Goal: Use online tool/utility: Use online tool/utility

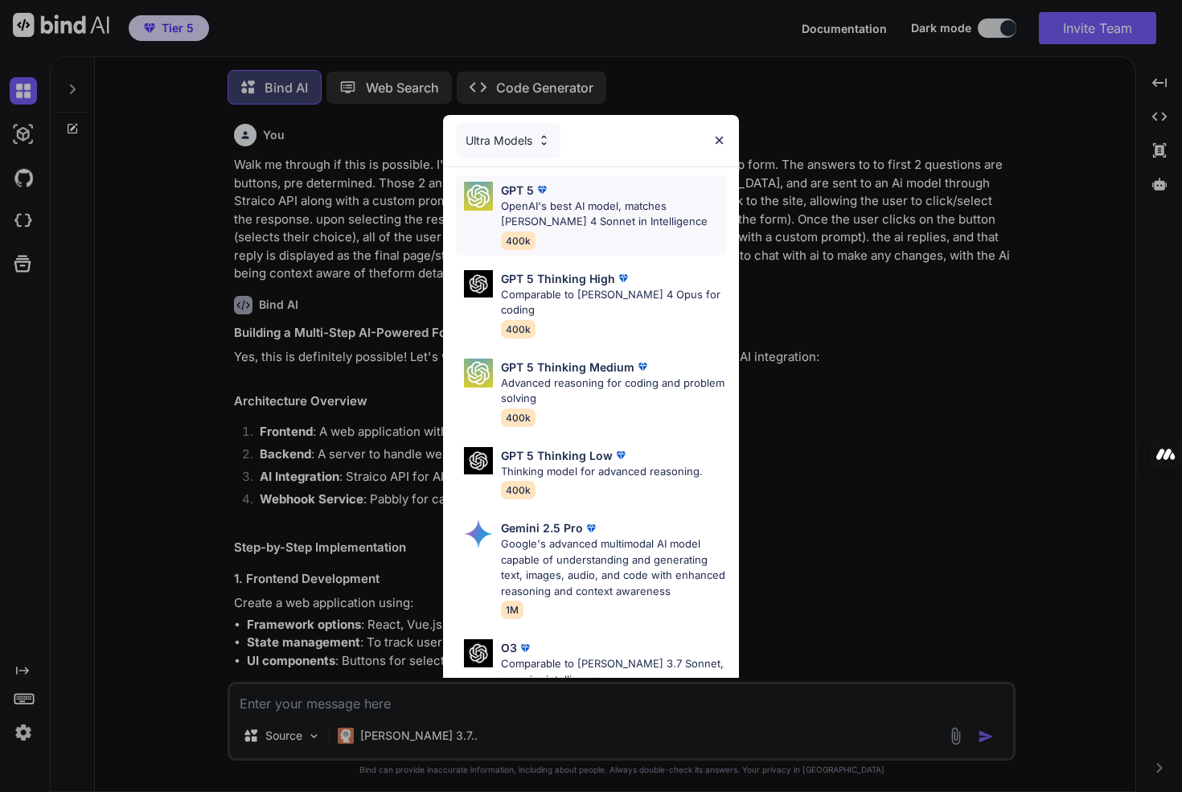
scroll to position [8, 0]
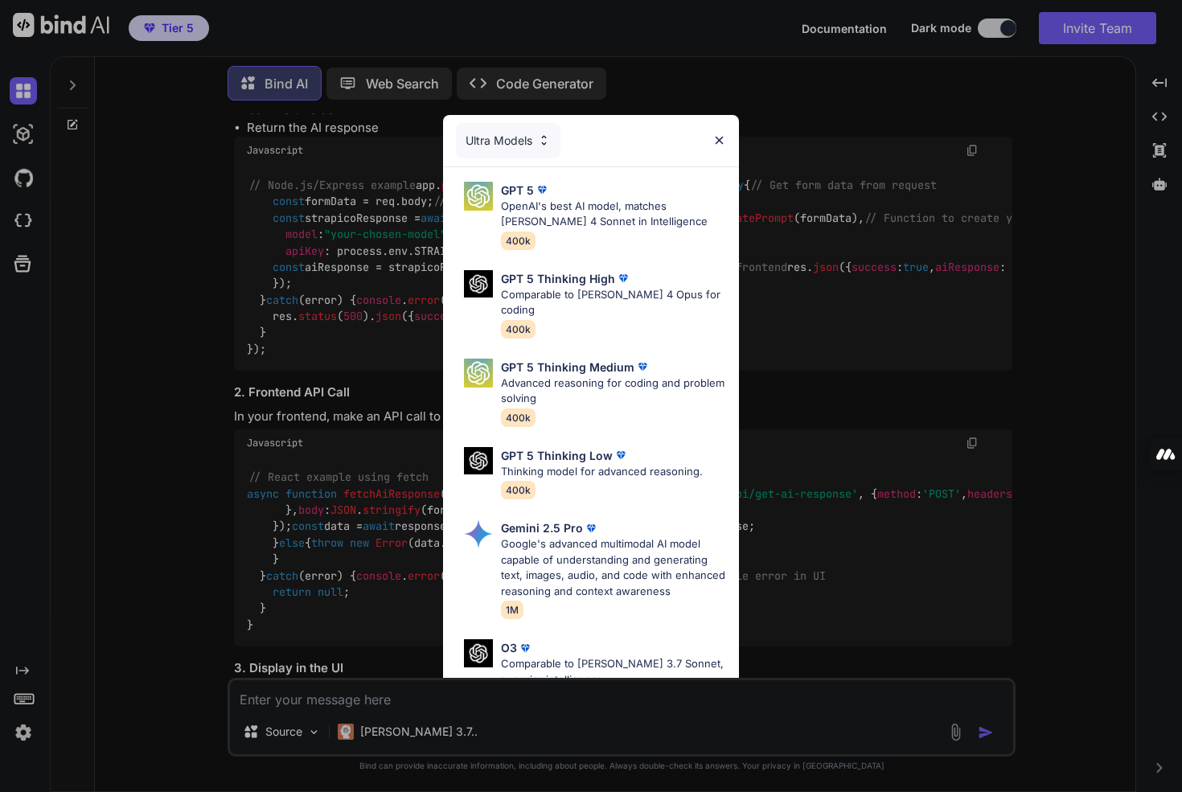
type textarea "x"
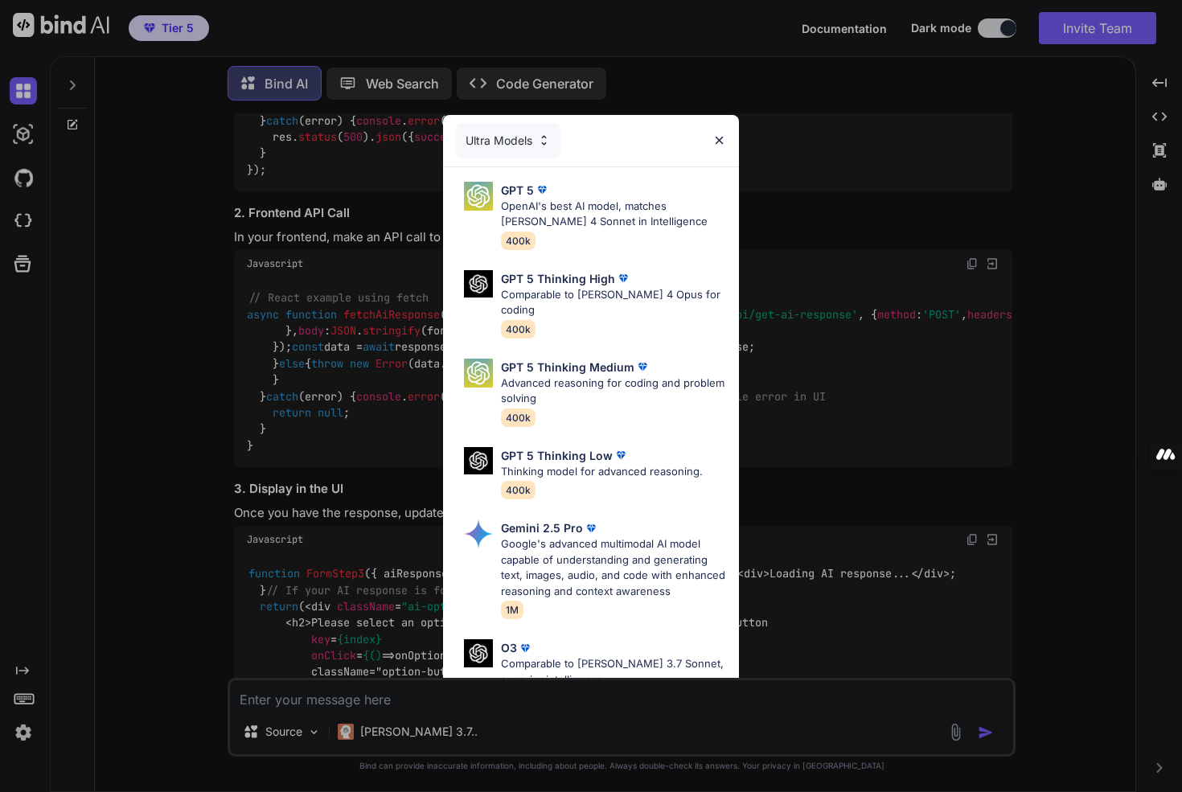
click at [273, 295] on div "Ultra Models GPT 5 OpenAI's best AI model, matches [PERSON_NAME] 4 Sonnet in In…" at bounding box center [591, 396] width 1182 height 792
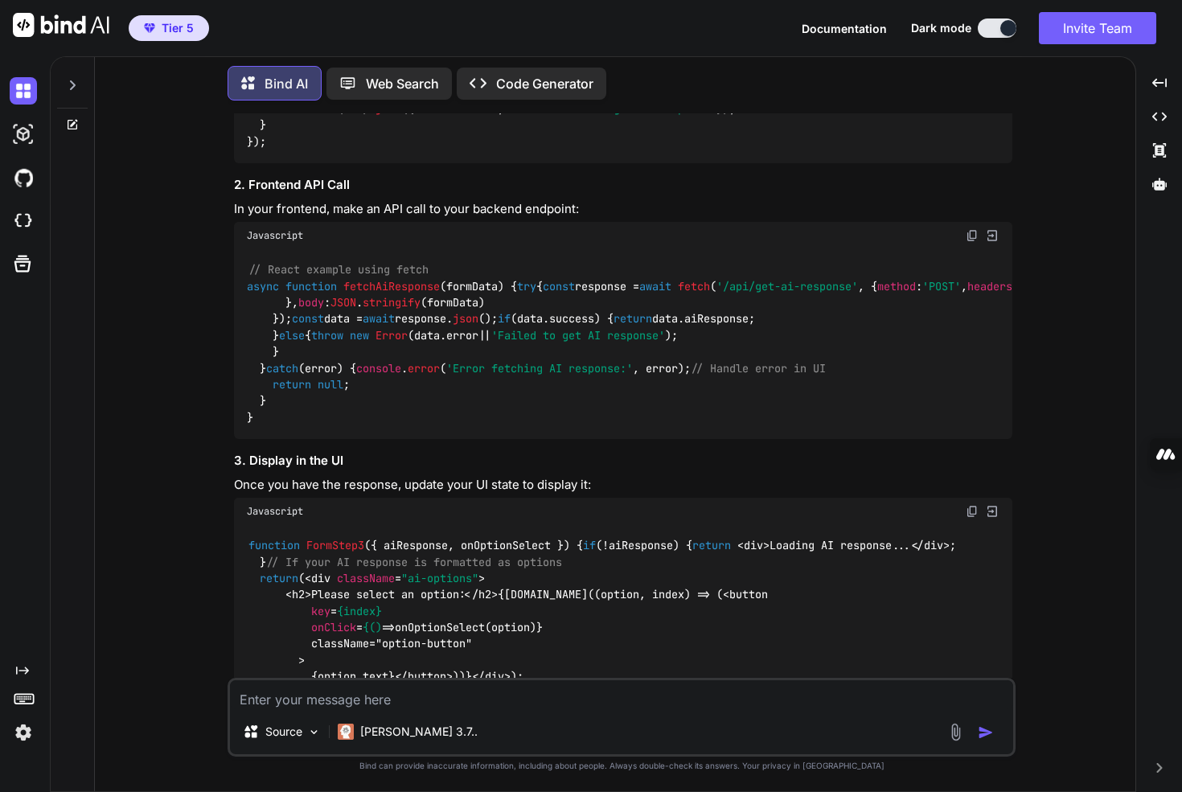
click at [10, 731] on img at bounding box center [23, 732] width 27 height 27
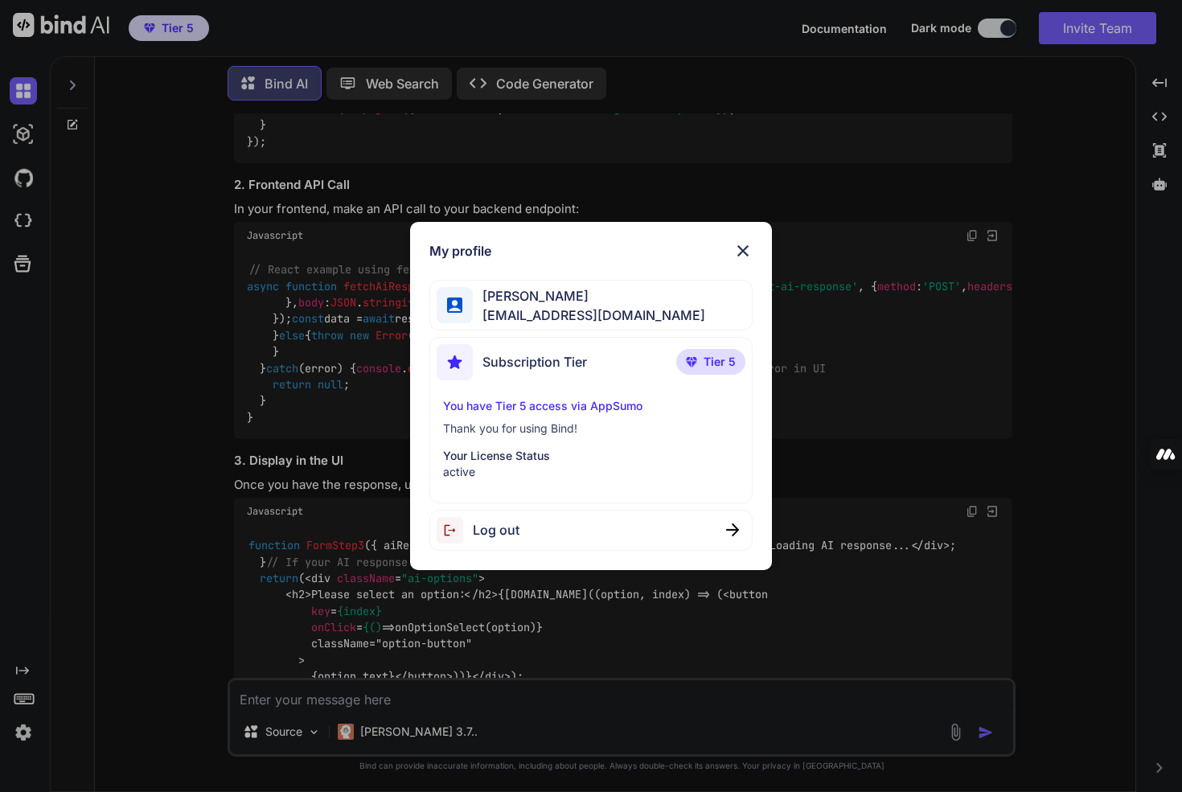
click at [17, 731] on div "My profile Felix Lim felixlvh@gmail.com Subscription Tier Tier 5 You have Tier …" at bounding box center [591, 396] width 1182 height 792
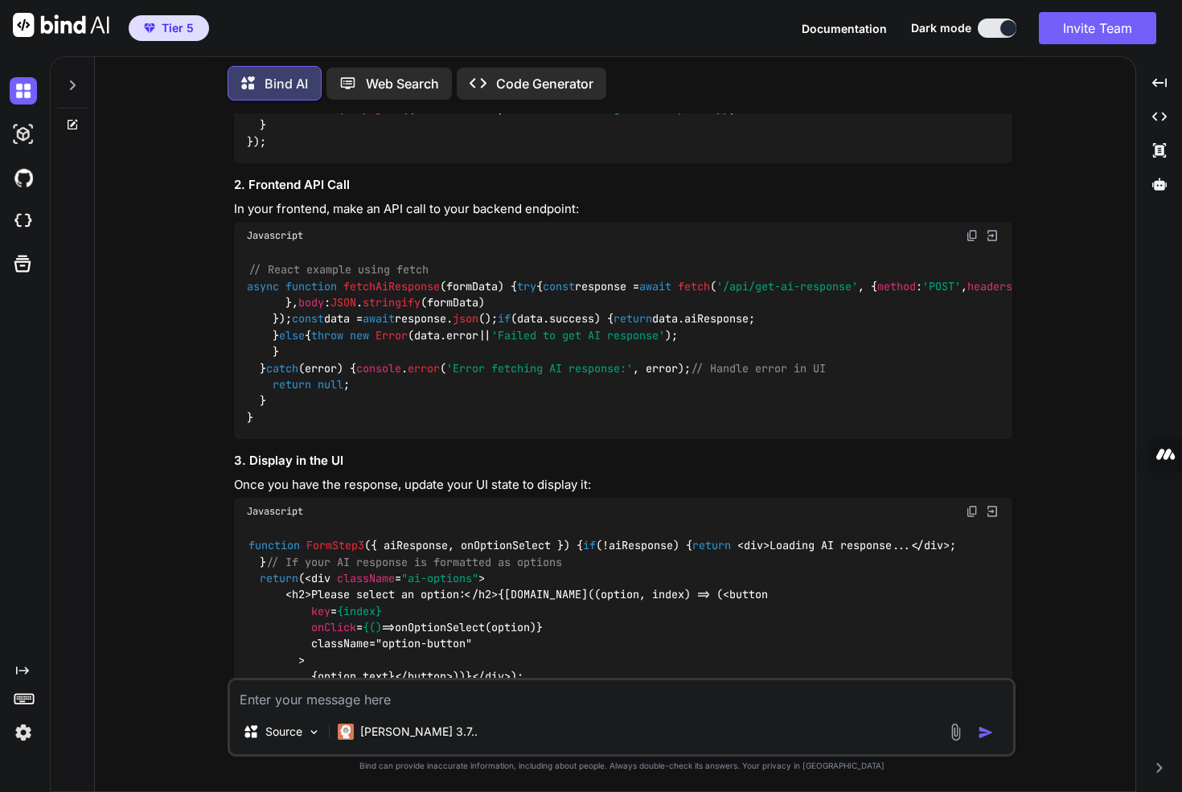
click at [21, 238] on div at bounding box center [27, 220] width 34 height 43
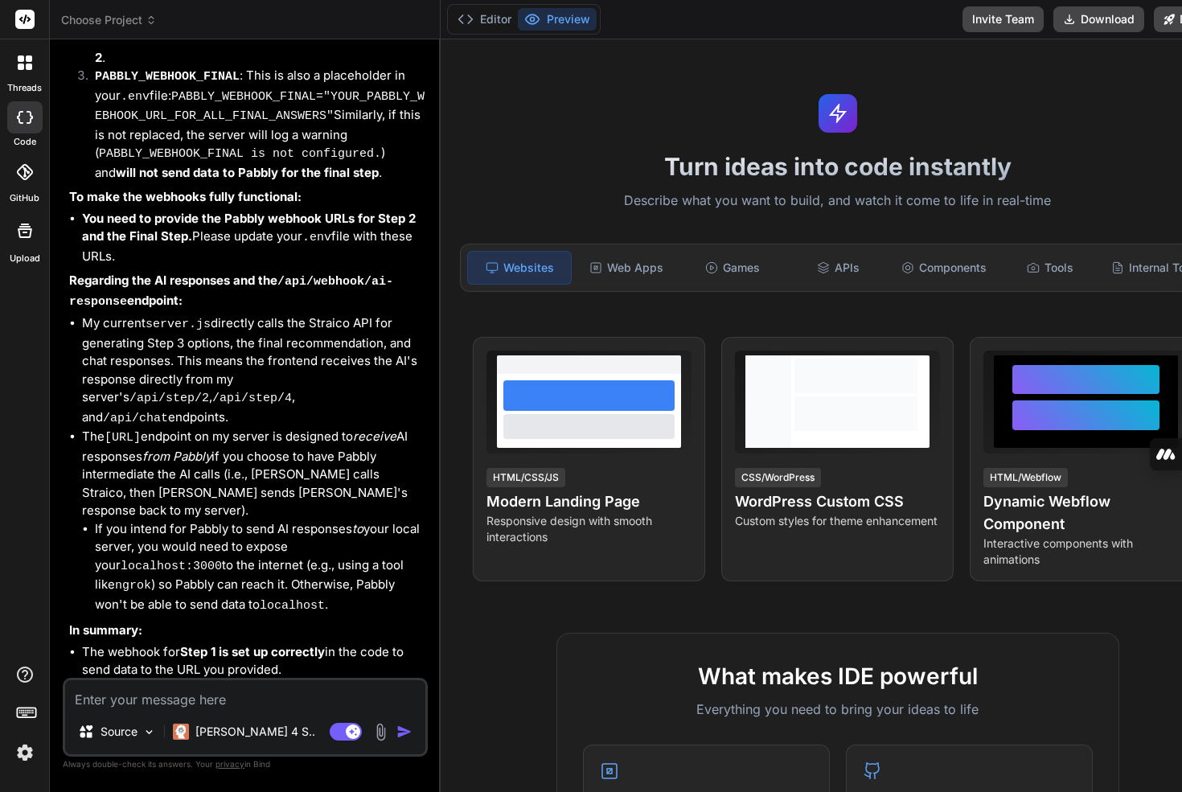
type textarea "x"
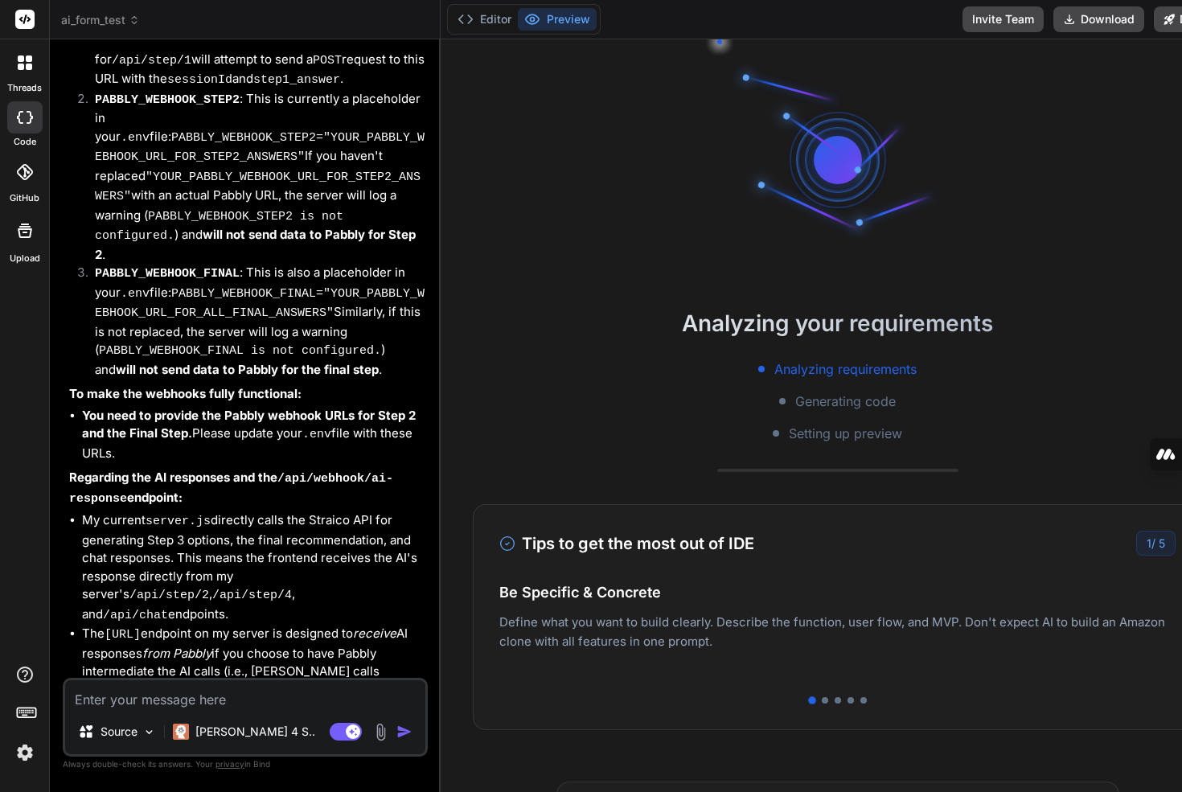
scroll to position [4794, 0]
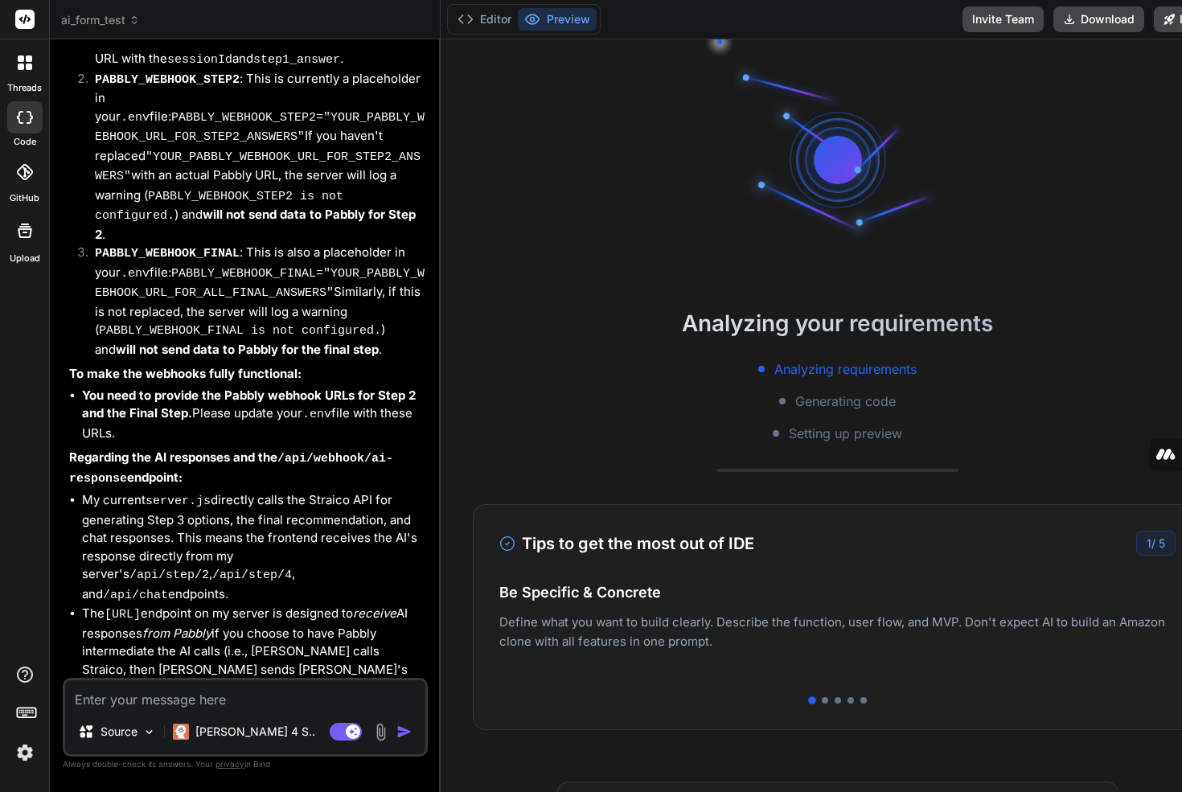
click at [99, 24] on span "ai_form_test" at bounding box center [100, 20] width 79 height 16
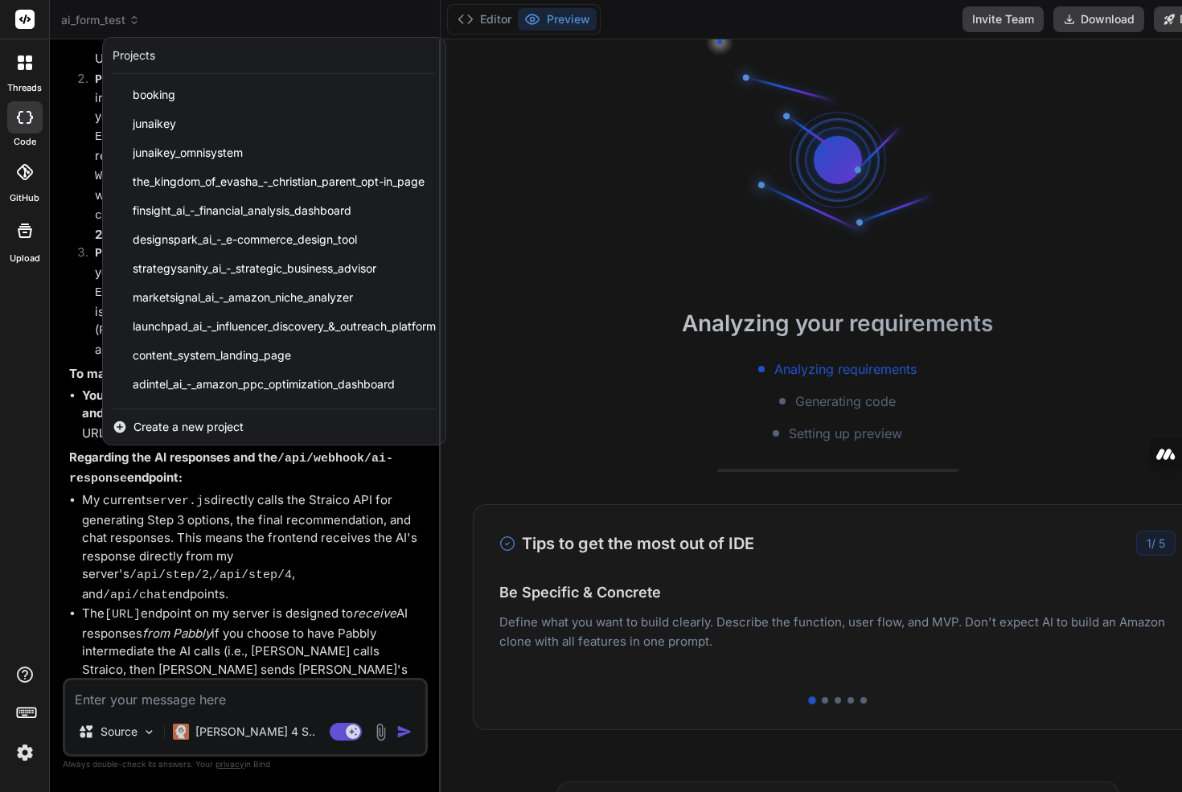
click at [182, 428] on span "Create a new project" at bounding box center [188, 427] width 110 height 16
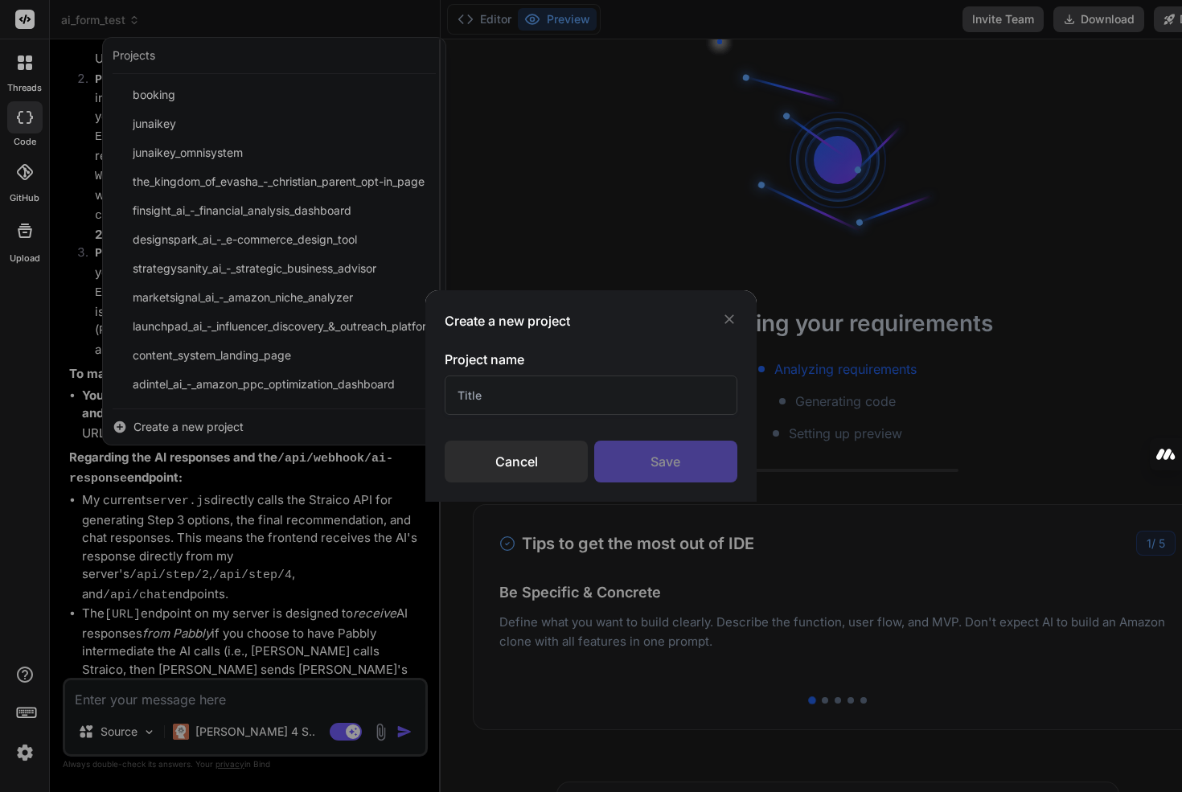
click at [466, 399] on input "text" at bounding box center [591, 394] width 293 height 39
type input "test"
type textarea "x"
type input "test"
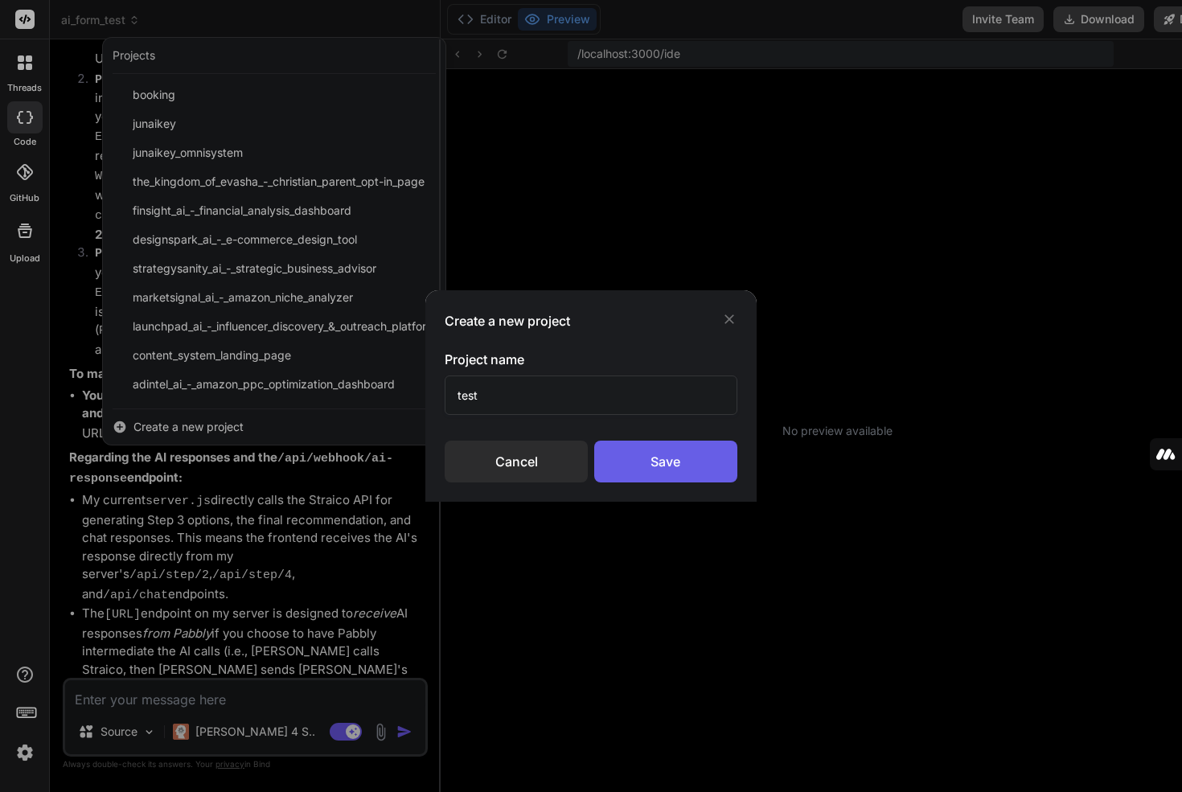
click at [653, 456] on div "Save" at bounding box center [665, 461] width 143 height 42
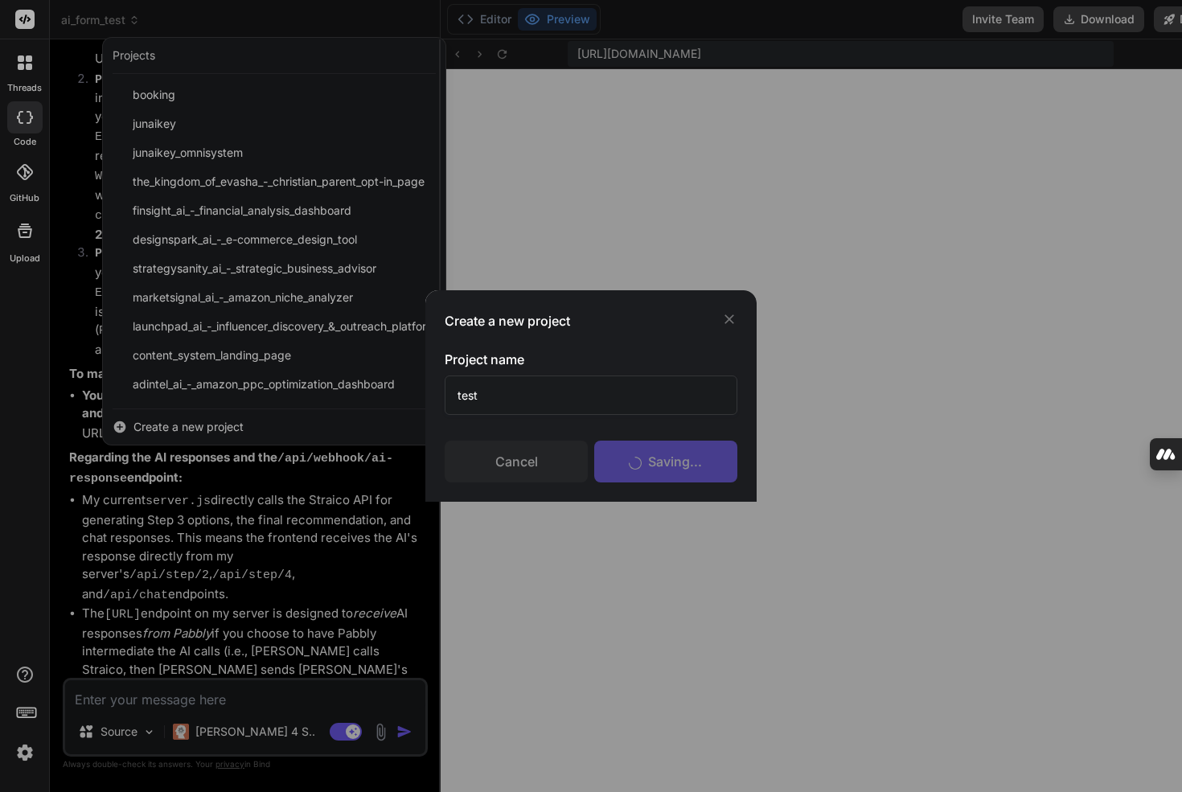
scroll to position [290, 0]
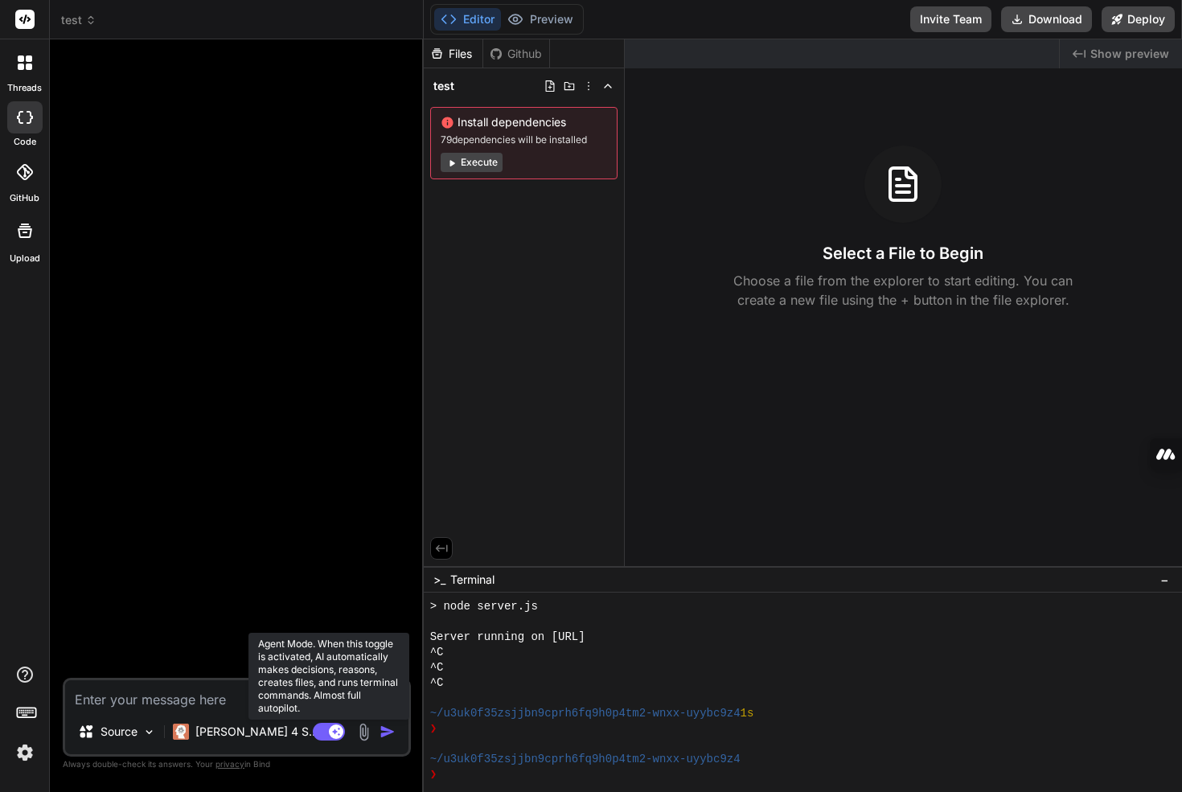
click at [331, 723] on rect at bounding box center [329, 732] width 32 height 18
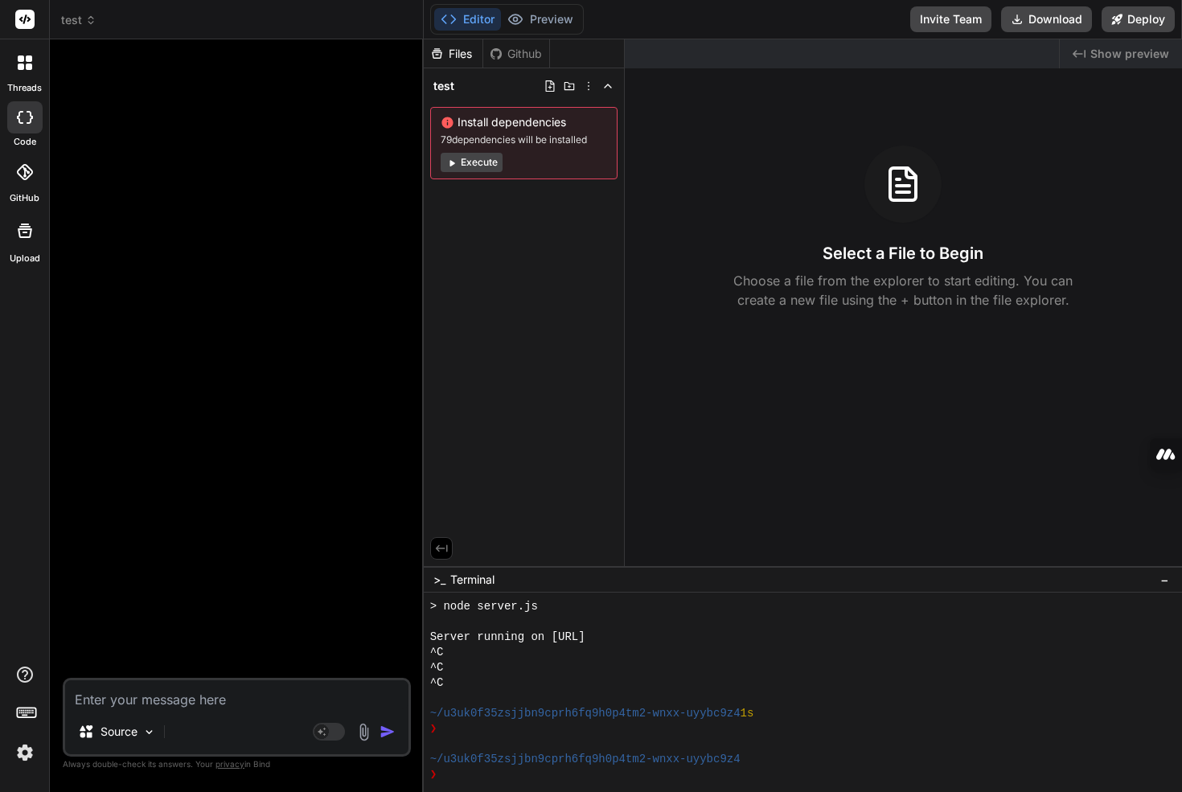
click at [424, 219] on div "Files Github test Install dependencies 79 dependencies will be installed Execute" at bounding box center [524, 302] width 201 height 526
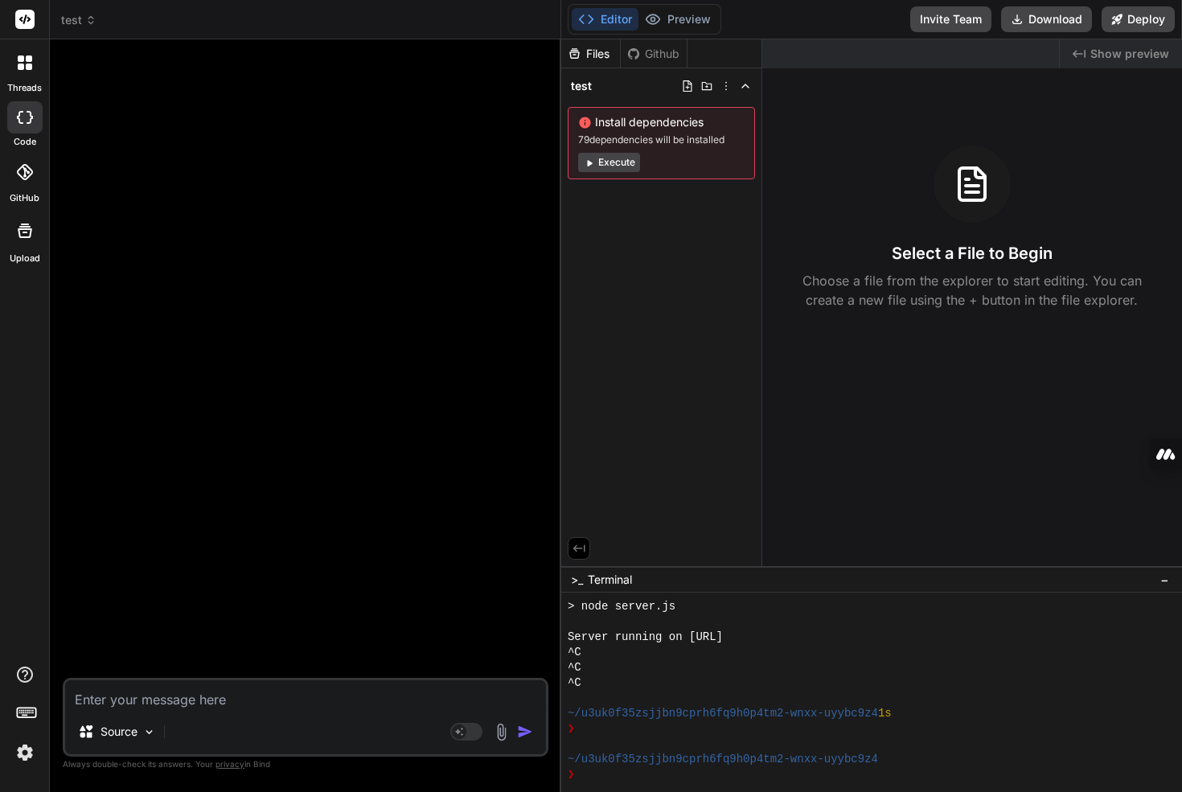
type textarea "x"
drag, startPoint x: 422, startPoint y: 219, endPoint x: 537, endPoint y: 221, distance: 115.0
click at [537, 221] on div "Bind AI Web Search Created with Pixso. Code Generator Source Agent Mode. When t…" at bounding box center [307, 415] width 514 height 752
click at [196, 692] on textarea at bounding box center [307, 694] width 484 height 29
click at [457, 473] on div at bounding box center [308, 364] width 485 height 625
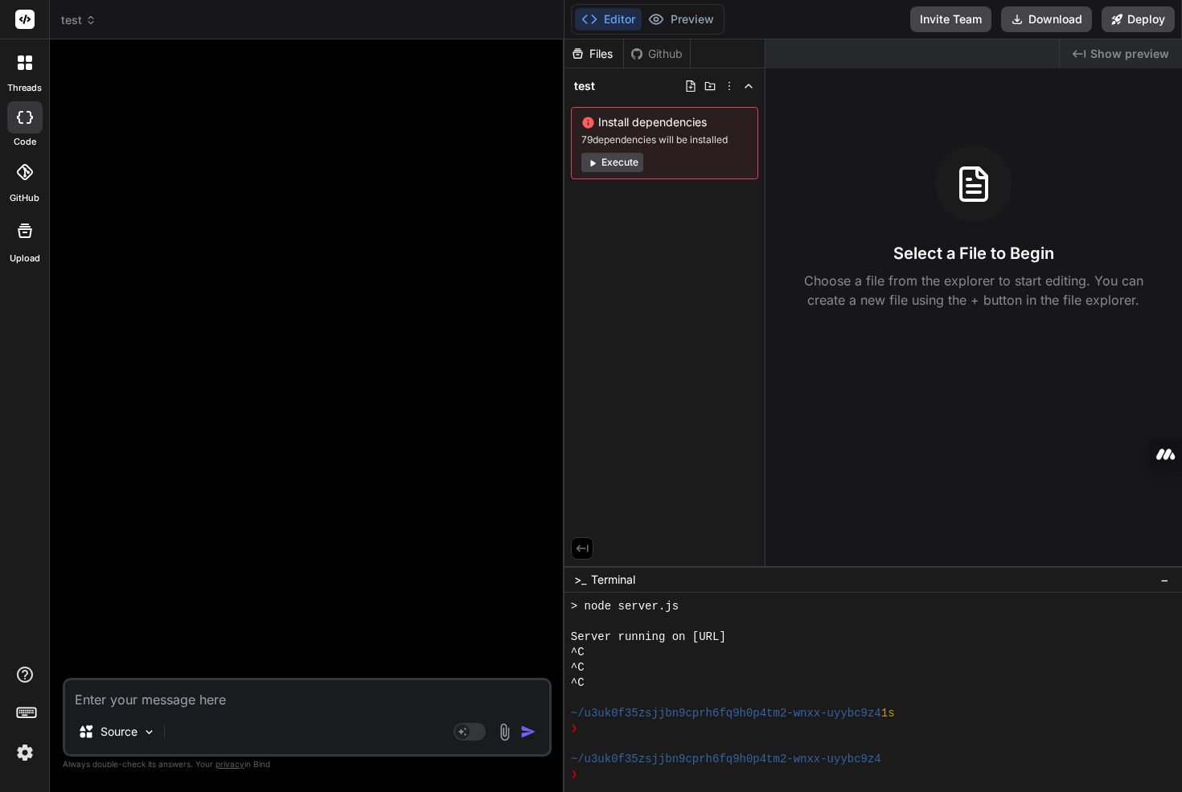
click at [178, 716] on div "Source" at bounding box center [307, 734] width 484 height 39
click at [177, 696] on textarea at bounding box center [307, 694] width 484 height 29
type textarea "C"
type textarea "x"
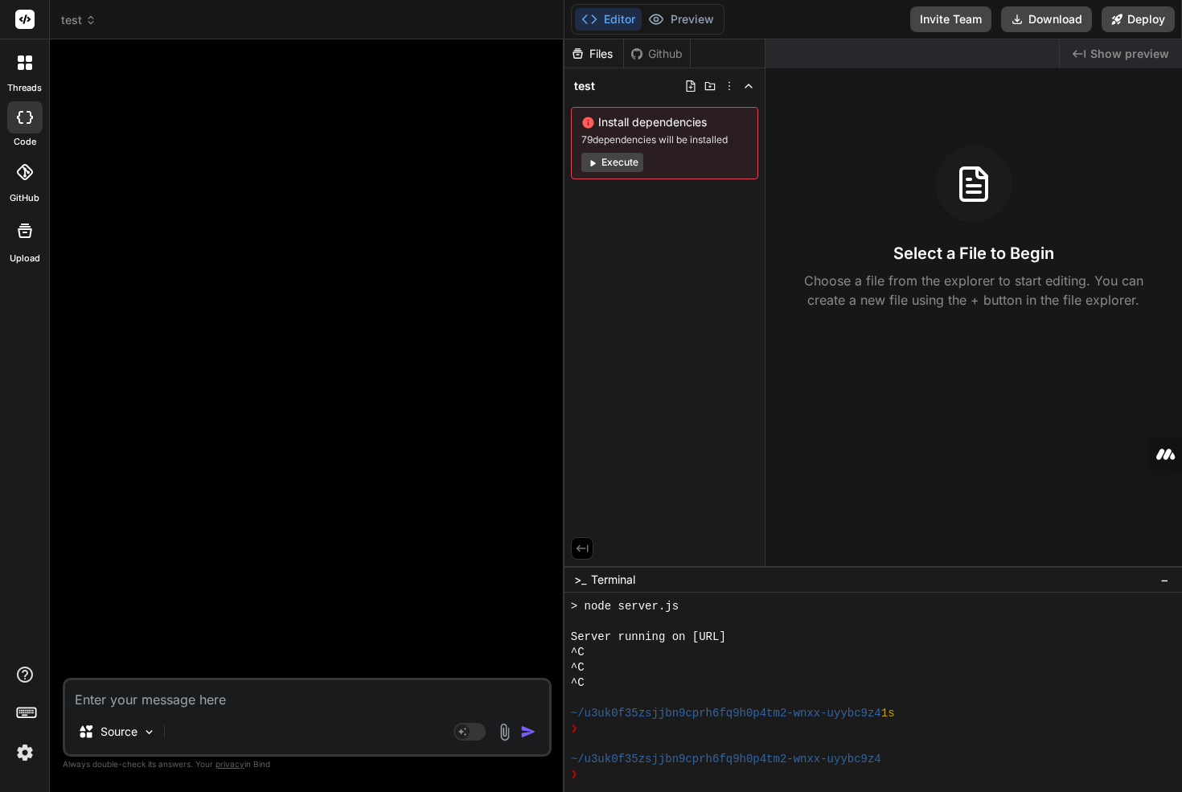
click at [27, 82] on label "threads" at bounding box center [24, 88] width 35 height 14
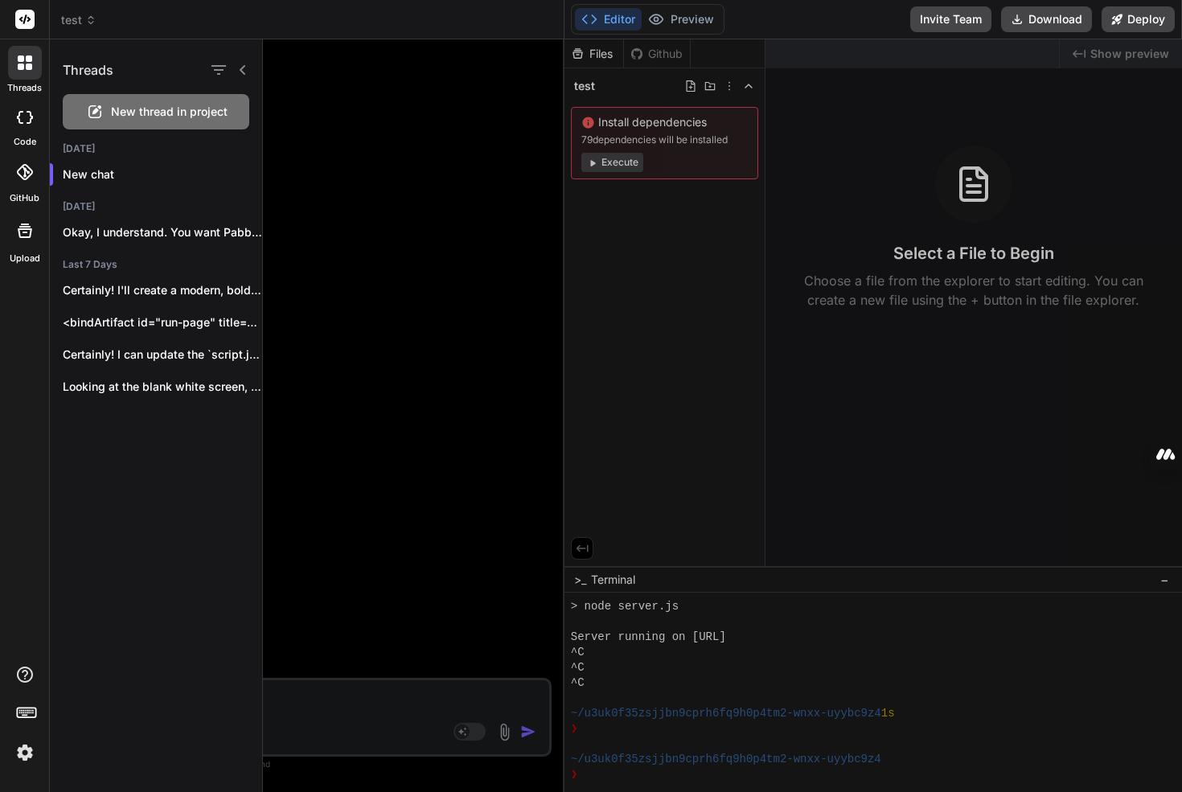
click at [29, 66] on icon at bounding box center [29, 67] width 6 height 6
click at [78, 14] on span "test" at bounding box center [78, 20] width 35 height 16
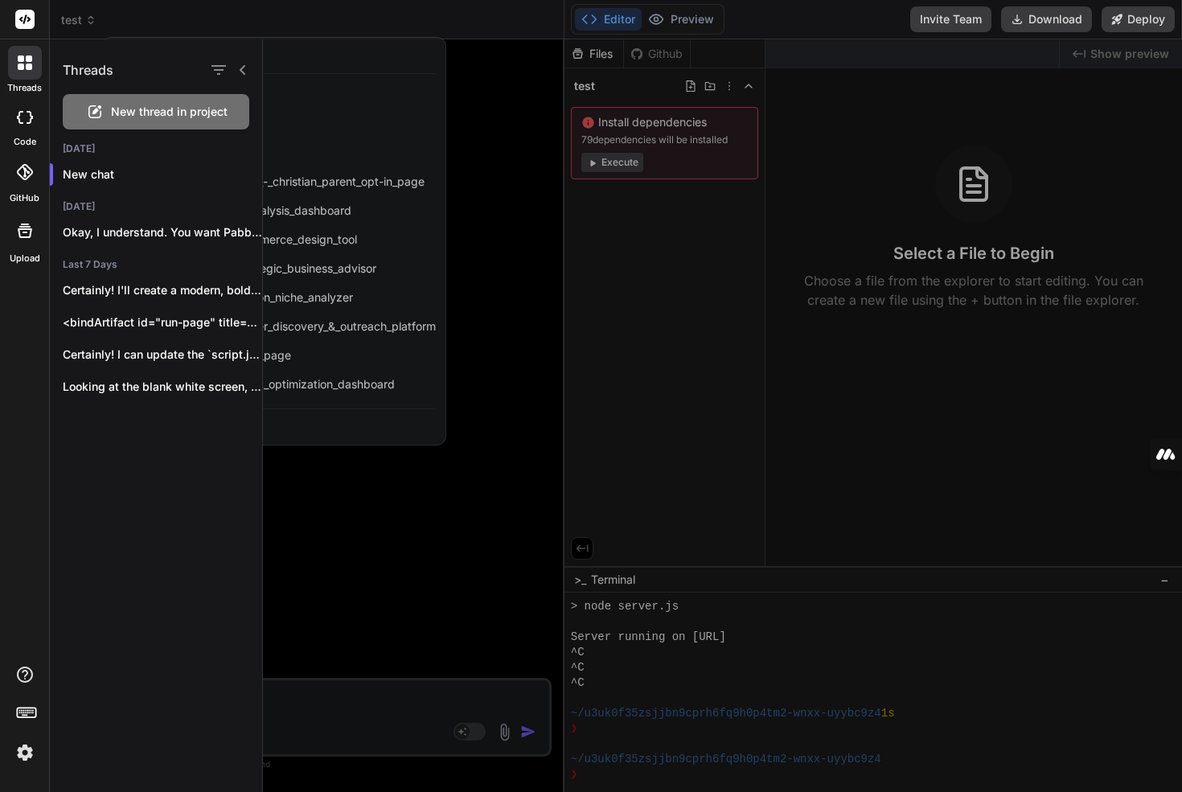
click at [27, 68] on icon at bounding box center [29, 67] width 6 height 6
click at [245, 64] on icon at bounding box center [242, 70] width 13 height 13
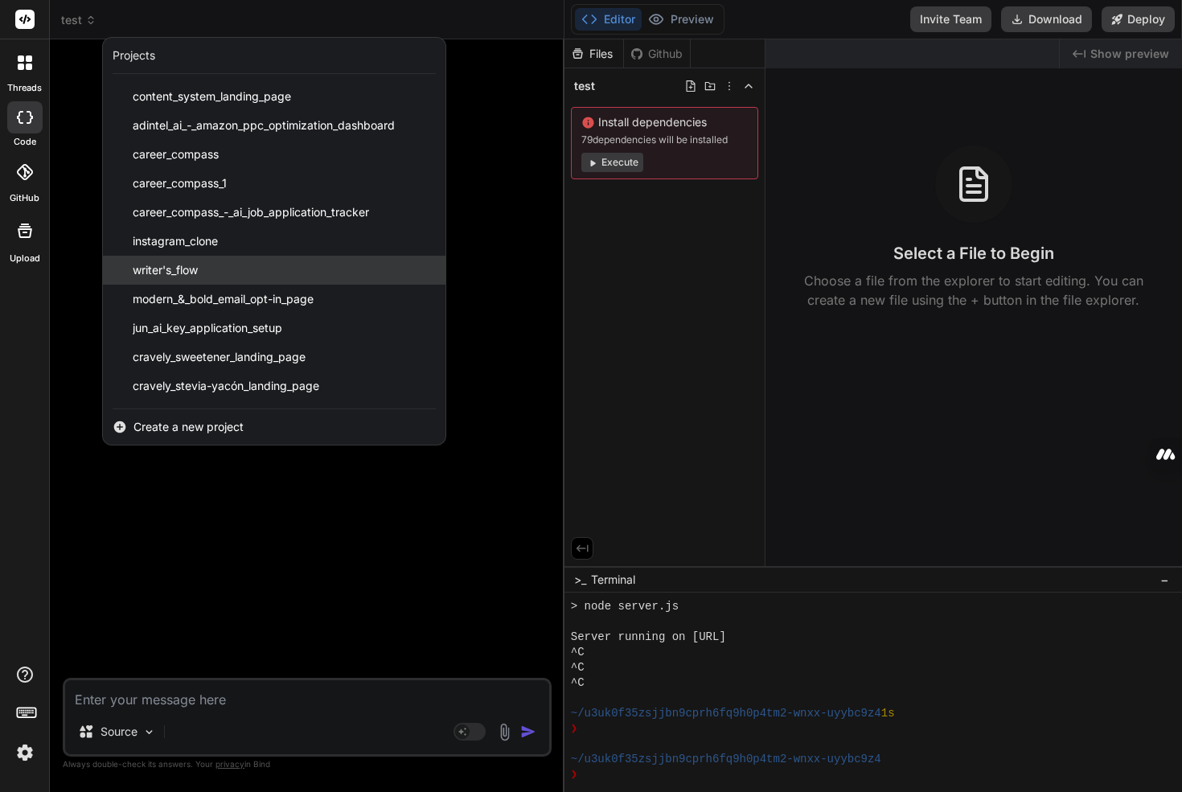
scroll to position [343, 0]
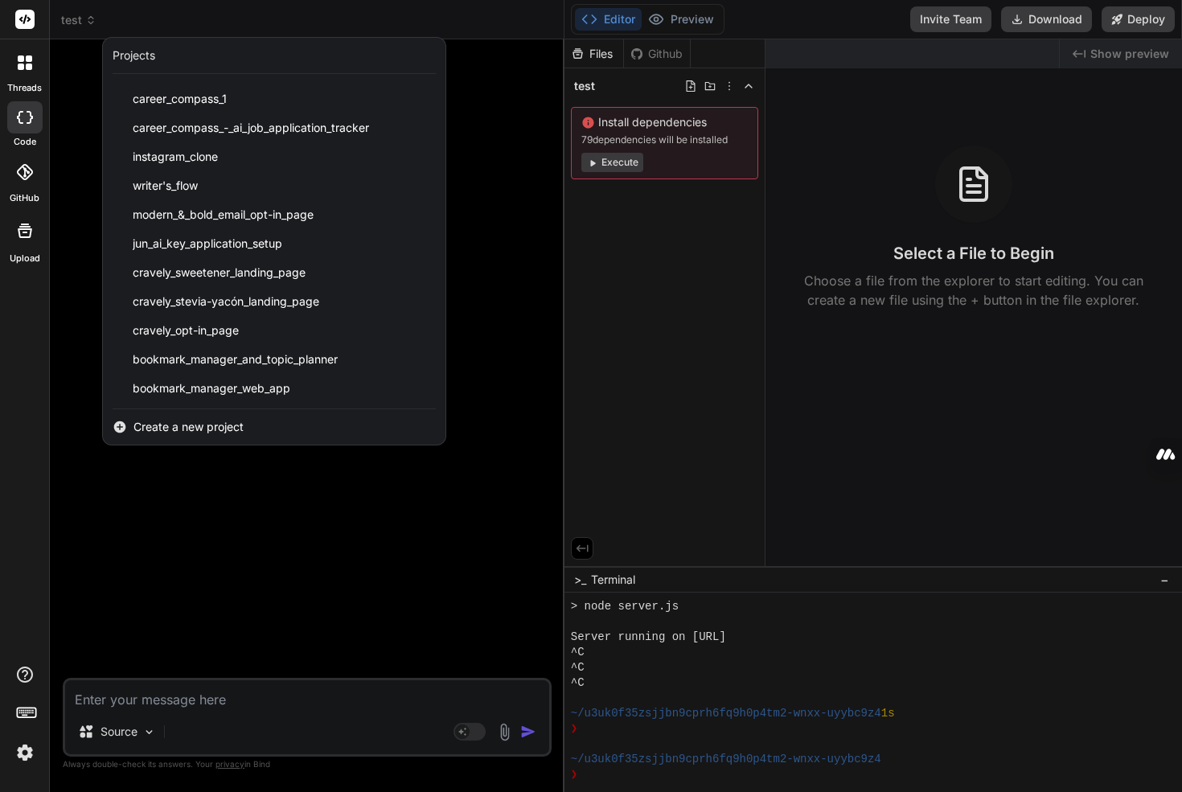
click at [338, 588] on div at bounding box center [591, 396] width 1182 height 792
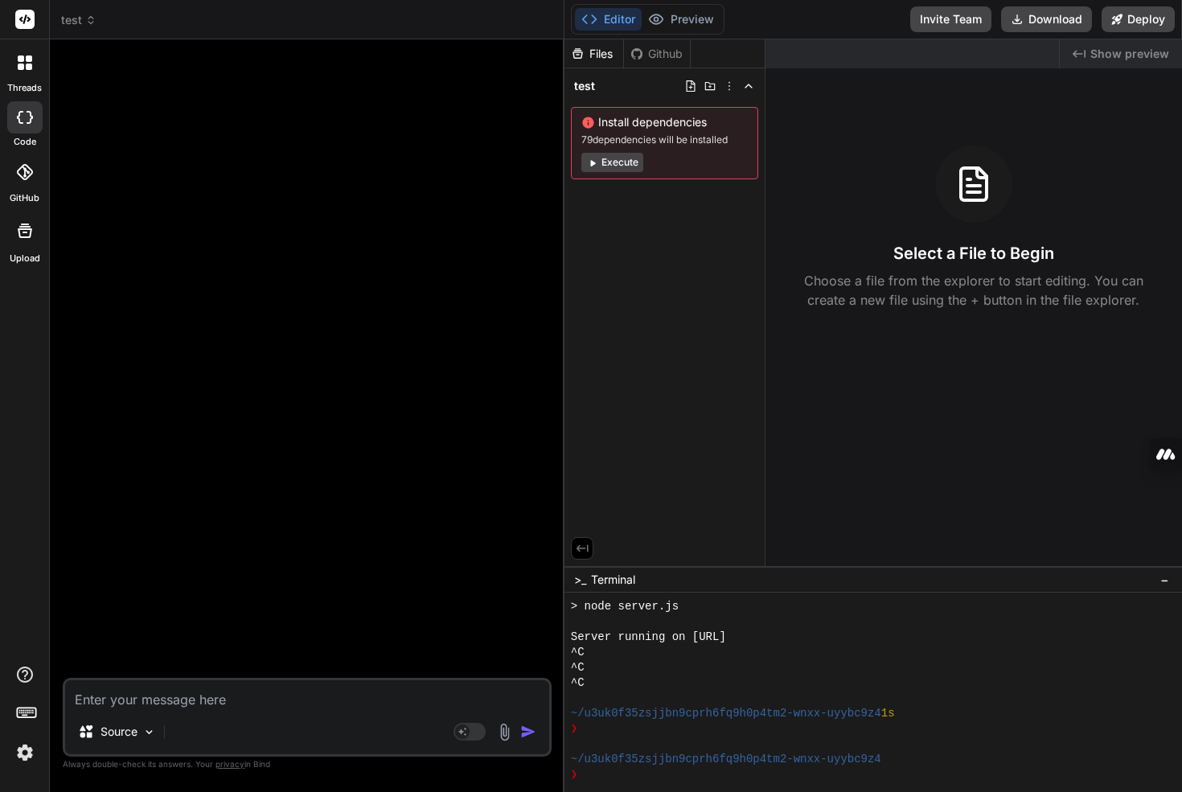
click at [184, 698] on textarea at bounding box center [307, 694] width 484 height 29
type textarea "L"
type textarea "x"
type textarea "Le"
type textarea "x"
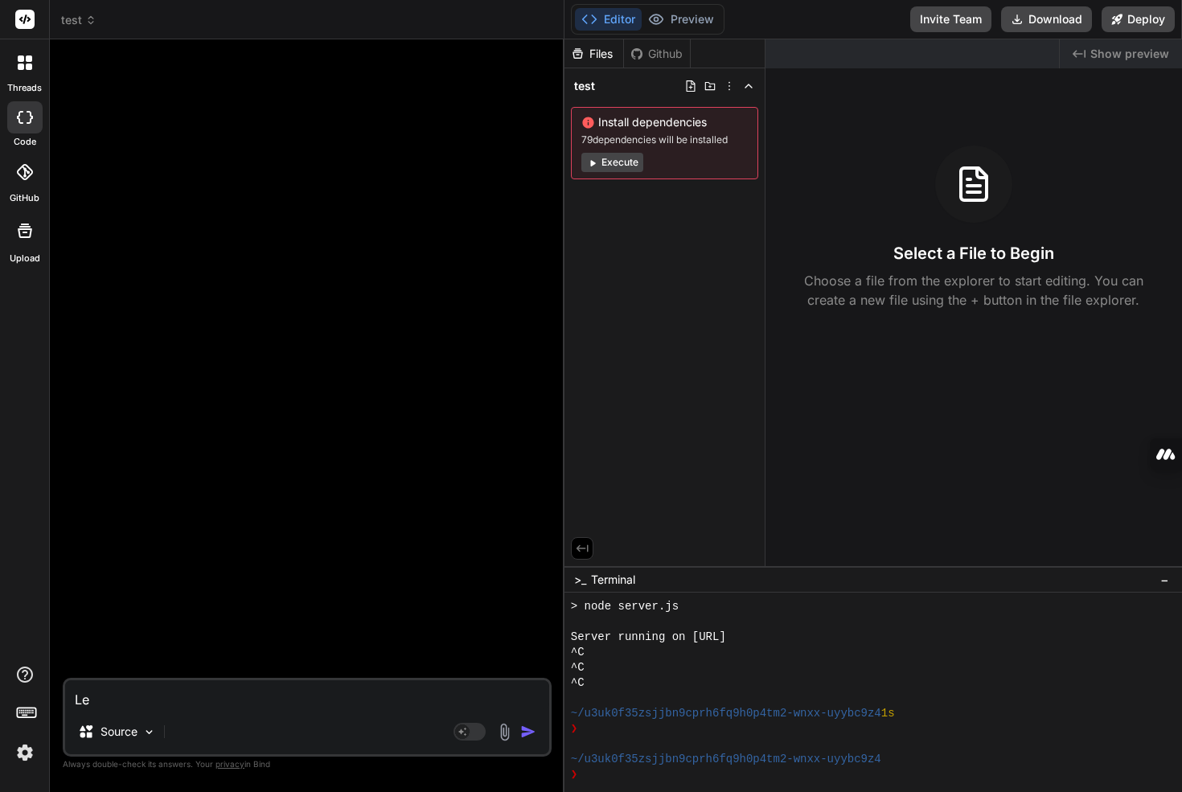
type textarea "Let"
type textarea "x"
type textarea "Let'"
type textarea "x"
type textarea "Let's"
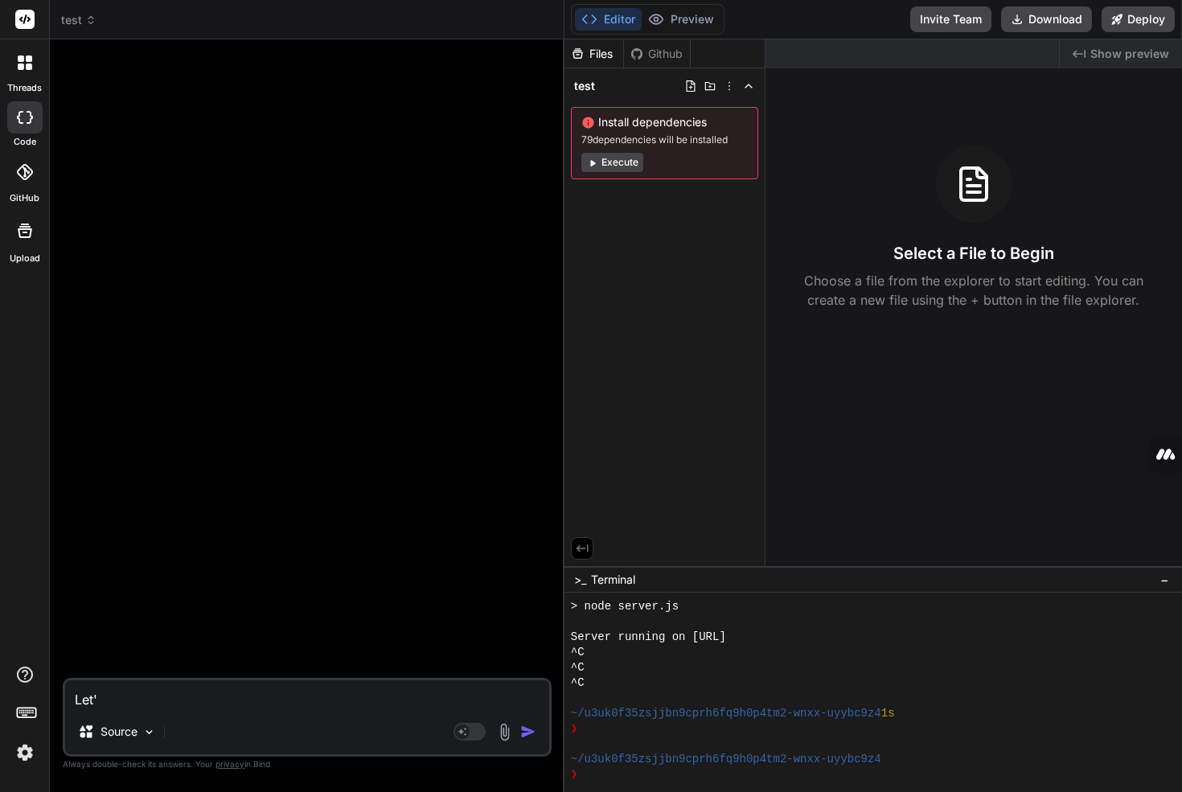
type textarea "x"
type textarea "Let's"
type textarea "x"
type textarea "Let's c"
type textarea "x"
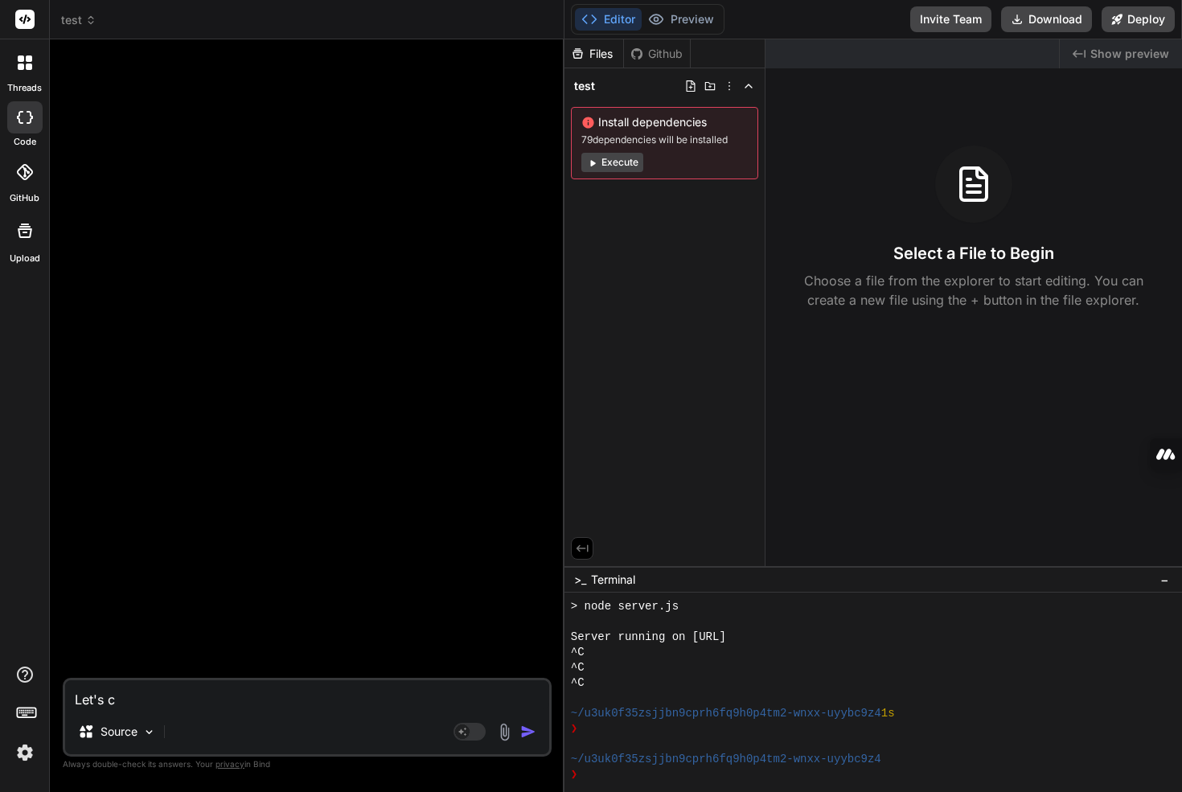
type textarea "Let's cr"
type textarea "x"
type textarea "Let's cre"
type textarea "x"
type textarea "Let's crea"
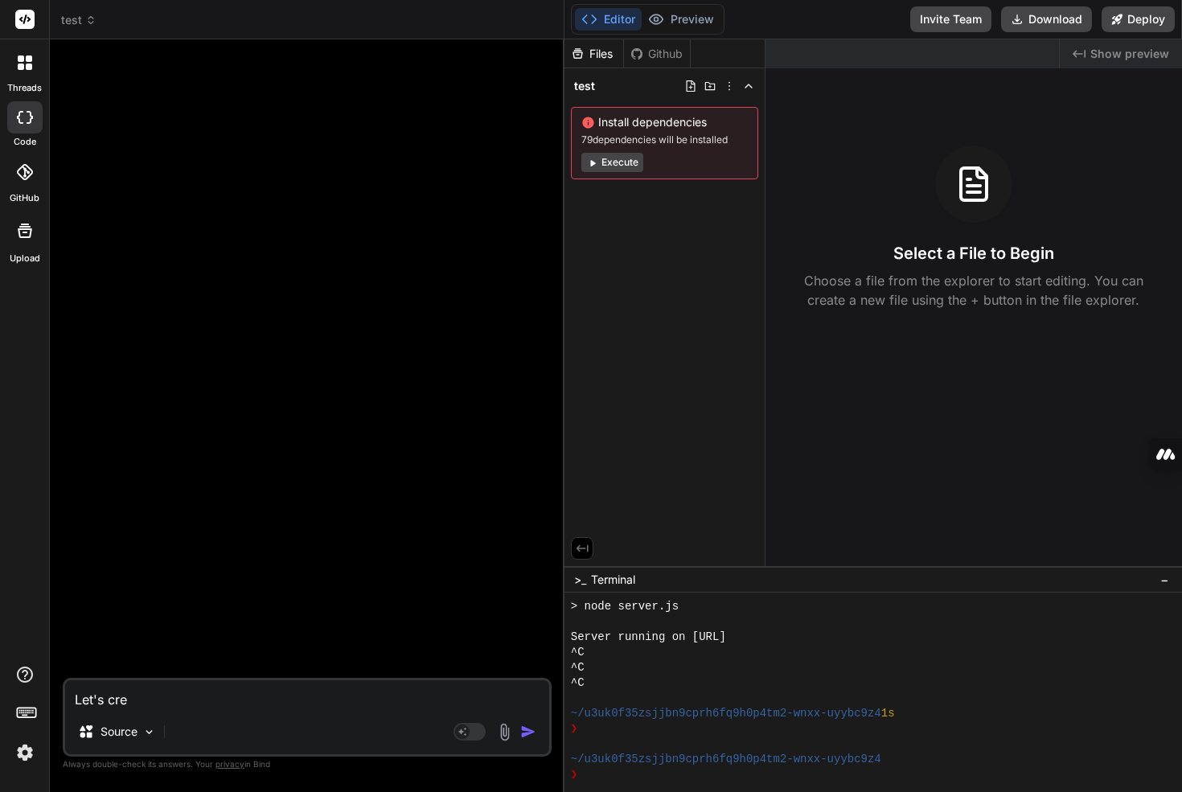
type textarea "x"
type textarea "Let's creat"
type textarea "x"
type textarea "Let's create"
type textarea "x"
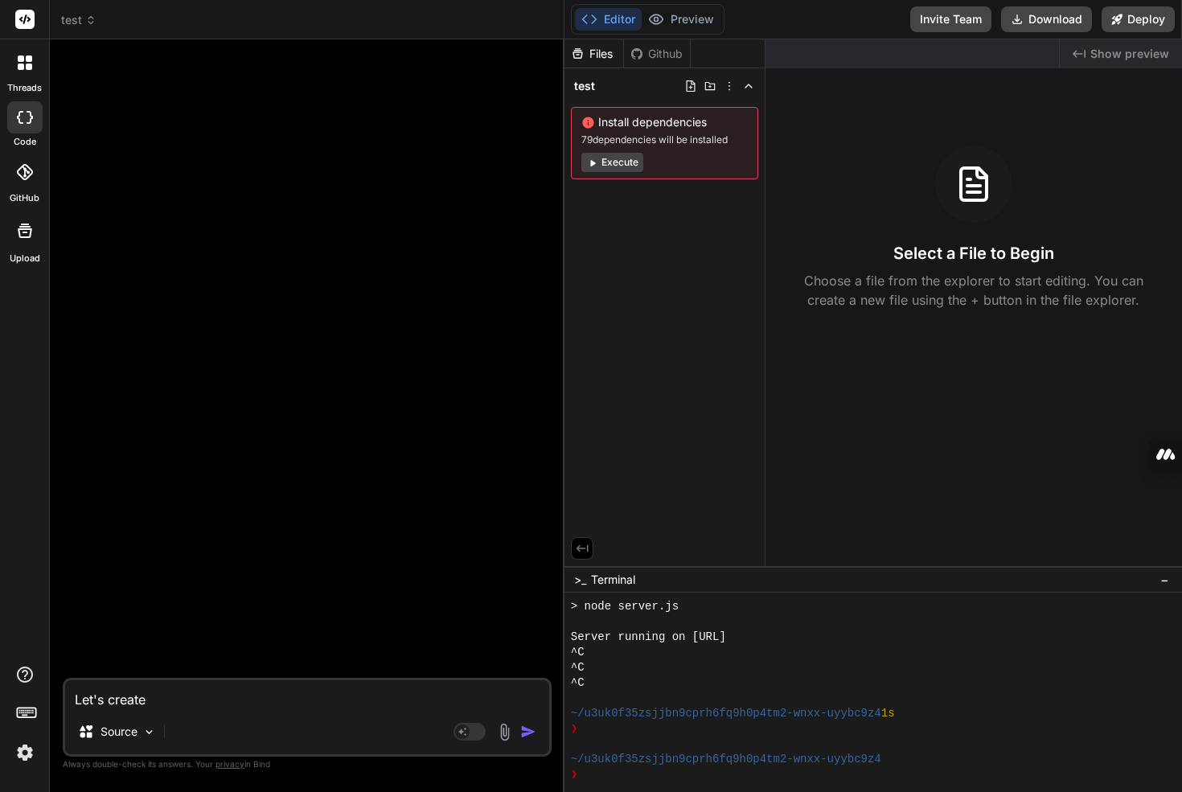
type textarea "Let's create"
type textarea "x"
type textarea "Let's create a"
type textarea "x"
type textarea "Let's create a"
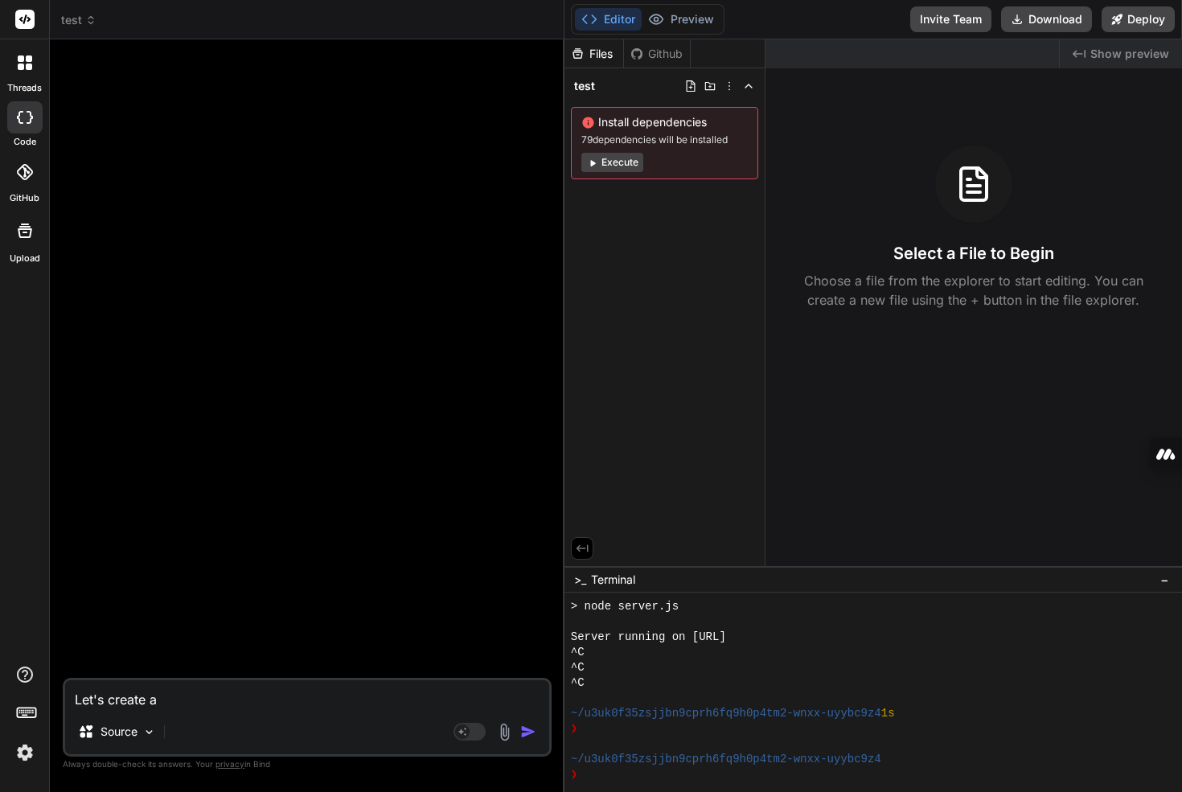
type textarea "x"
type textarea "Let's create a c"
type textarea "x"
type textarea "Let's create a ch"
type textarea "x"
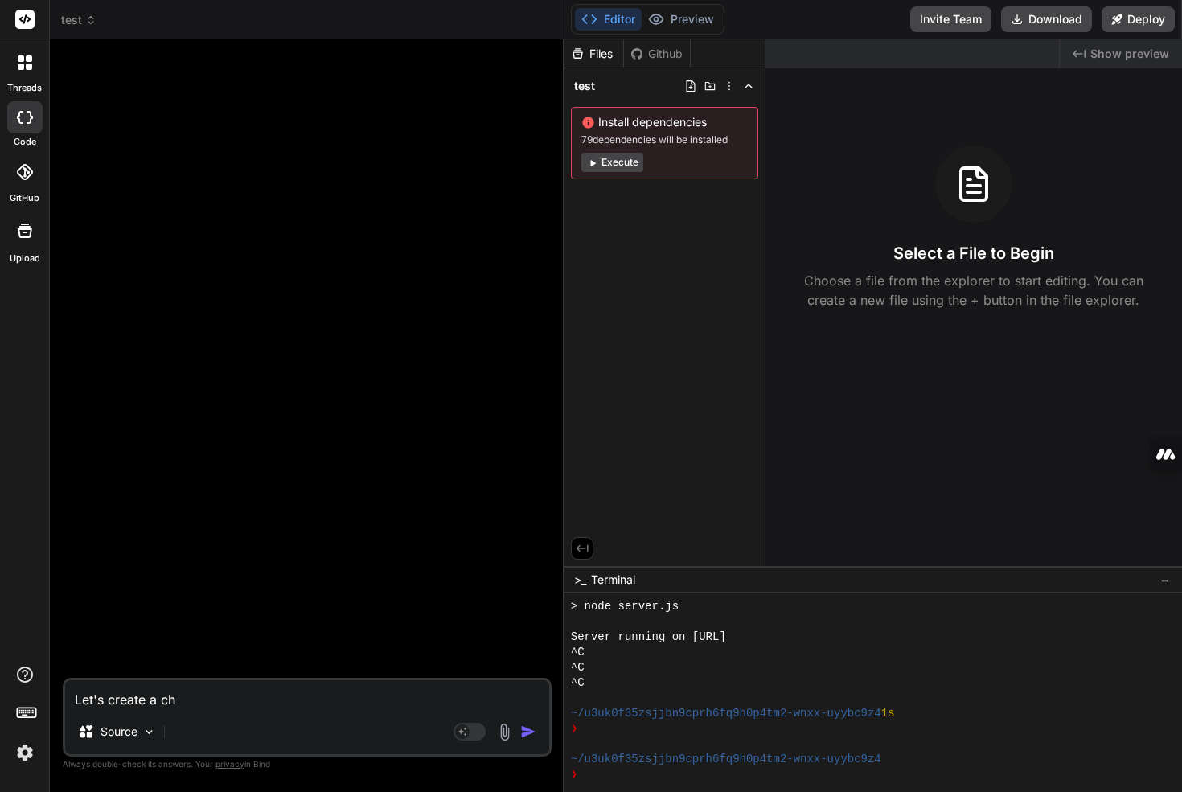
type textarea "Let's create a cha"
type textarea "x"
type textarea "Let's create a chat"
type textarea "x"
type textarea "Let's create a chatb"
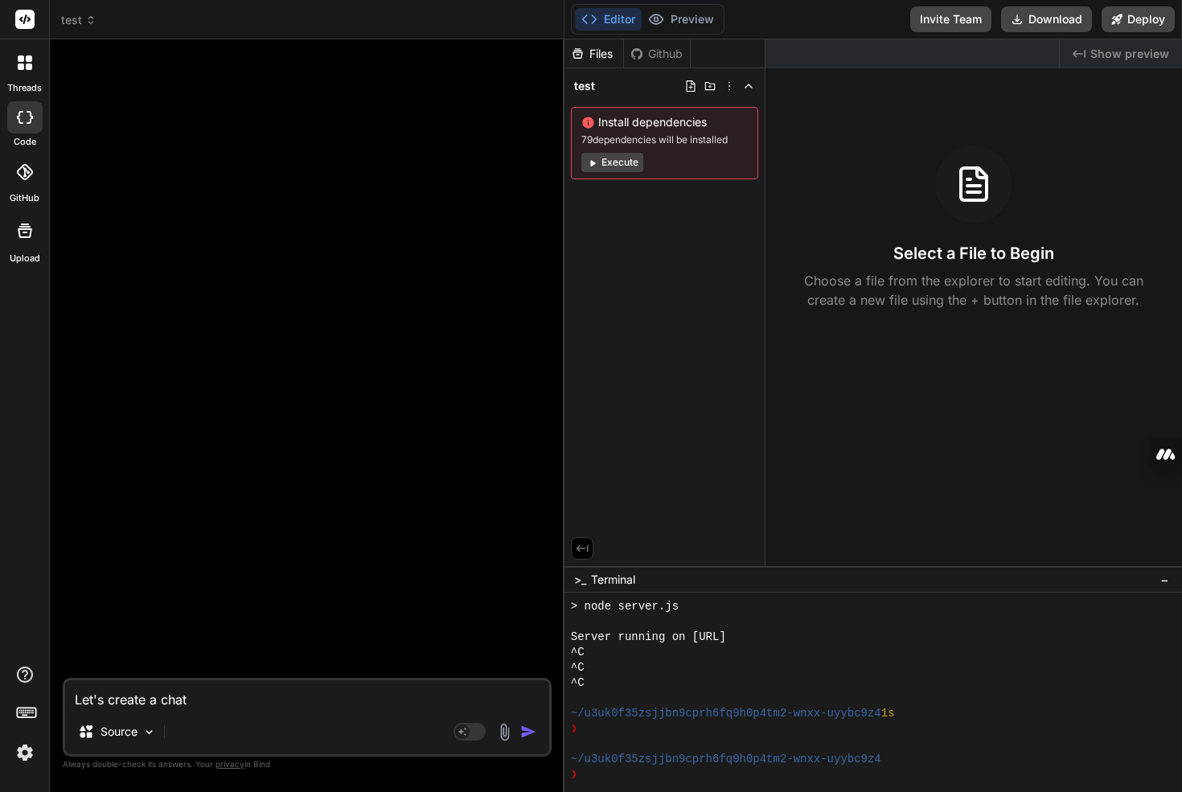
type textarea "x"
type textarea "Let's create a chatbu"
type textarea "x"
type textarea "Let's create a chatbui"
type textarea "x"
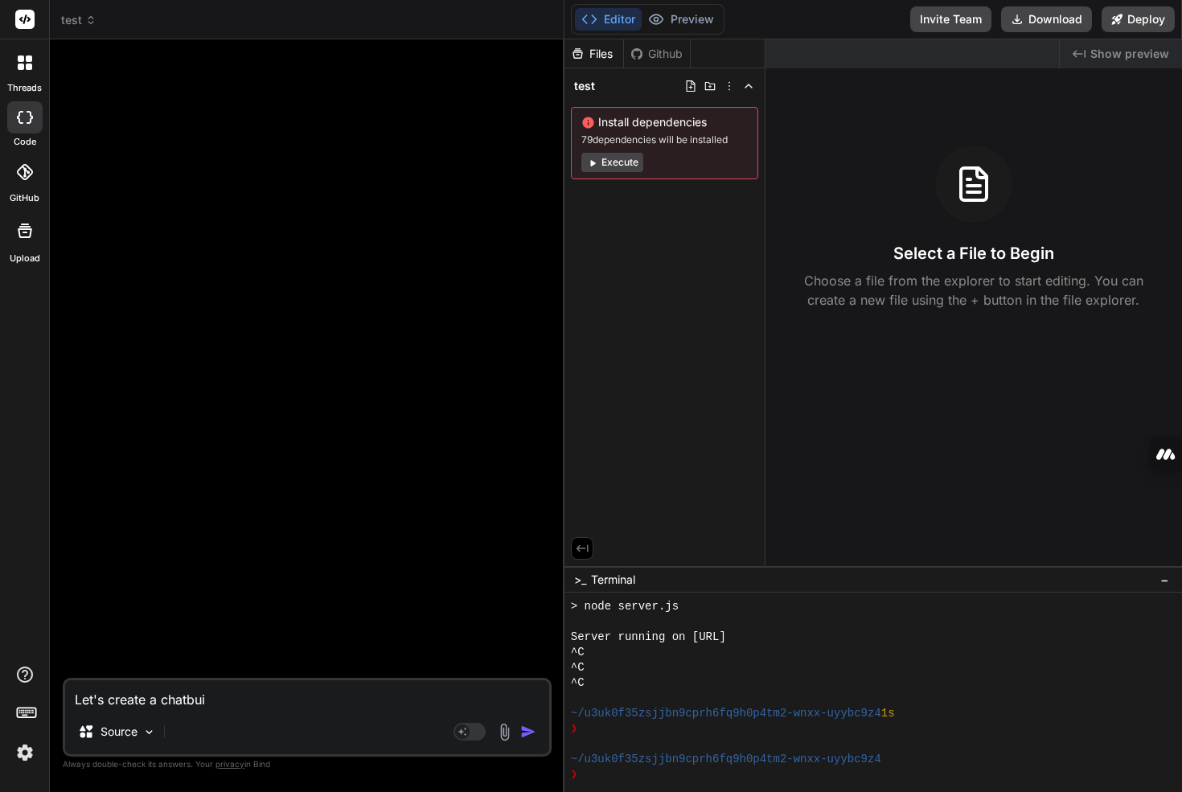
type textarea "Let's create a chatbu"
type textarea "x"
type textarea "Let's create a chatb"
type textarea "x"
type textarea "Let's create a chat"
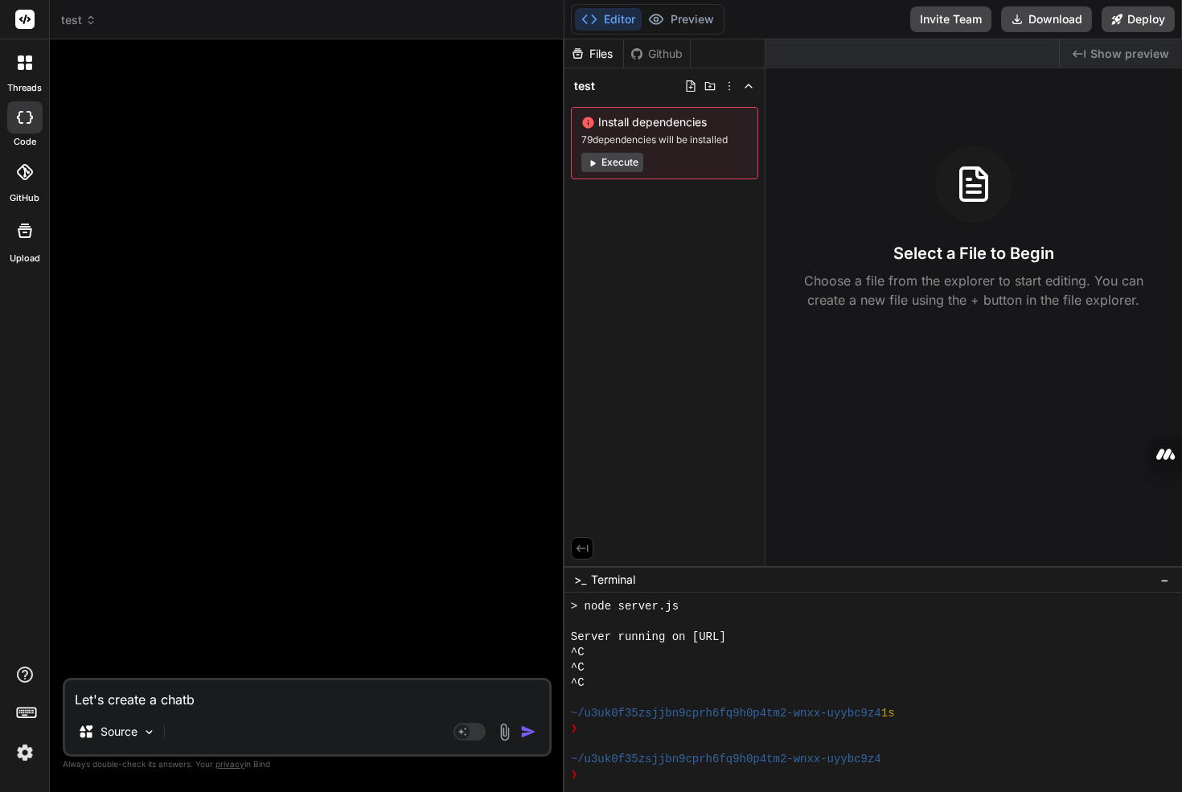
type textarea "x"
type textarea "Let's create a chatb"
type textarea "x"
type textarea "Let's create a chatbo"
type textarea "x"
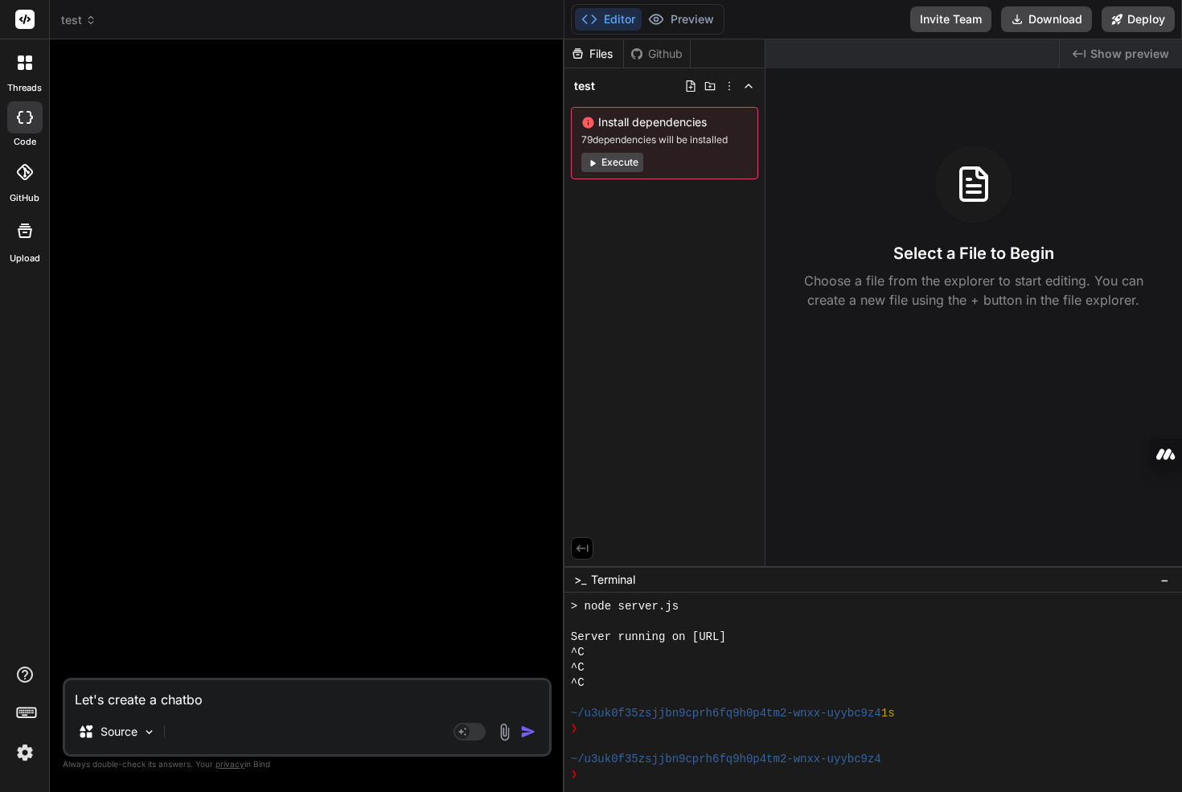
type textarea "Let's create a chatbot"
type textarea "x"
type textarea "Let's create a chatbot"
type textarea "x"
type textarea "Let's create a chatbot b"
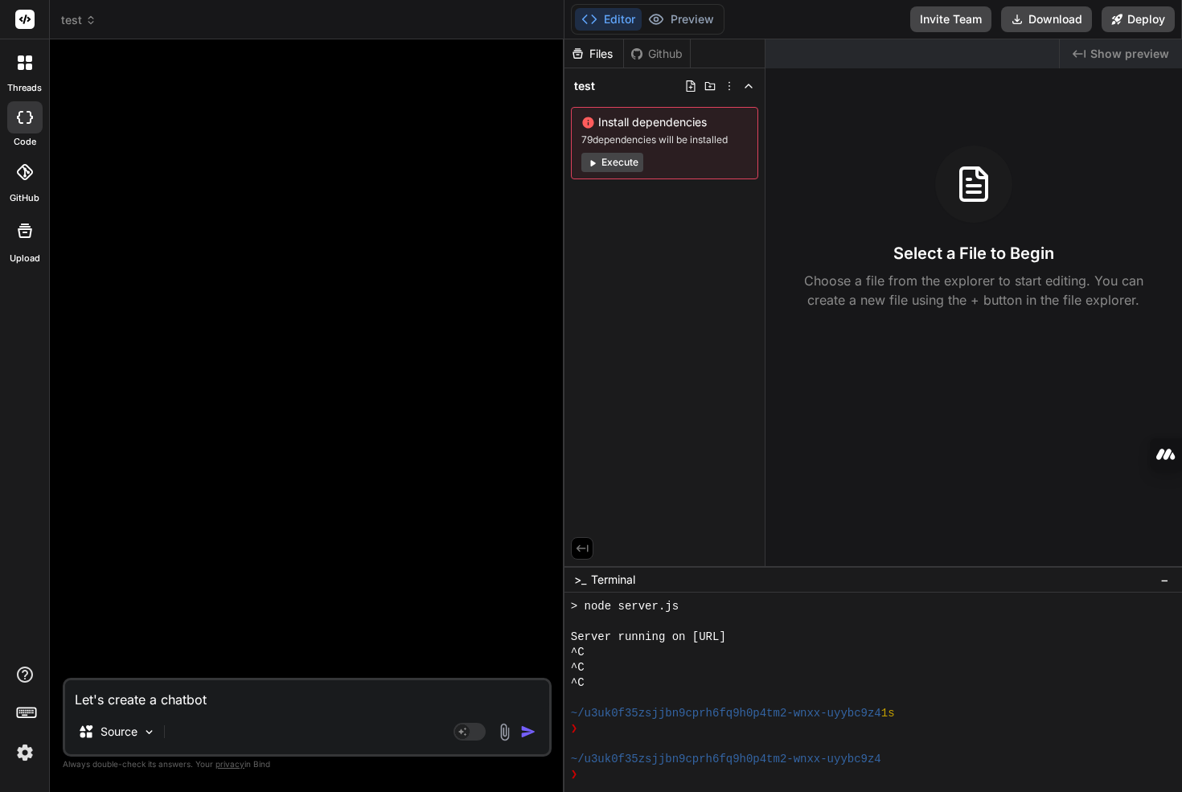
type textarea "x"
type textarea "Let's create a chatbot bu"
type textarea "x"
type textarea "Let's create a chatbot [PERSON_NAME]"
type textarea "x"
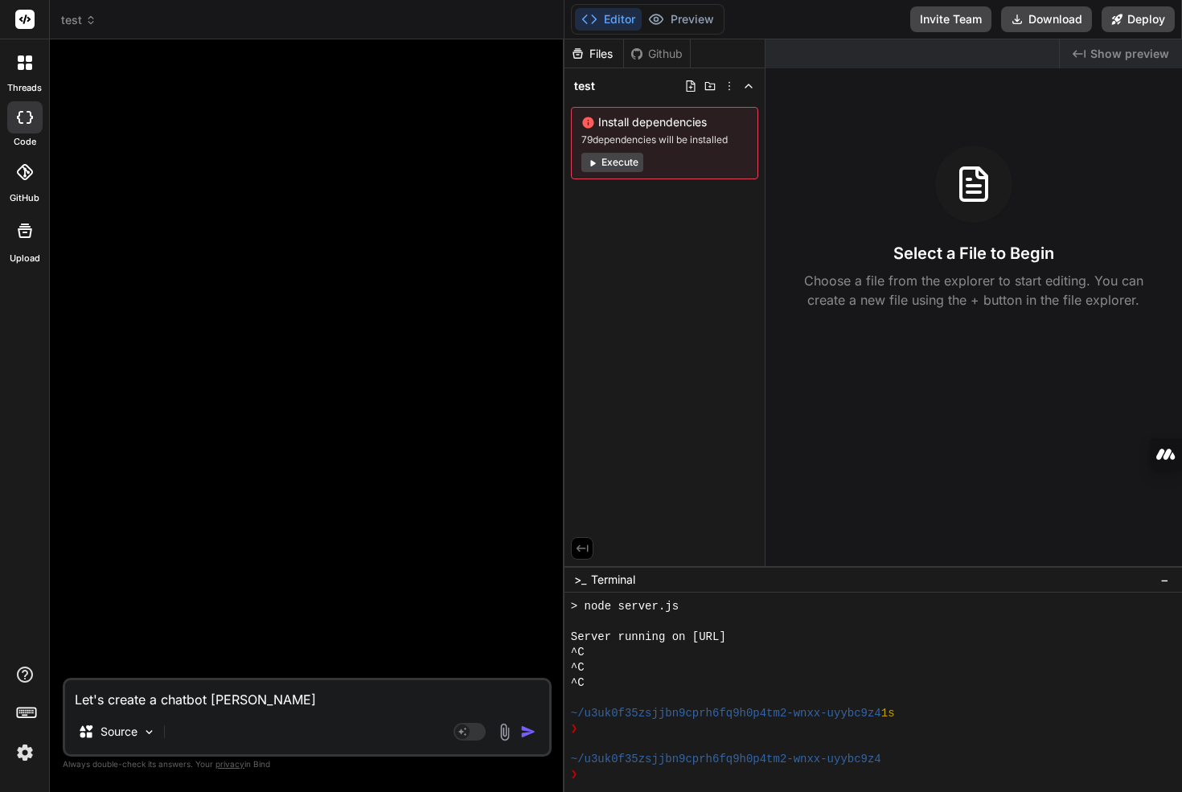
type textarea "Let's create a chatbot buil"
type textarea "x"
type textarea "Let's create a chatbot built"
type textarea "x"
type textarea "Let's create a chatbot buil"
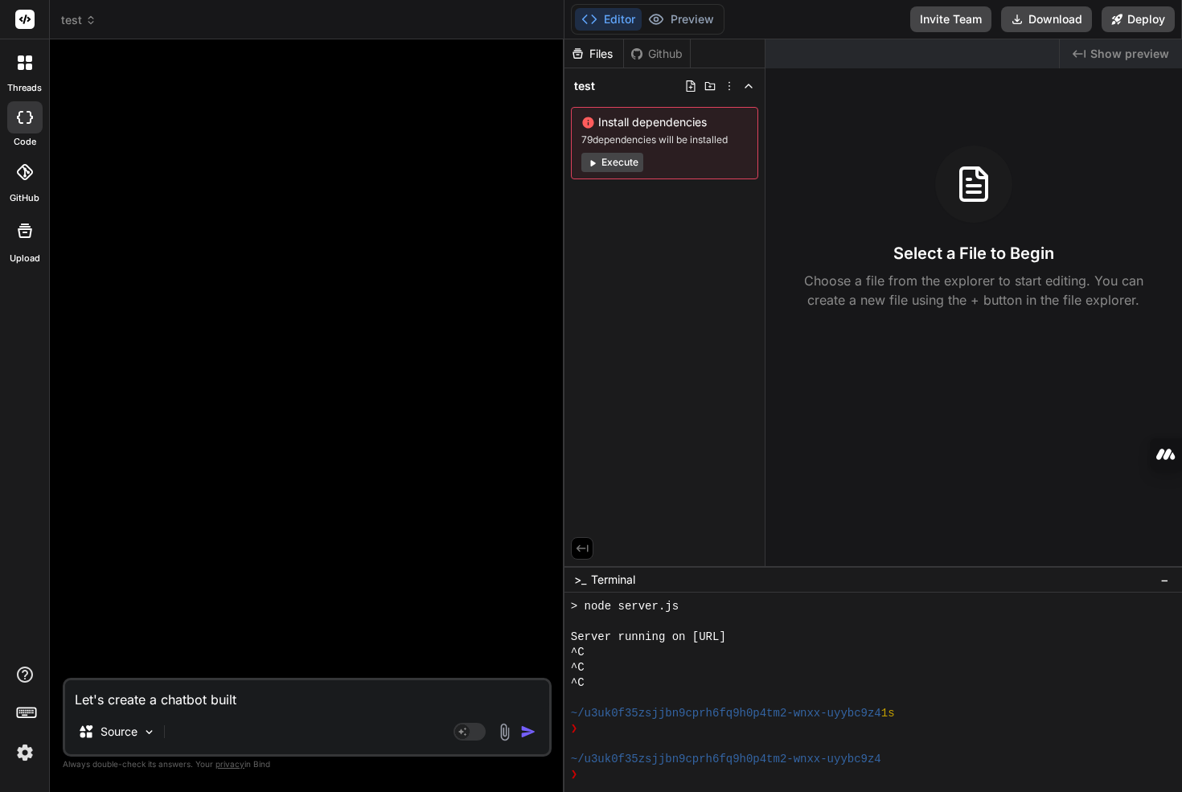
type textarea "x"
type textarea "Let's create a chatbot build"
type textarea "x"
type textarea "Let's create a chatbot builde"
type textarea "x"
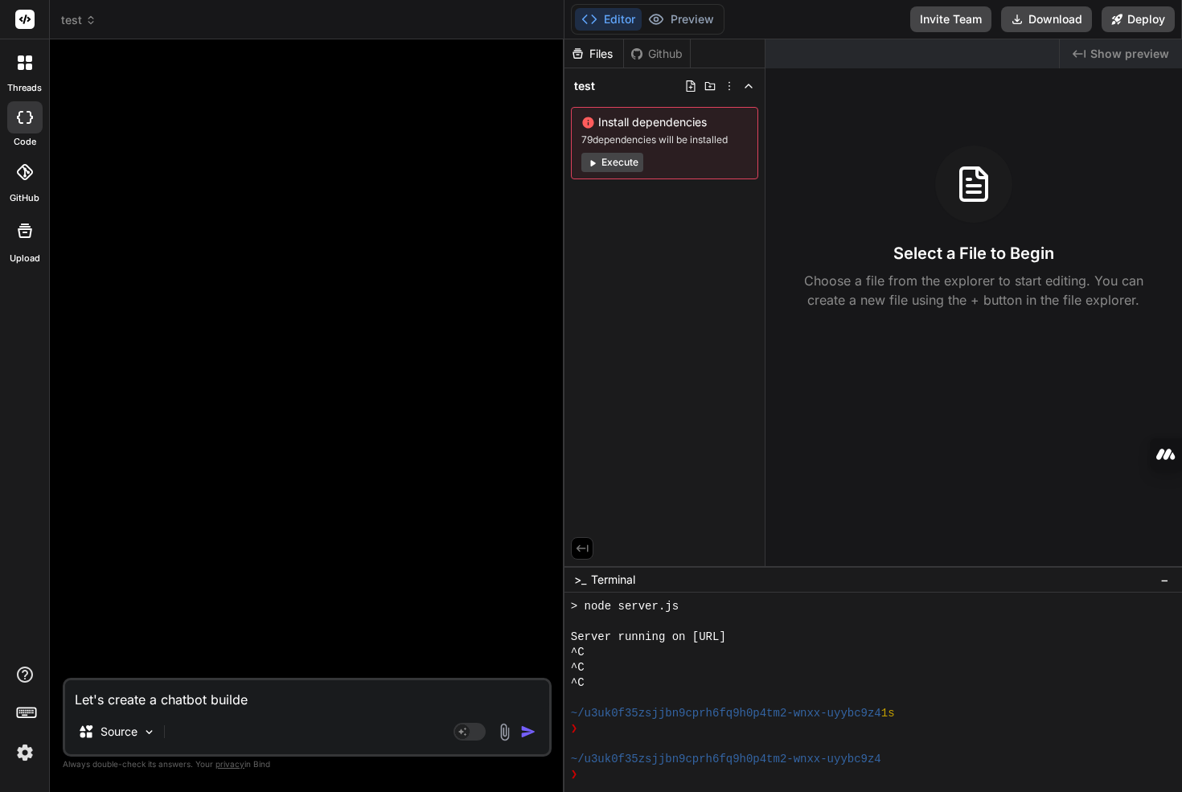
type textarea "Let's create a chatbot builder"
type textarea "x"
type textarea "Let's create a chatbot builder"
type textarea "x"
type textarea "Let's create a chatbot builder t"
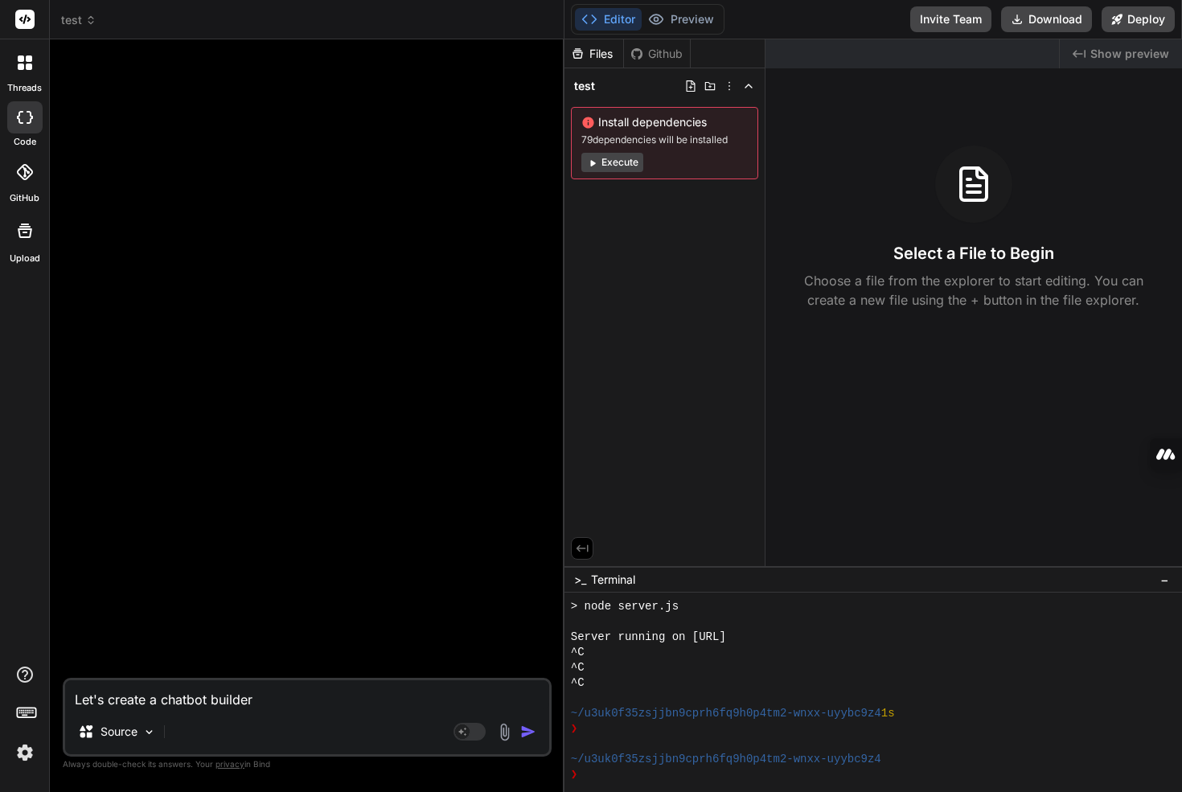
type textarea "x"
type textarea "Let's create a chatbot builder to"
type textarea "x"
type textarea "Let's create a chatbot builder too"
type textarea "x"
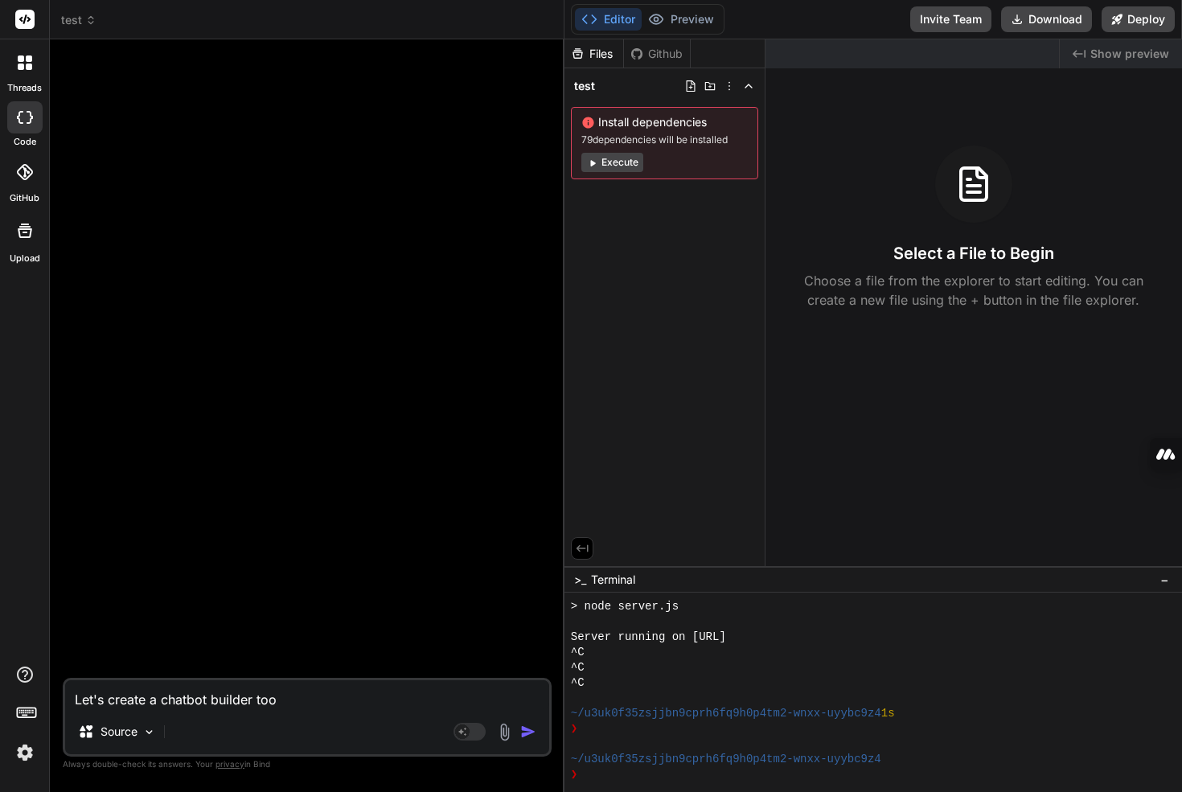
type textarea "Let's create a chatbot builder tool"
type textarea "x"
type textarea "Let's create a chatbot builder tool"
type textarea "x"
type textarea "Let's create a chatbot builder tool w"
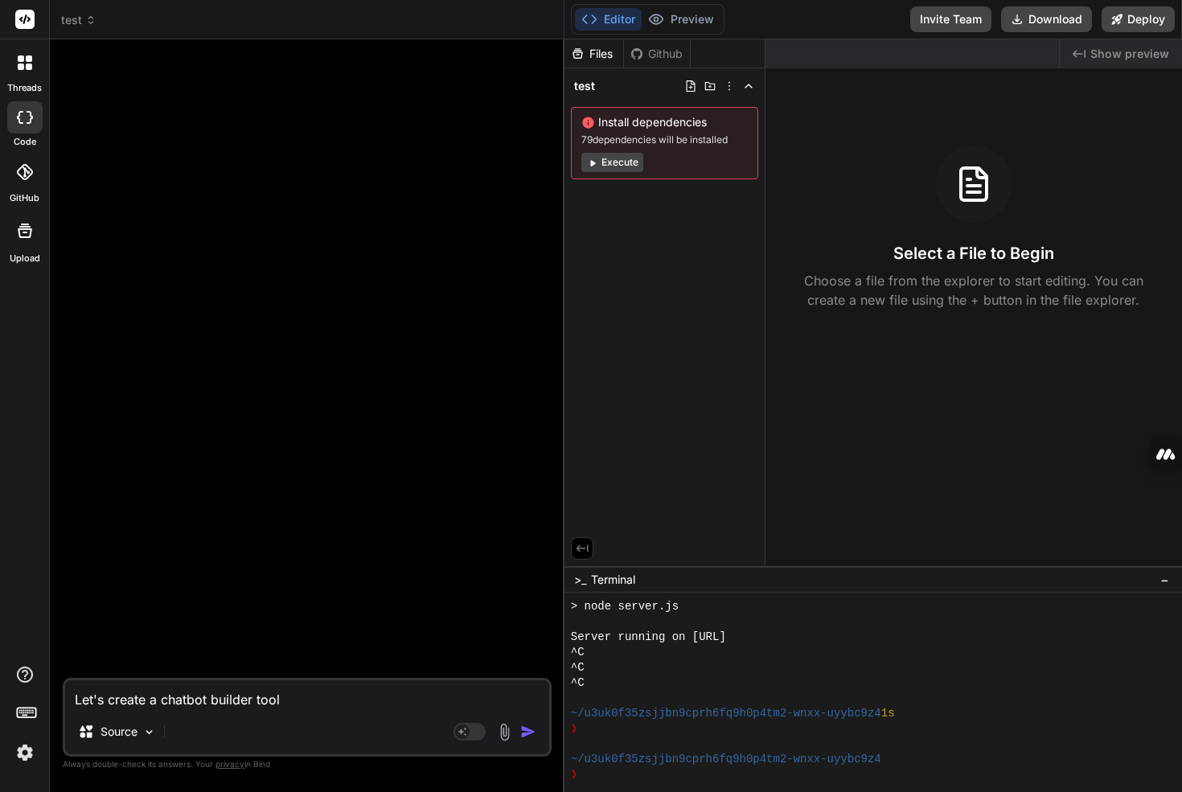
type textarea "x"
type textarea "Let's create a chatbot builder tool wh"
type textarea "x"
type textarea "Let's create a chatbot builder tool whe"
type textarea "x"
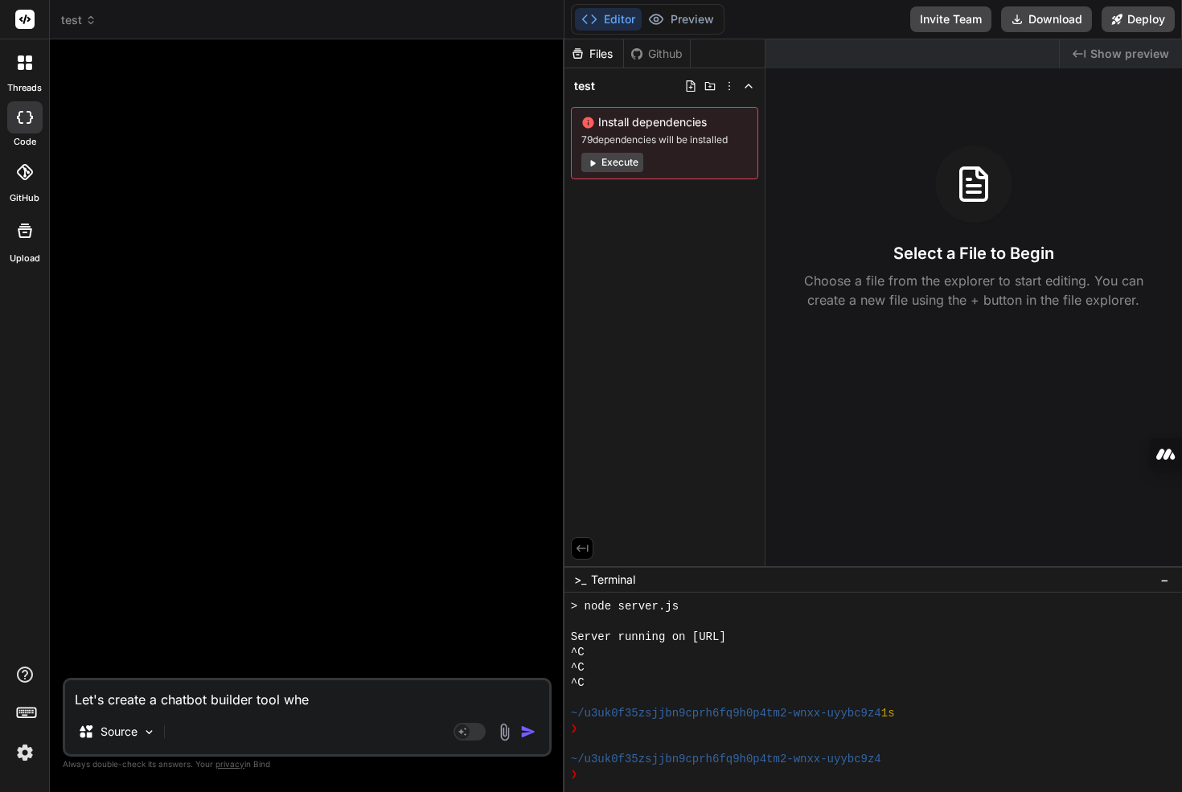
type textarea "Let's create a chatbot builder tool wher"
type textarea "x"
type textarea "Let's create a chatbot builder tool where"
type textarea "x"
type textarea "Let's create a chatbot builder tool where"
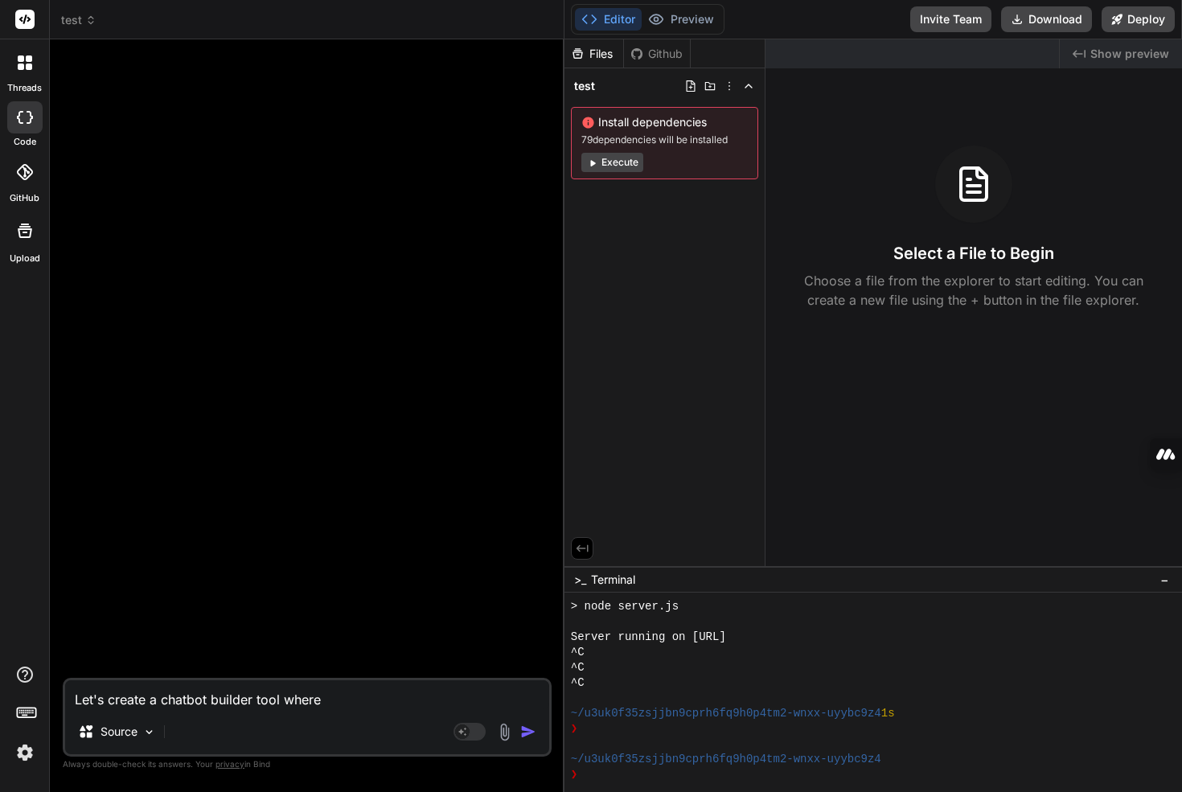
type textarea "x"
type textarea "Let's create a chatbot builder tool where t"
type textarea "x"
type textarea "Let's create a chatbot builder tool where th"
type textarea "x"
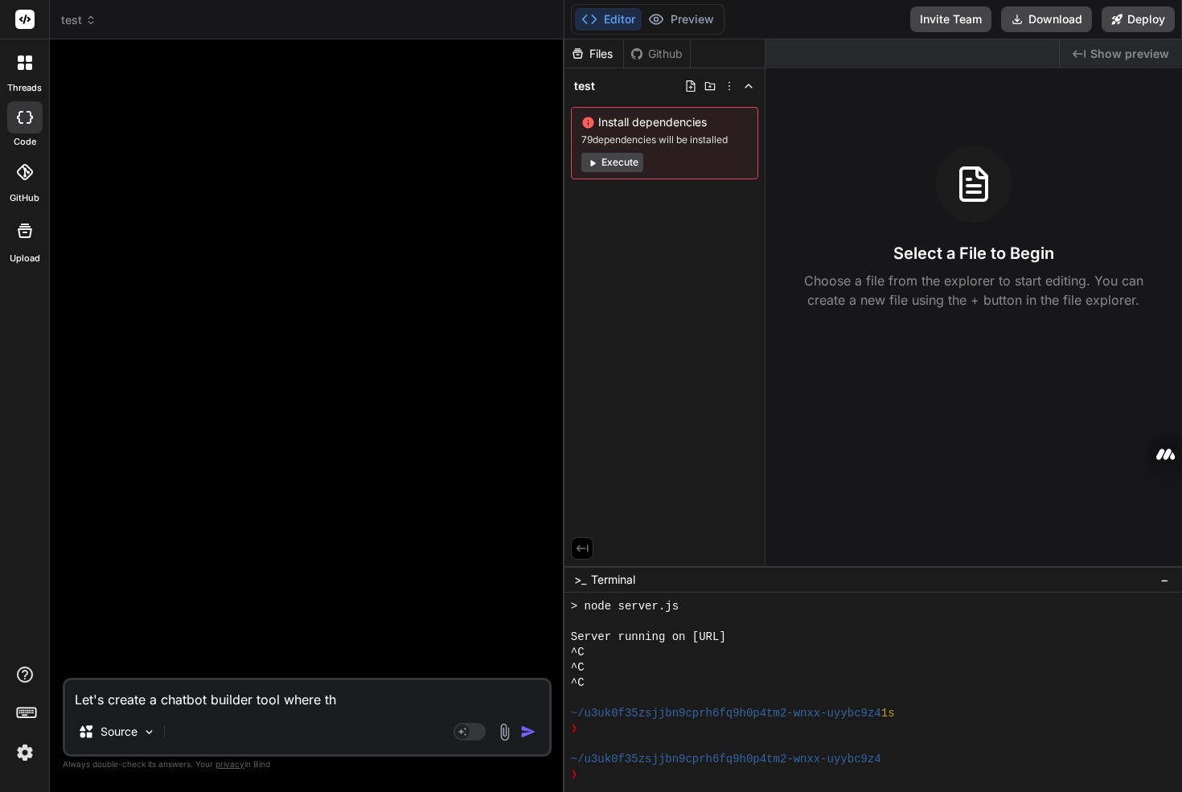
type textarea "Let's create a chatbot builder tool where the"
type textarea "x"
type textarea "Let's create a chatbot builder tool where the"
type textarea "x"
type textarea "Let's create a chatbot builder tool where the u"
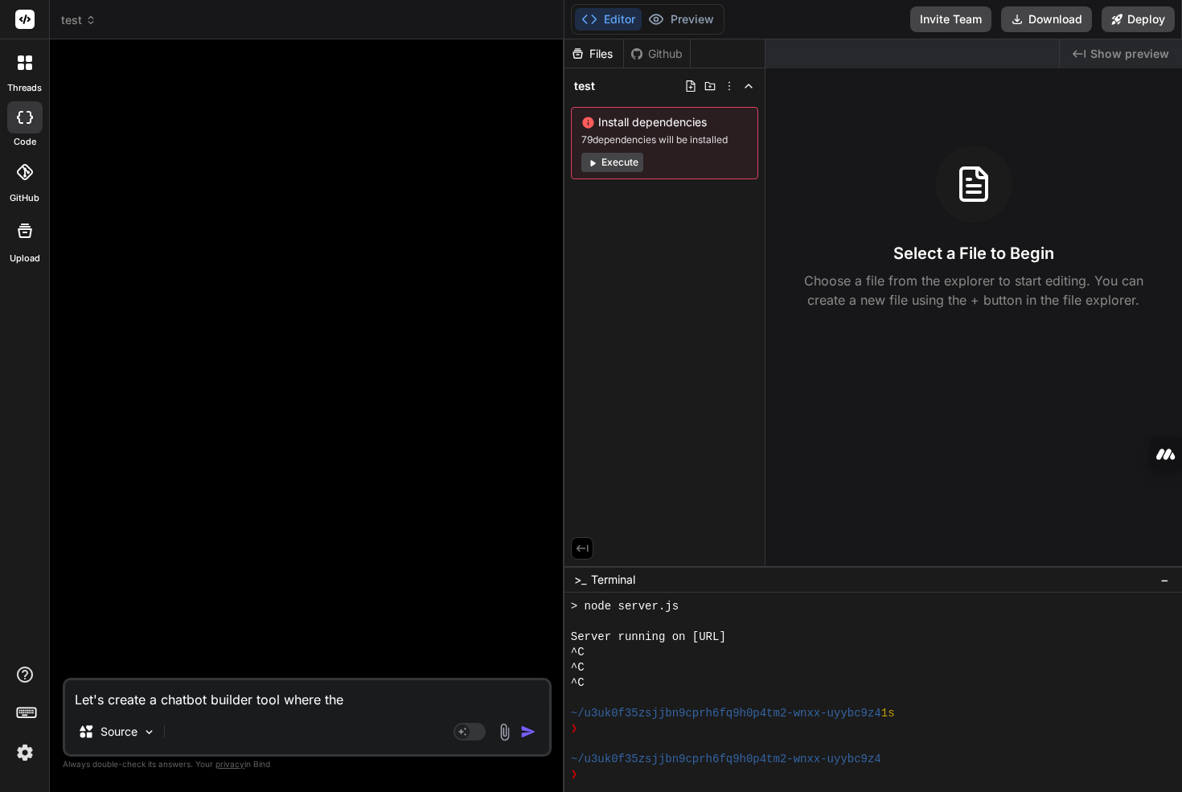
type textarea "x"
type textarea "Let's create a chatbot builder tool where the us"
type textarea "x"
type textarea "Let's create a chatbot builder tool where the use"
type textarea "x"
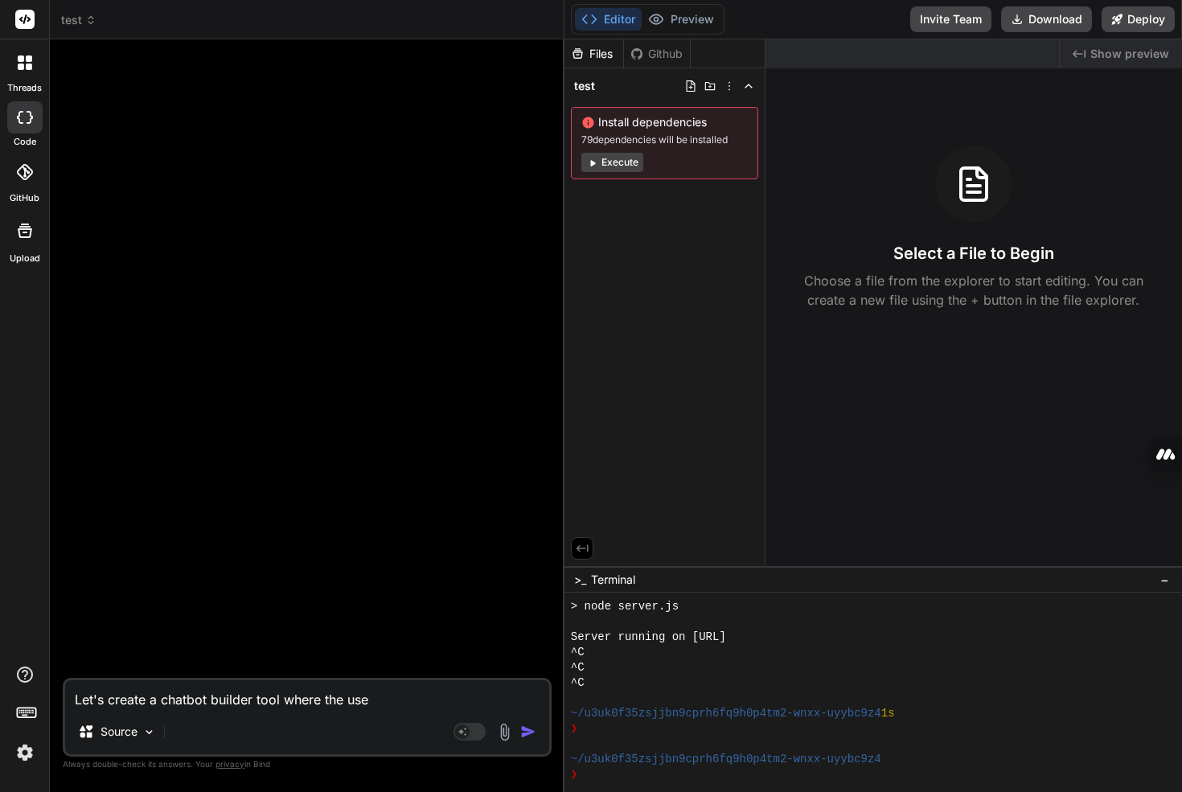
type textarea "Let's create a chatbot builder tool where the user"
type textarea "x"
type textarea "Let's create a chatbot builder tool where the user"
type textarea "x"
type textarea "Let's create a chatbot builder tool where the user c"
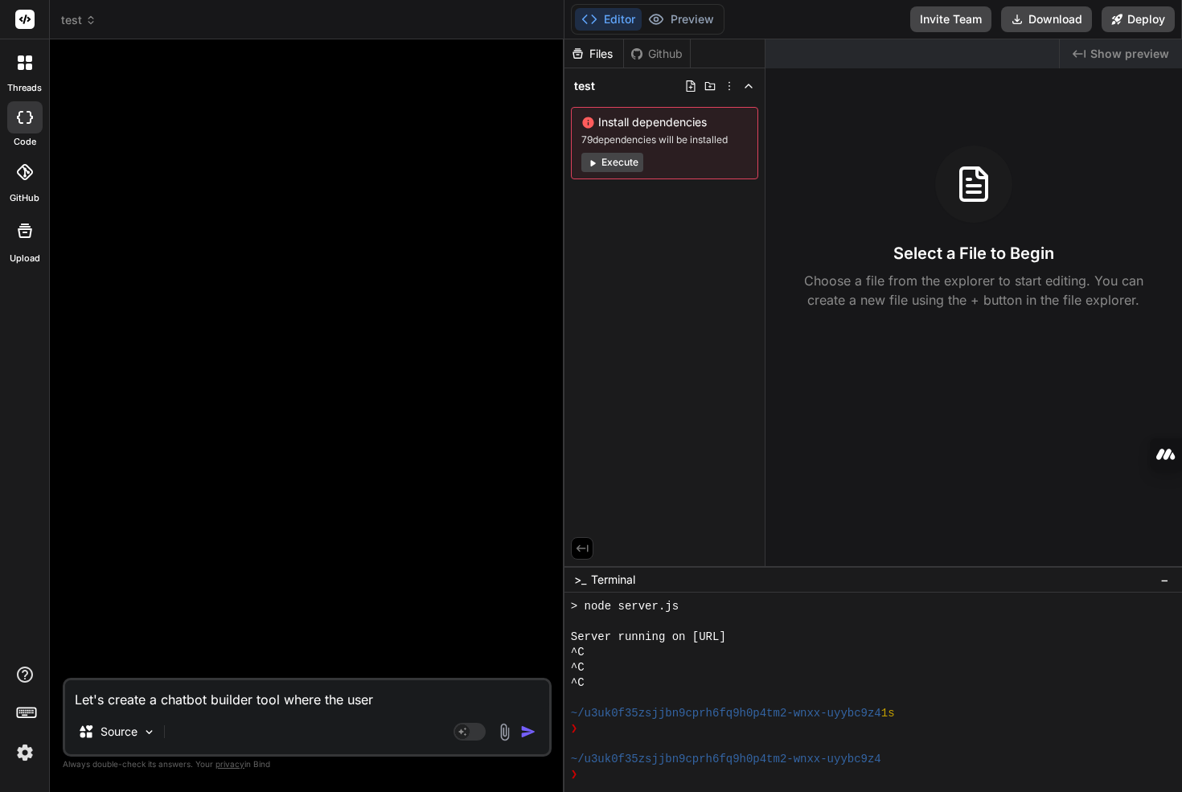
type textarea "x"
type textarea "Let's create a chatbot builder tool where the user ca"
type textarea "x"
type textarea "Let's create a chatbot builder tool where the user can"
type textarea "x"
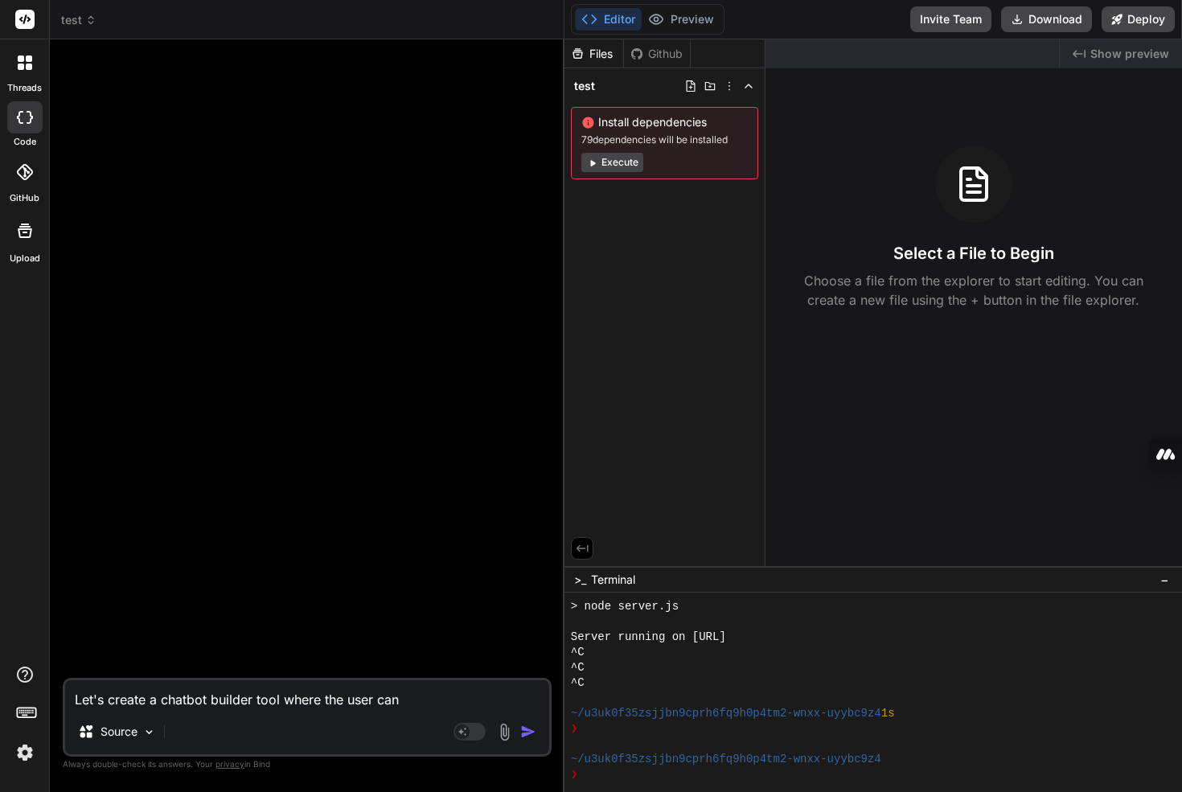
type textarea "Let's create a chatbot builder tool where the user can"
type textarea "x"
type textarea "Let's create a chatbot builder tool where the user can s"
type textarea "x"
type textarea "Let's create a chatbot builder tool where the user can si"
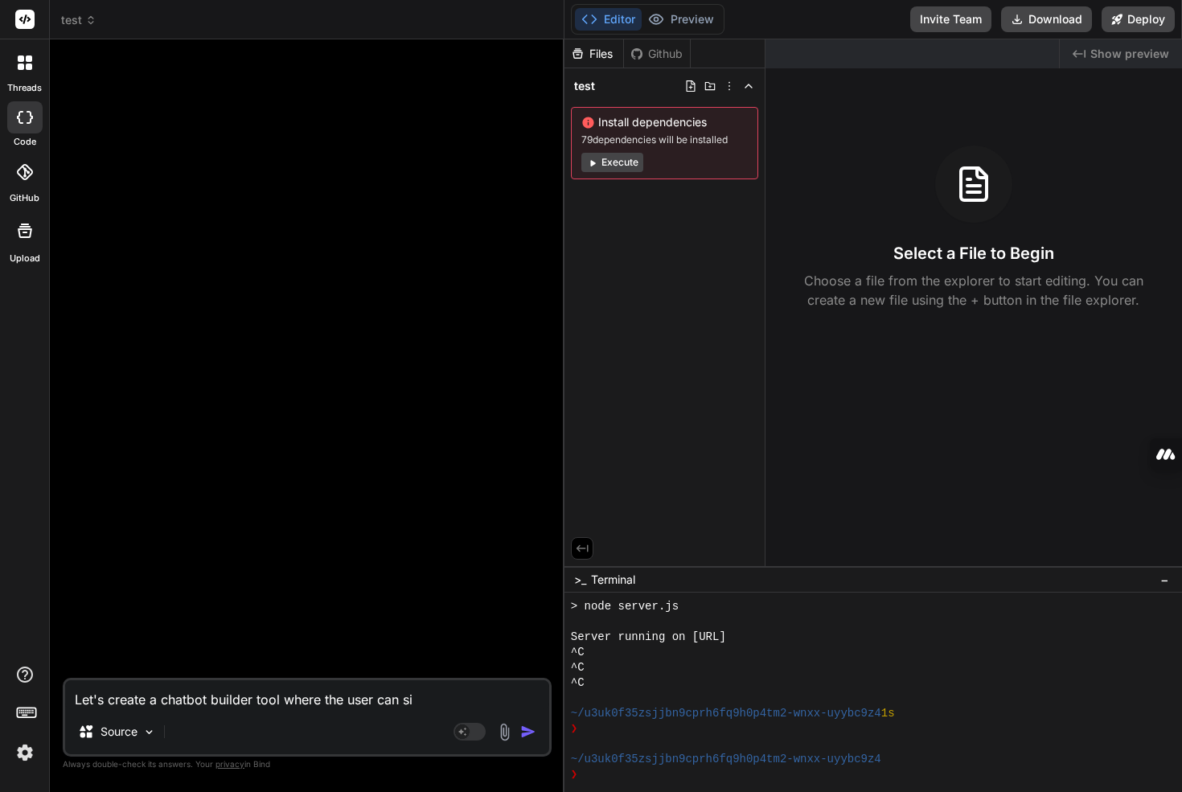
type textarea "x"
type textarea "Let's create a chatbot builder tool where the user can sig"
type textarea "x"
type textarea "Let's create a chatbot builder tool where the user can sign"
type textarea "x"
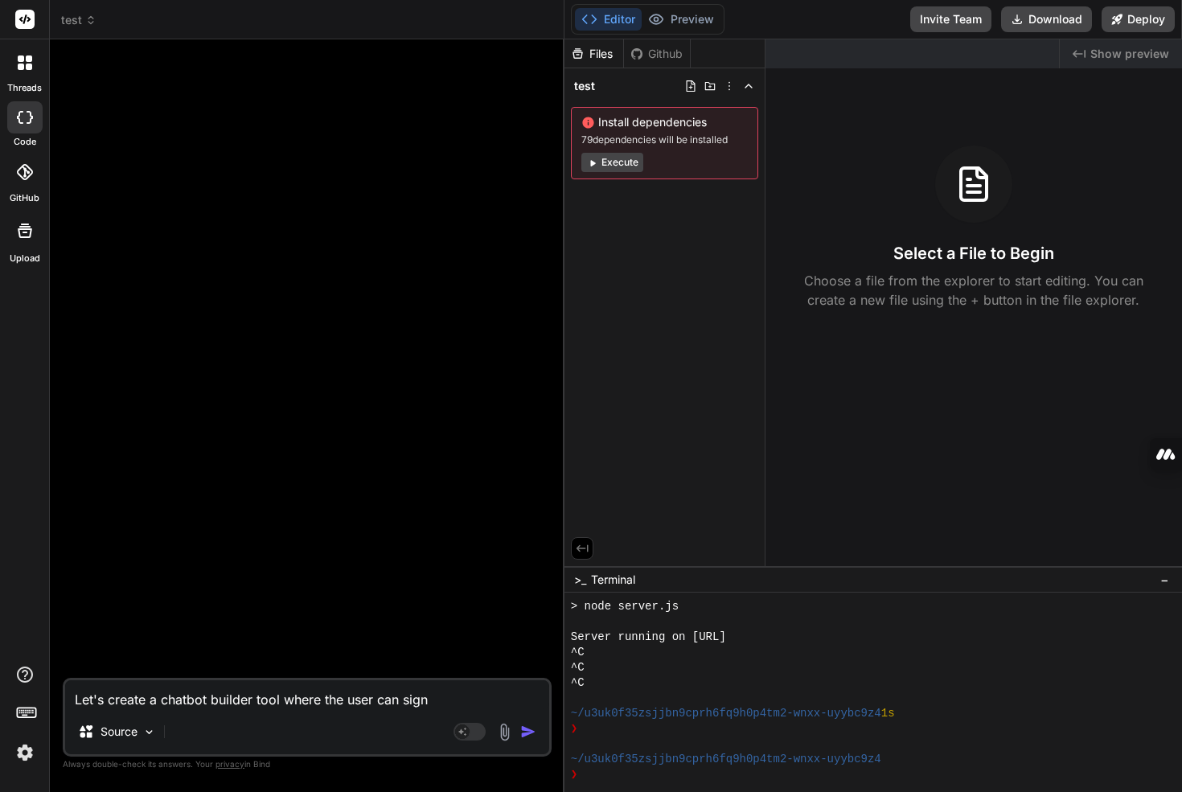
type textarea "Let's create a chatbot builder tool where the user can sign"
type textarea "x"
type textarea "Let's create a chatbot builder tool where the user can sign u"
type textarea "x"
type textarea "Let's create a chatbot builder tool where the user can sign up"
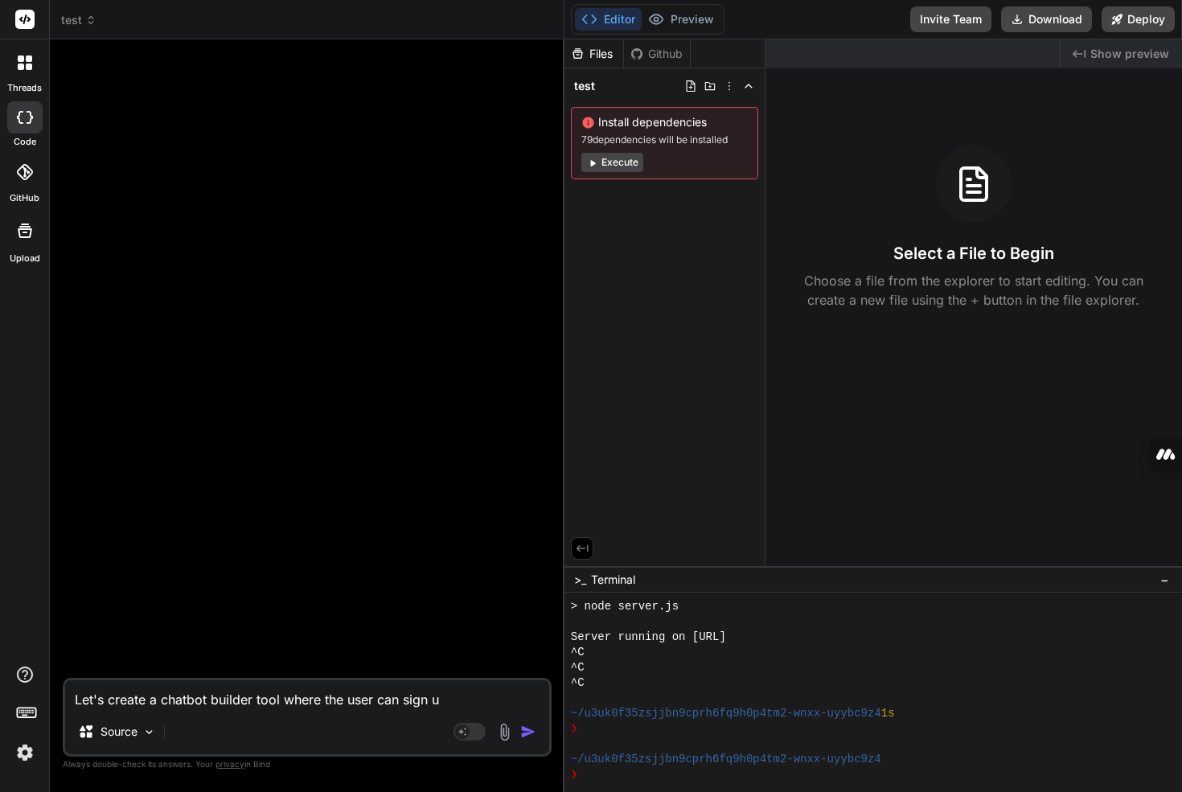
type textarea "x"
type textarea "Let's create a chatbot builder tool where the user can sign up"
type textarea "x"
type textarea "Let's create a chatbot builder tool where the user can sign up a"
type textarea "x"
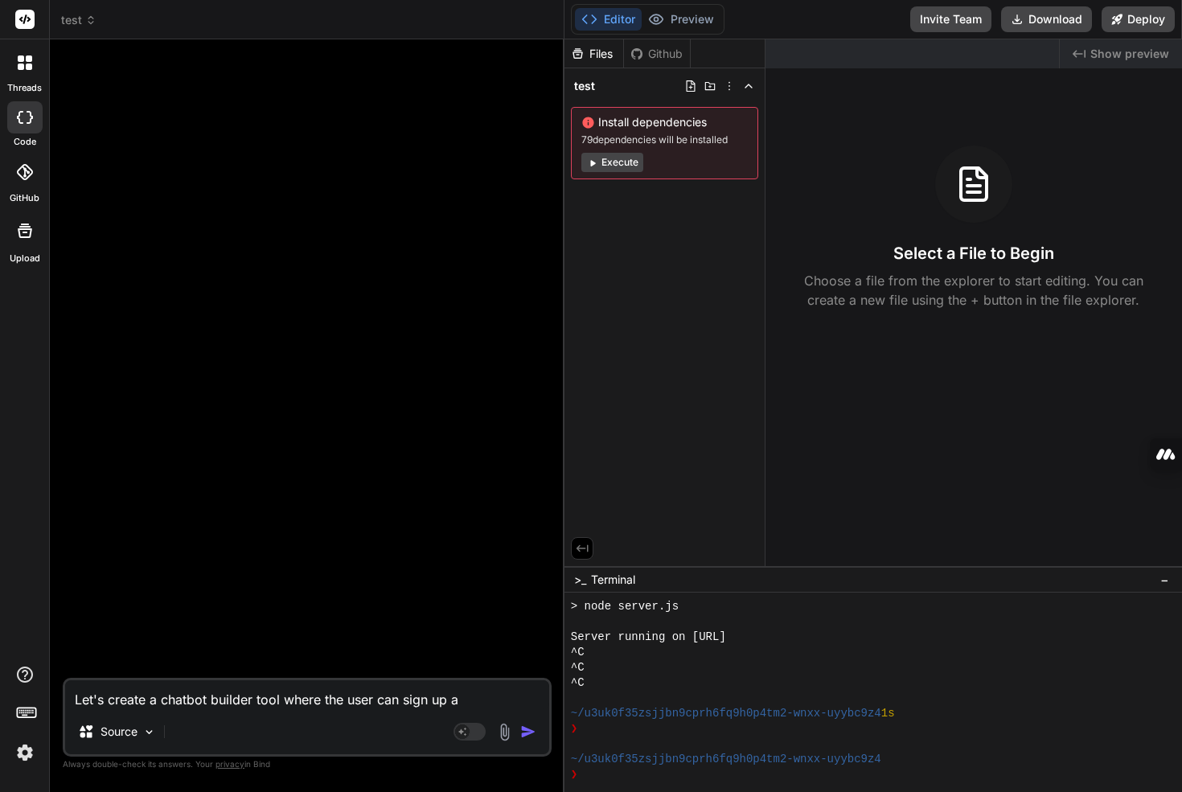
type textarea "Let's create a chatbot builder tool where the user can sign up an"
type textarea "x"
type textarea "Let's create a chatbot builder tool where the user can sign up and"
type textarea "x"
type textarea "Let's create a chatbot builder tool where the user can sign up and"
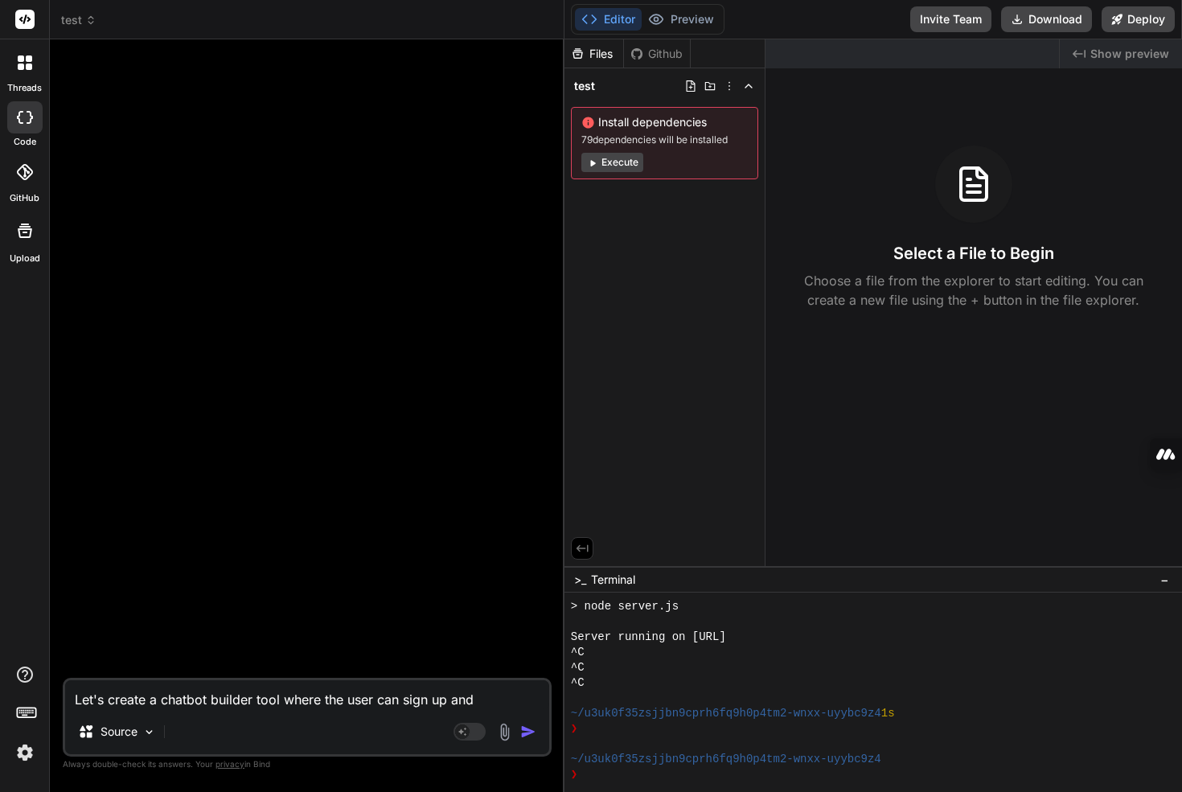
type textarea "x"
type textarea "Let's create a chatbot builder tool where the user can sign up and a"
type textarea "x"
type textarea "Let's create a chatbot builder tool where the user can sign up and ac"
type textarea "x"
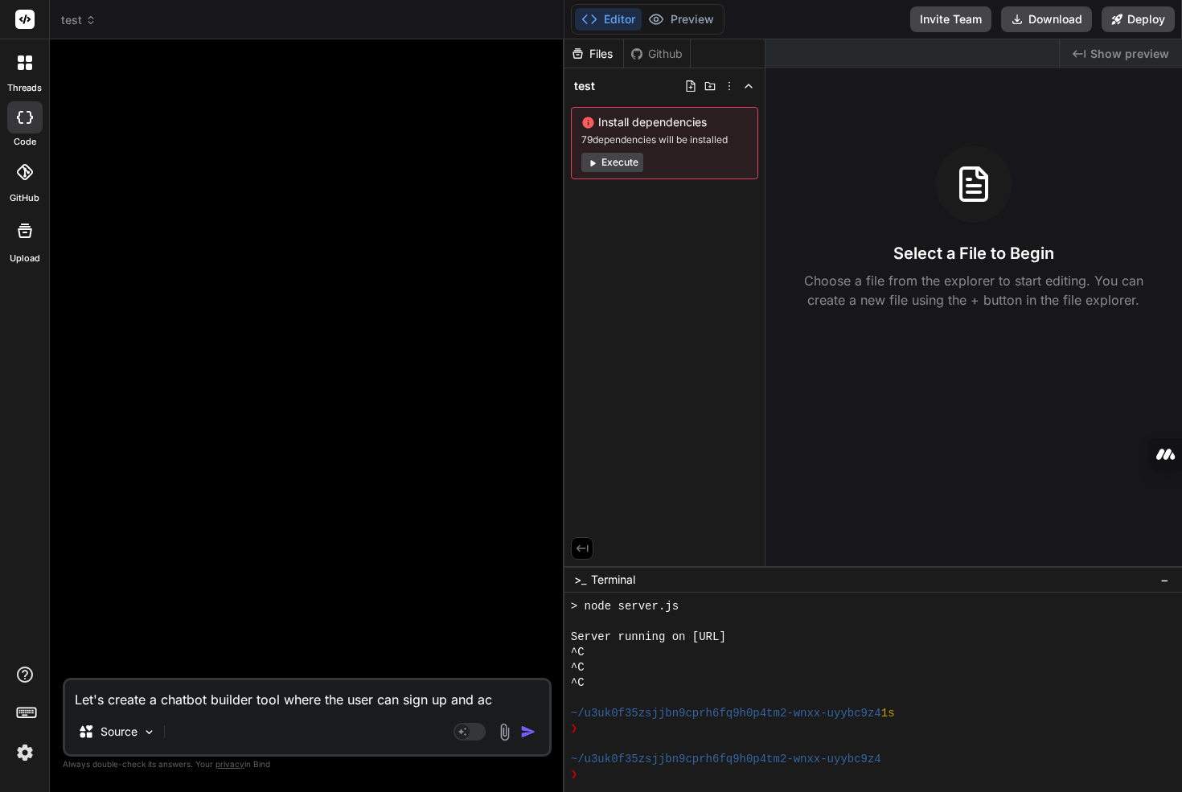
type textarea "Let's create a chatbot builder tool where the user can sign up and ace"
type textarea "x"
type textarea "Let's create a chatbot builder tool where the user can sign up and aces"
type textarea "x"
type textarea "Let's create a chatbot builder tool where the user can sign up and acess"
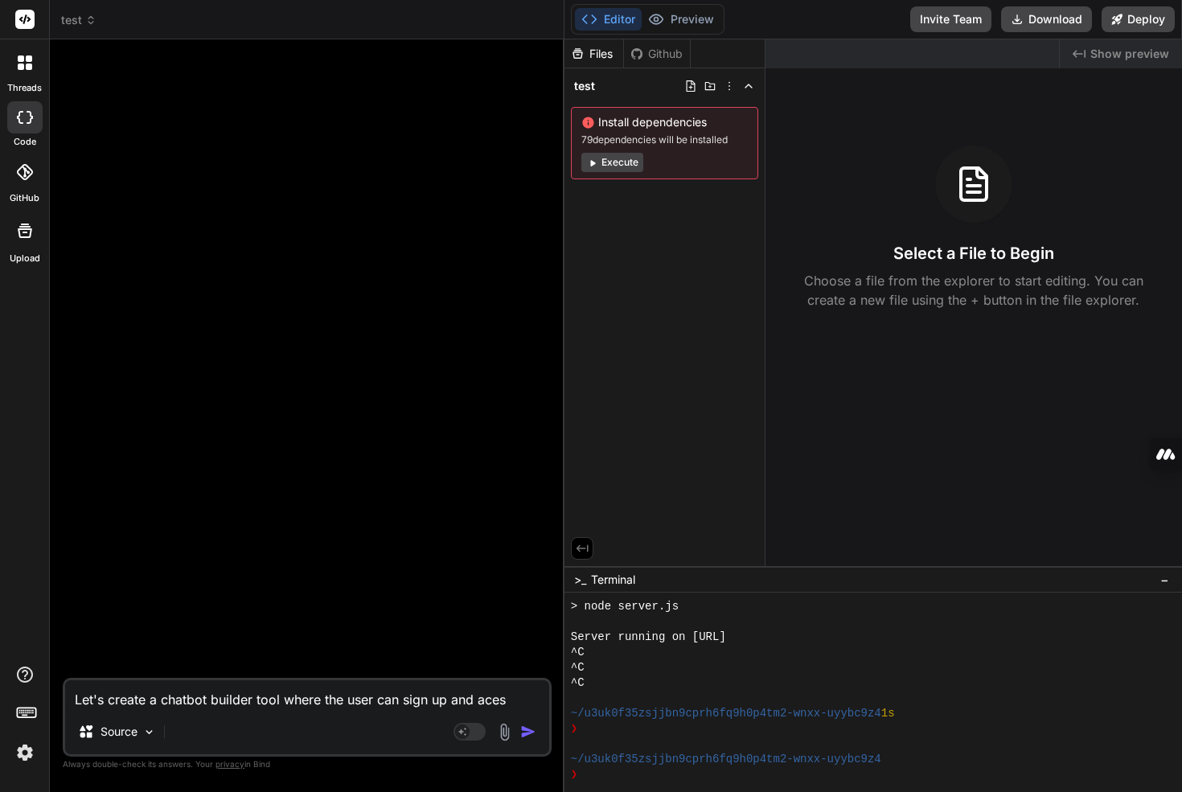
type textarea "x"
type textarea "Let's create a chatbot builder tool where the user can sign up and acess"
type textarea "x"
type textarea "Let's create a chatbot builder tool where the user can sign up and acess t"
type textarea "x"
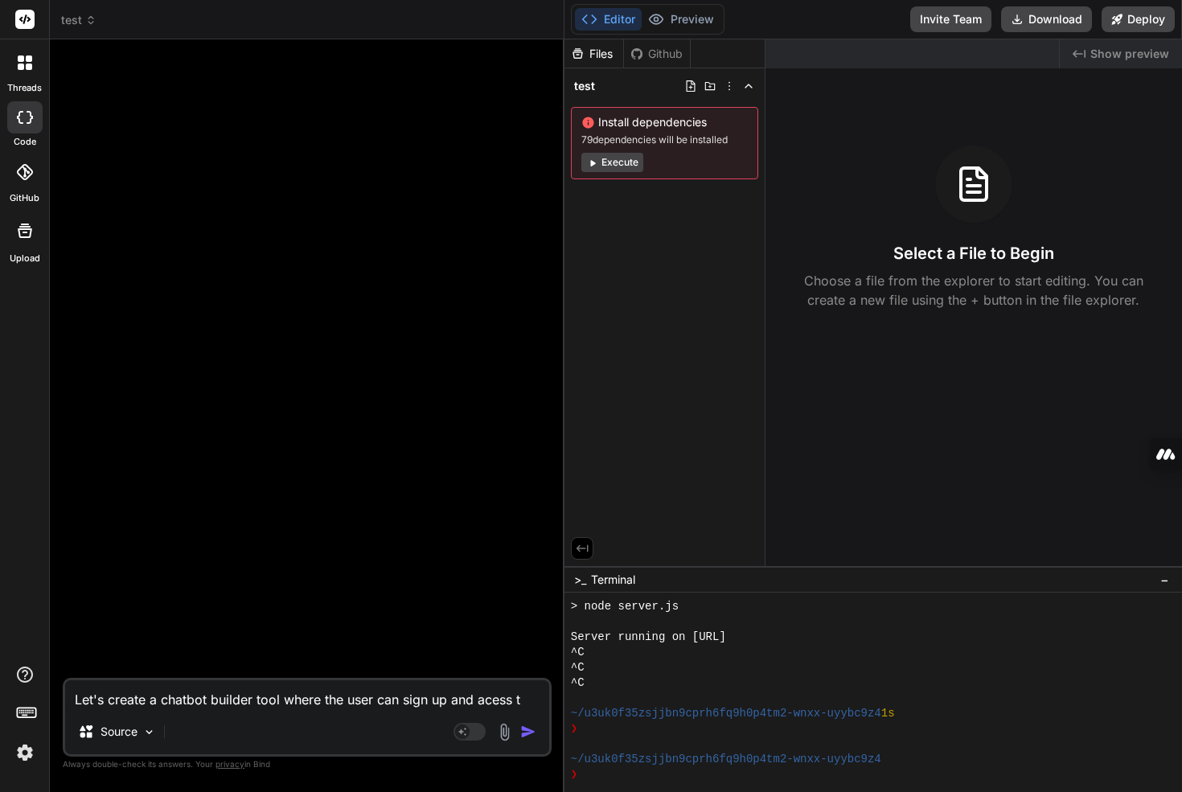
type textarea "Let's create a chatbot builder tool where the user can sign up and acess th"
type textarea "x"
type textarea "Let's create a chatbot builder tool where the user can sign up and acess the"
type textarea "x"
type textarea "Let's create a chatbot builder tool where the user can sign up and acess thei"
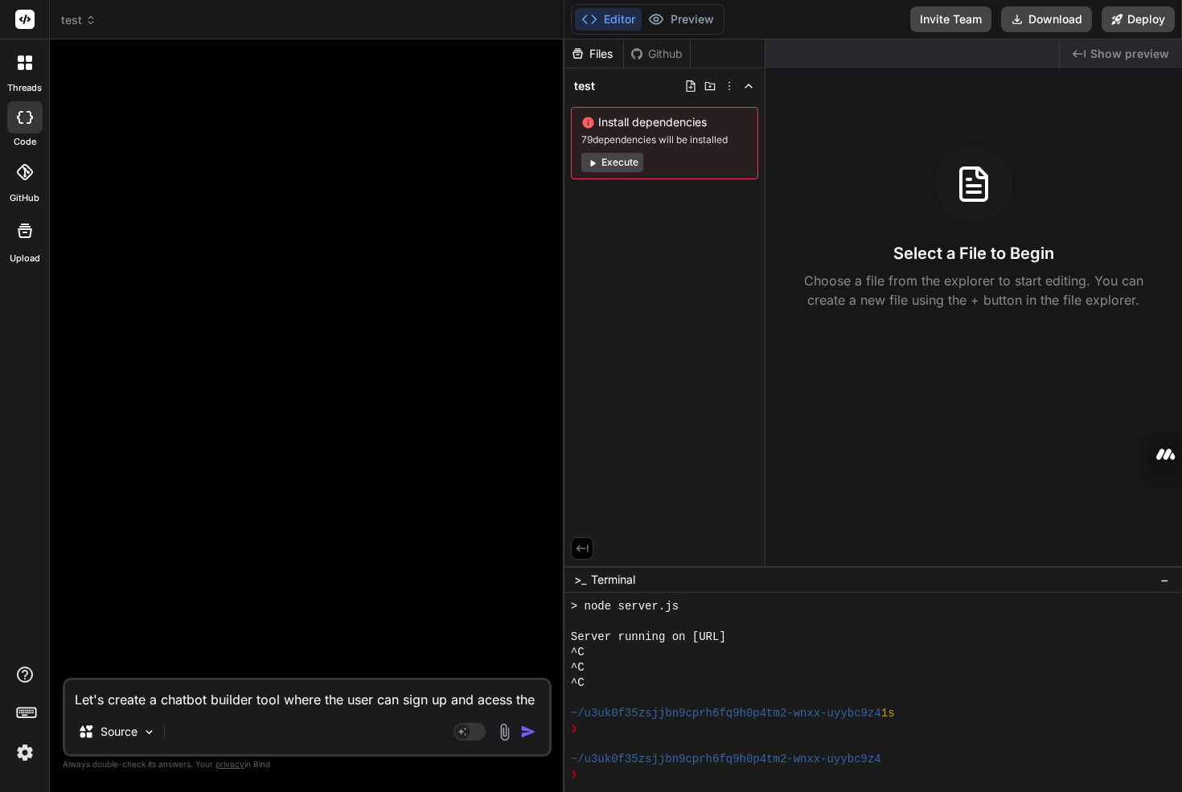
type textarea "x"
type textarea "Let's create a chatbot builder tool where the user can sign up and acess their"
type textarea "x"
type textarea "Let's create a chatbot builder tool where the user can sign up and acess their"
type textarea "x"
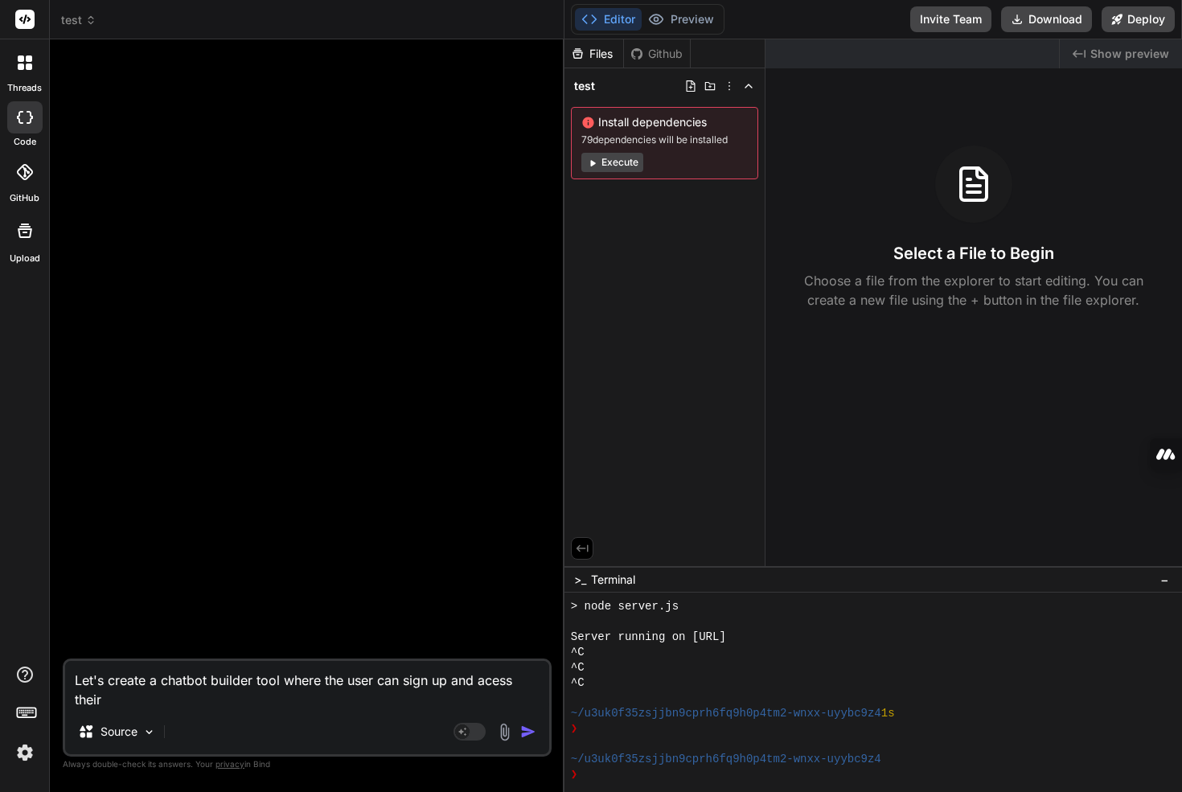
type textarea "Let's create a chatbot builder tool where the user can sign up and acess their d"
type textarea "x"
type textarea "Let's create a chatbot builder tool where the user can sign up and acess their …"
type textarea "x"
type textarea "Let's create a chatbot builder tool where the user can sign up and acess their …"
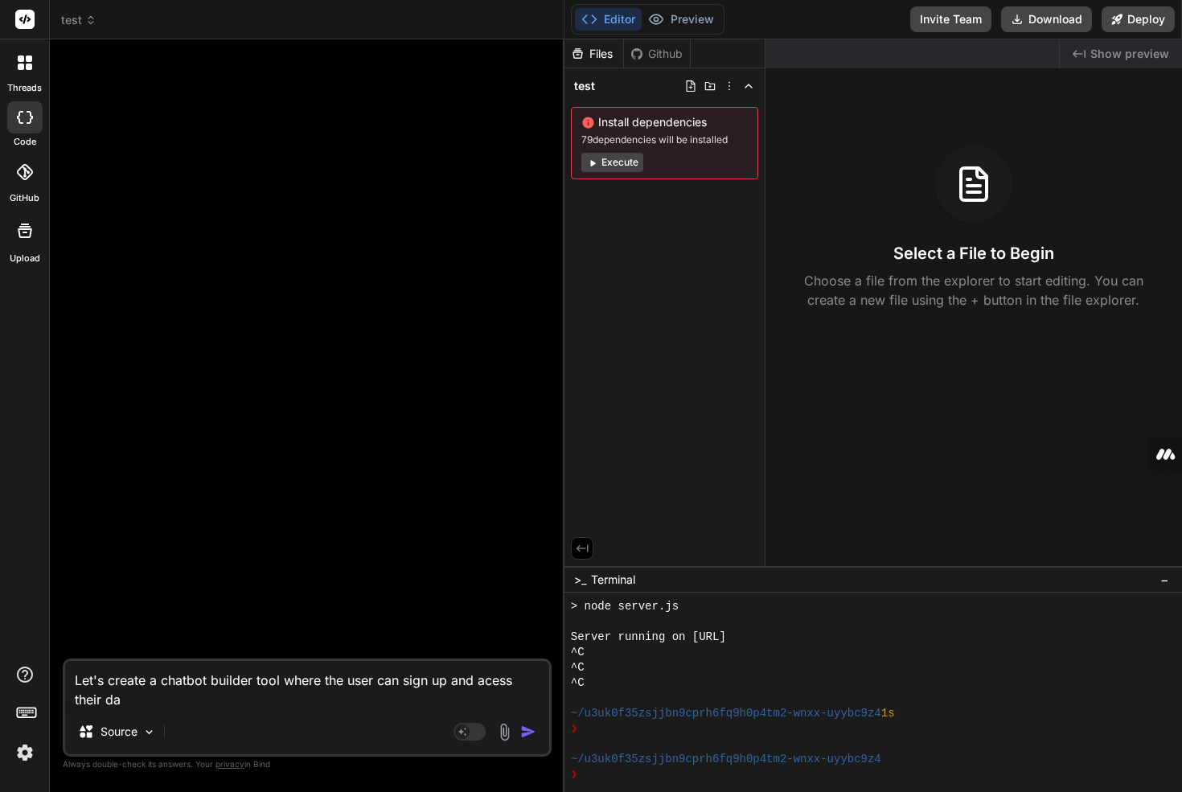
type textarea "x"
type textarea "Let's create a chatbot builder tool where the user can sign up and acess their …"
type textarea "x"
type textarea "Let's create a chatbot builder tool where the user can sign up and acess their …"
type textarea "x"
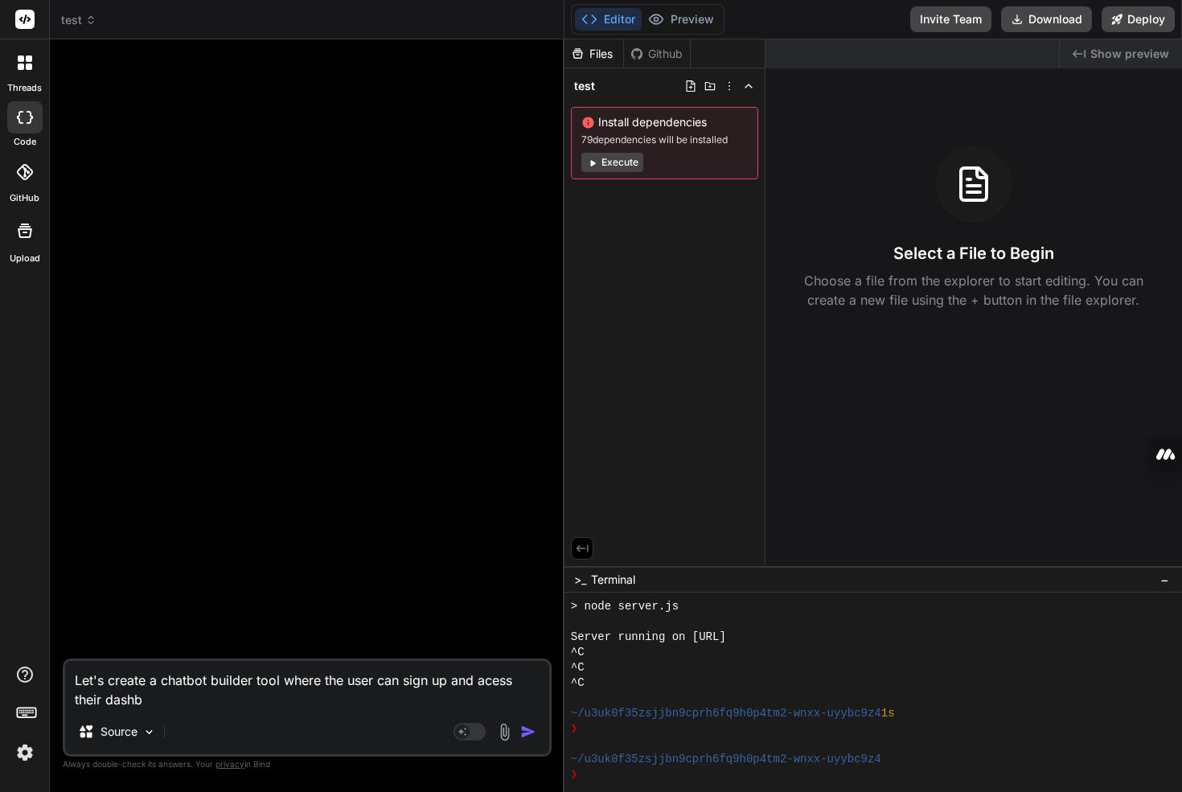
type textarea "Let's create a chatbot builder tool where the user can sign up and acess their …"
type textarea "x"
type textarea "Let's create a chatbot builder tool where the user can sign up and acess their …"
type textarea "x"
type textarea "Let's create a chatbot builder tool where the user can sign up and acess their …"
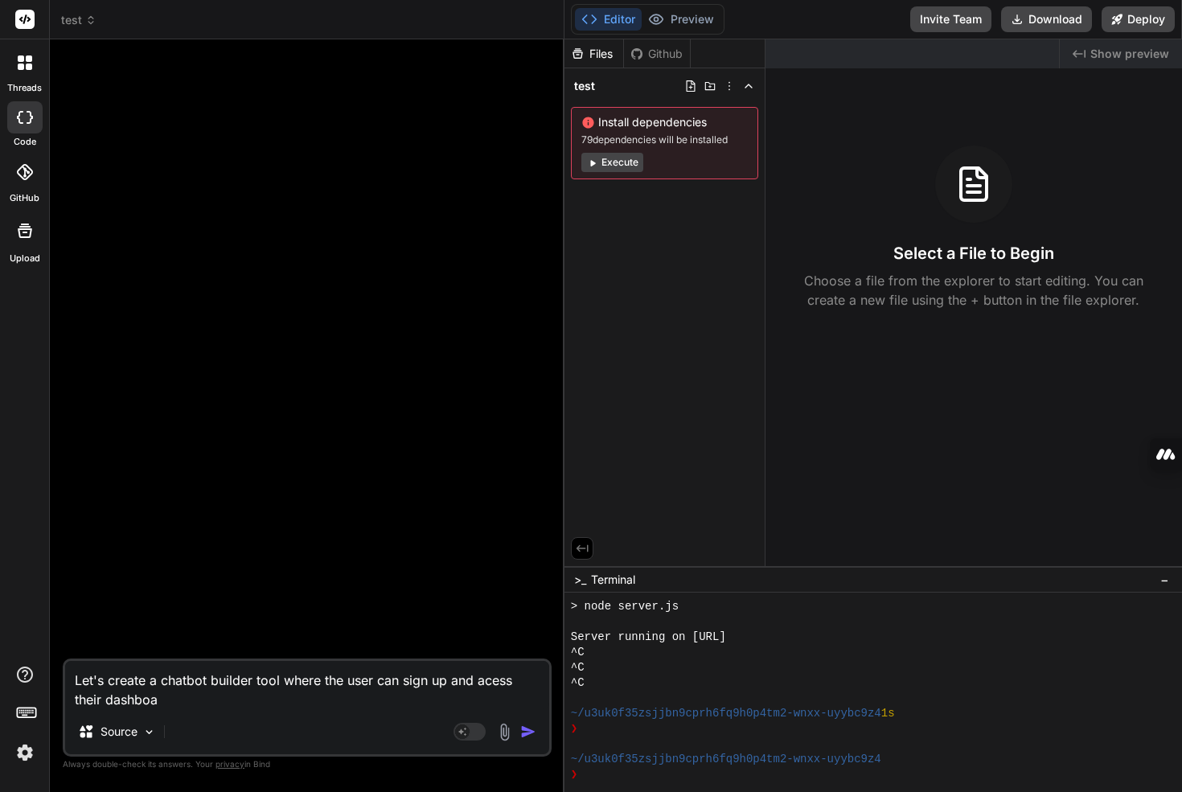
type textarea "x"
type textarea "Let's create a chatbot builder tool where the user can sign up and acess their …"
click at [510, 701] on textarea "Let's create a chatbot builder tool where the user can sign up and access their…" at bounding box center [307, 685] width 484 height 48
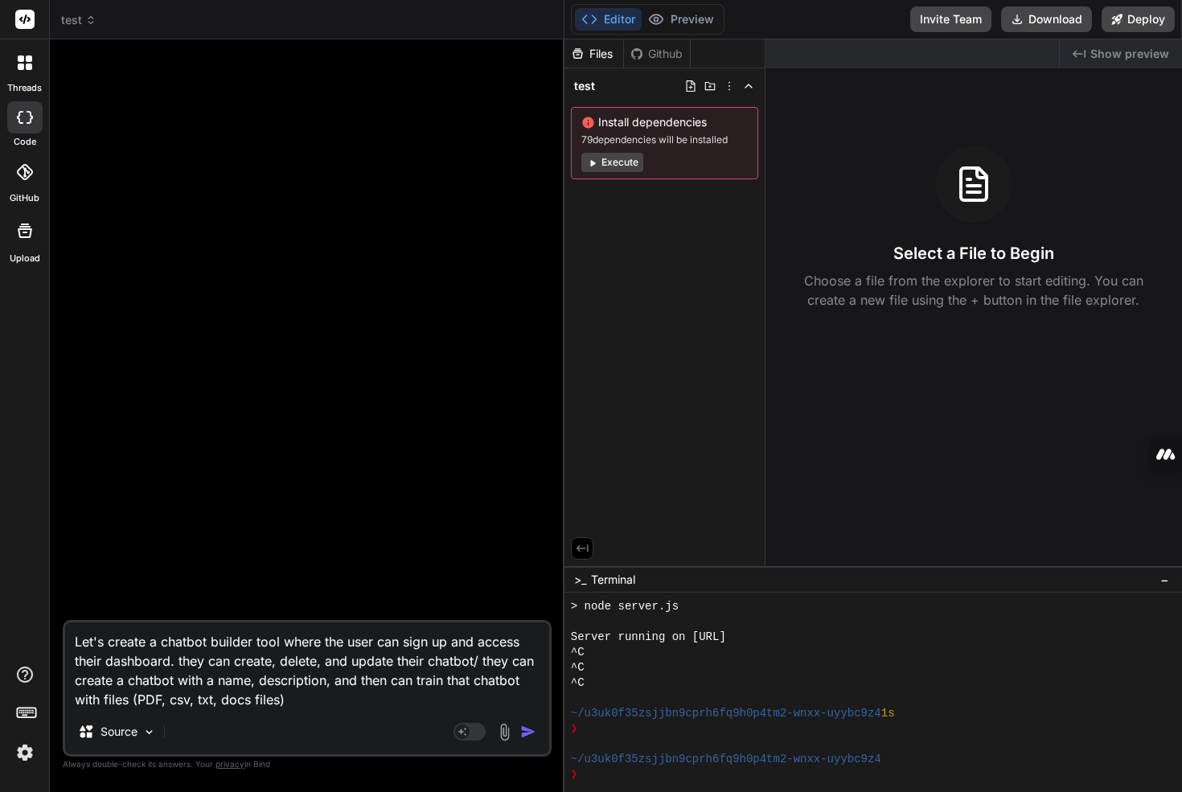
click at [479, 682] on textarea "Let's create a chatbot builder tool where the user can sign up and access their…" at bounding box center [307, 665] width 484 height 87
click at [410, 691] on textarea "Let's create a chatbot builder tool where the user can sign up and access their…" at bounding box center [307, 665] width 484 height 87
click at [528, 736] on img "button" at bounding box center [528, 731] width 16 height 16
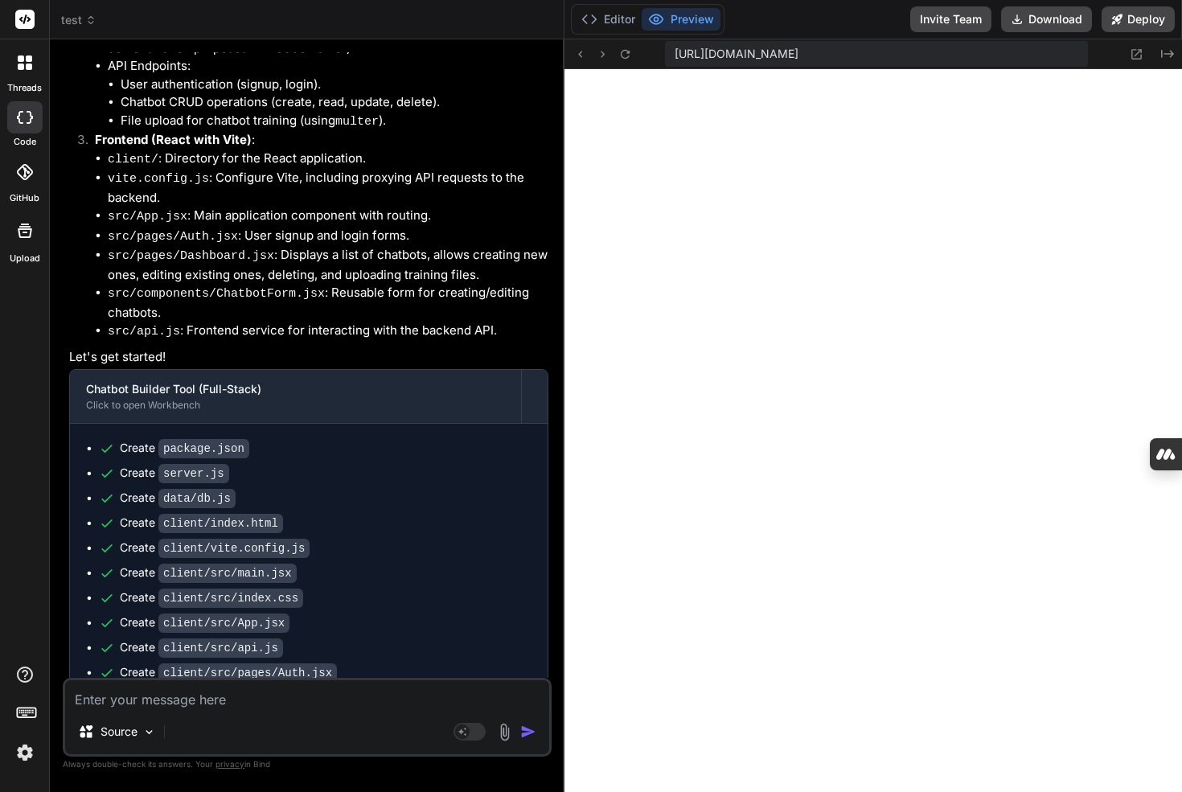
scroll to position [851, 0]
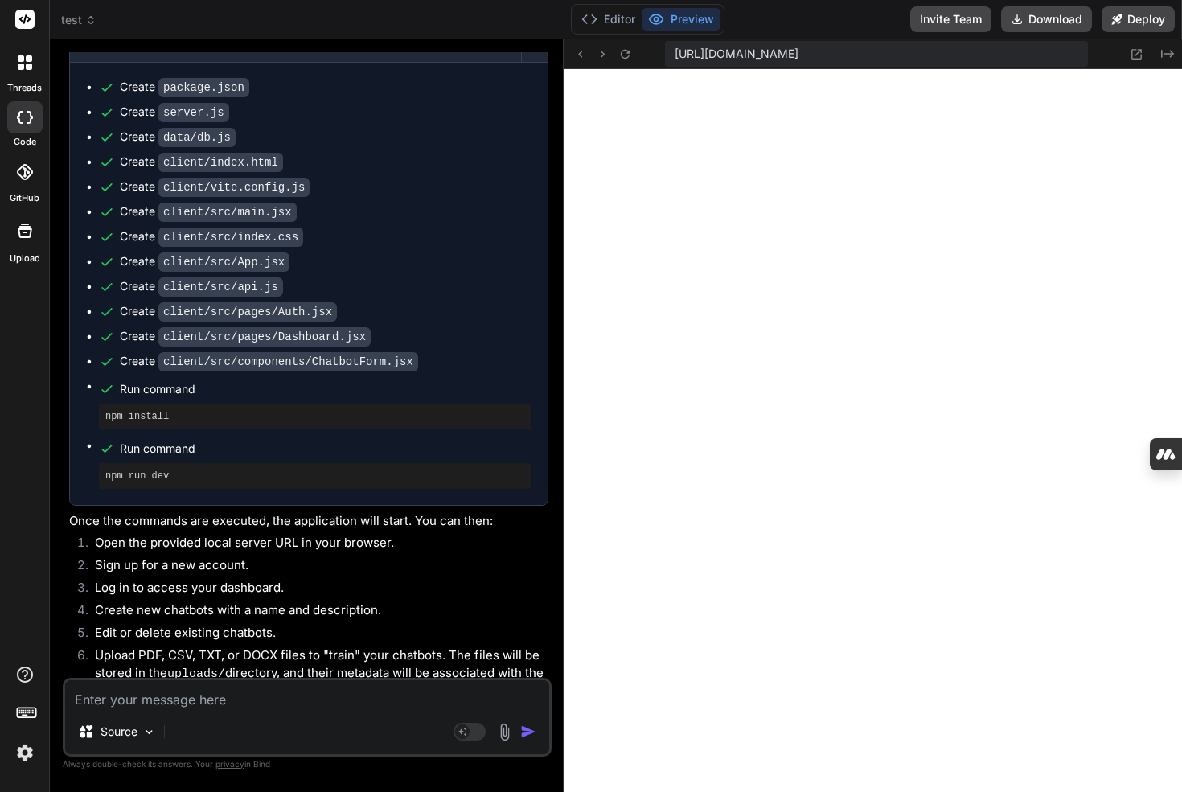
click at [272, 690] on textarea at bounding box center [307, 694] width 484 height 29
click at [128, 699] on textarea "update tjhs" at bounding box center [307, 694] width 484 height 29
click at [129, 699] on textarea "update tjhs" at bounding box center [307, 694] width 484 height 29
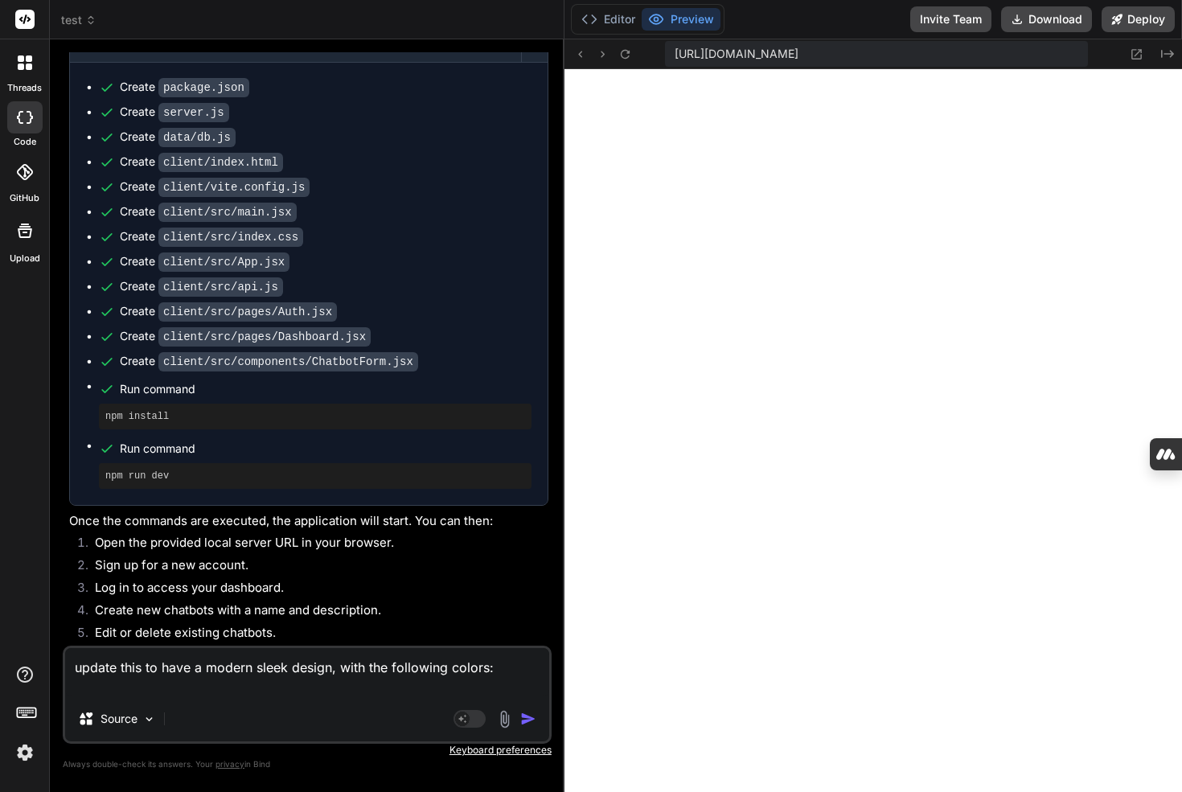
paste textarea "Colors: #093023 #faf9e0 #64330c #a55c08"
click at [371, 690] on textarea "update this to have a modern sleek design, with the following colors: Colors: #…" at bounding box center [307, 672] width 484 height 48
drag, startPoint x: 341, startPoint y: 677, endPoint x: 394, endPoint y: 676, distance: 53.1
click at [394, 676] on textarea "update this to have a modern sleek design, with the following colors: Colors: #…" at bounding box center [307, 672] width 484 height 48
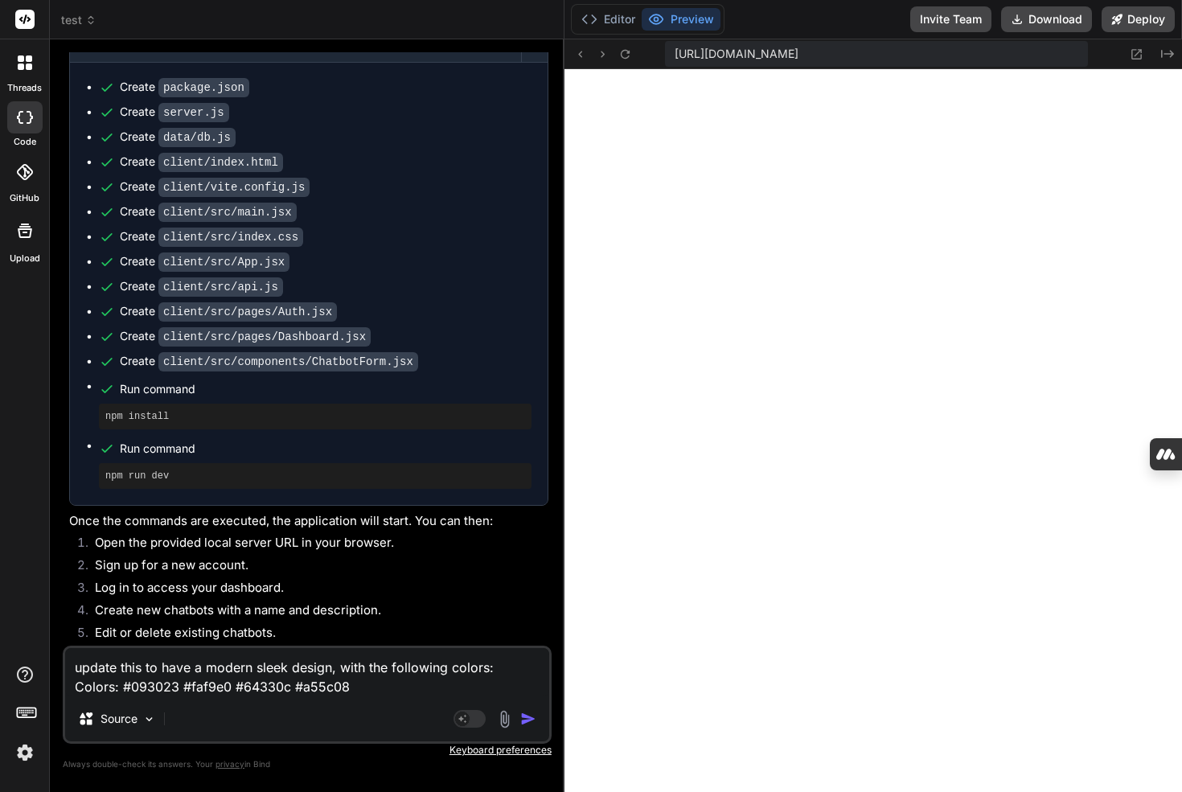
click at [351, 667] on textarea "update this to have a modern sleek design, with the following colors: Colors: #…" at bounding box center [307, 672] width 484 height 48
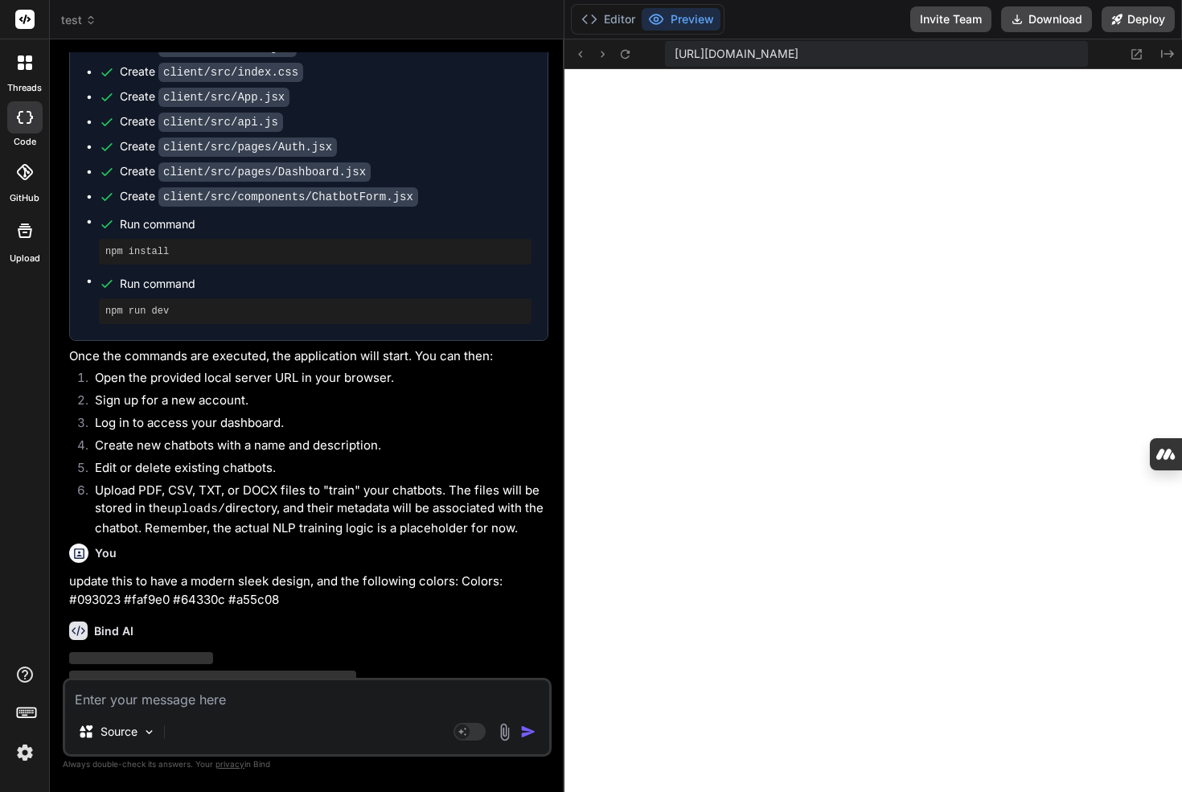
scroll to position [1036, 0]
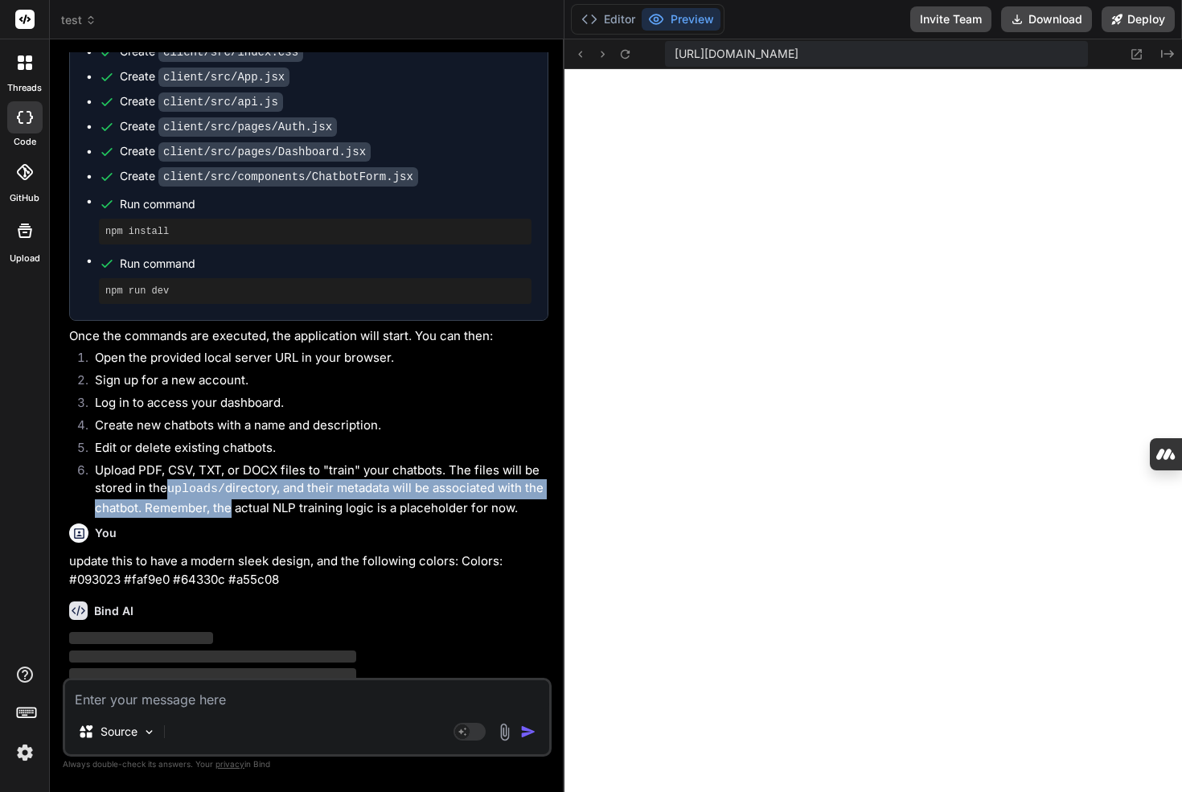
drag, startPoint x: 170, startPoint y: 457, endPoint x: 313, endPoint y: 481, distance: 145.0
click at [277, 480] on li "Upload PDF, CSV, TXT, or DOCX files to "train" your chatbots. The files will be…" at bounding box center [315, 489] width 466 height 56
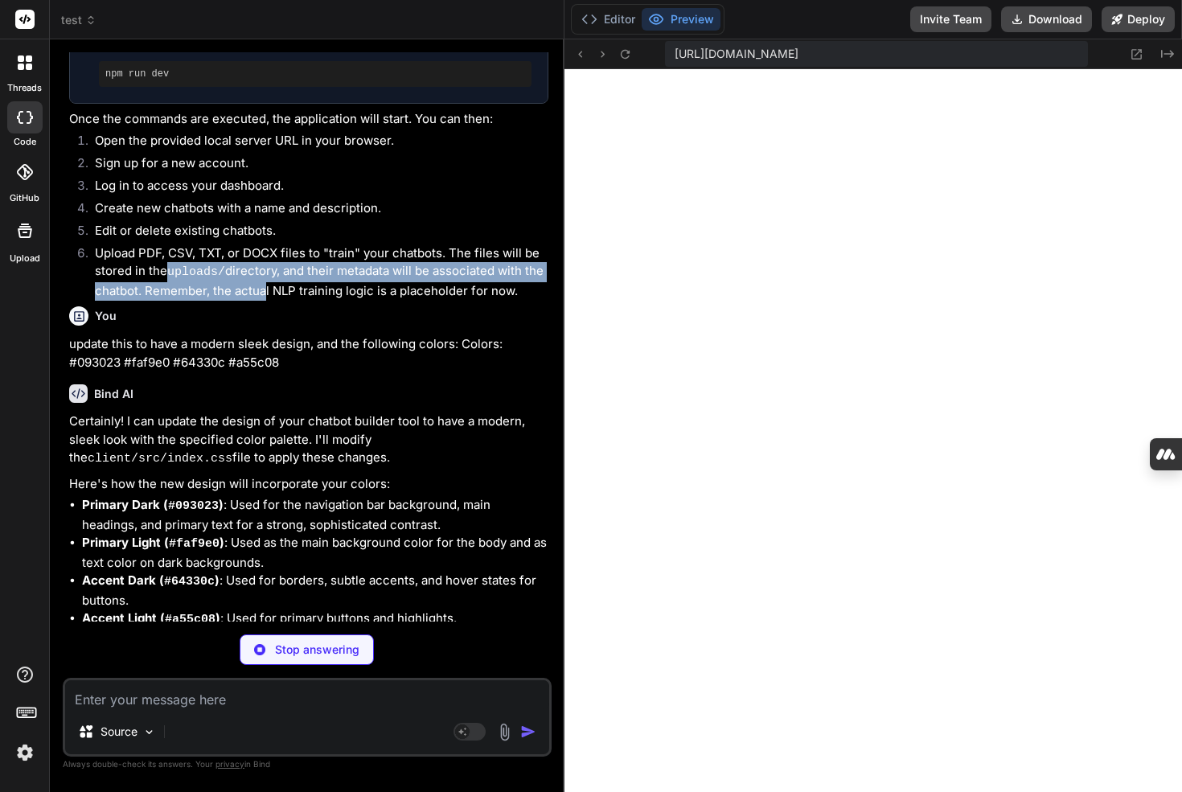
scroll to position [1274, 0]
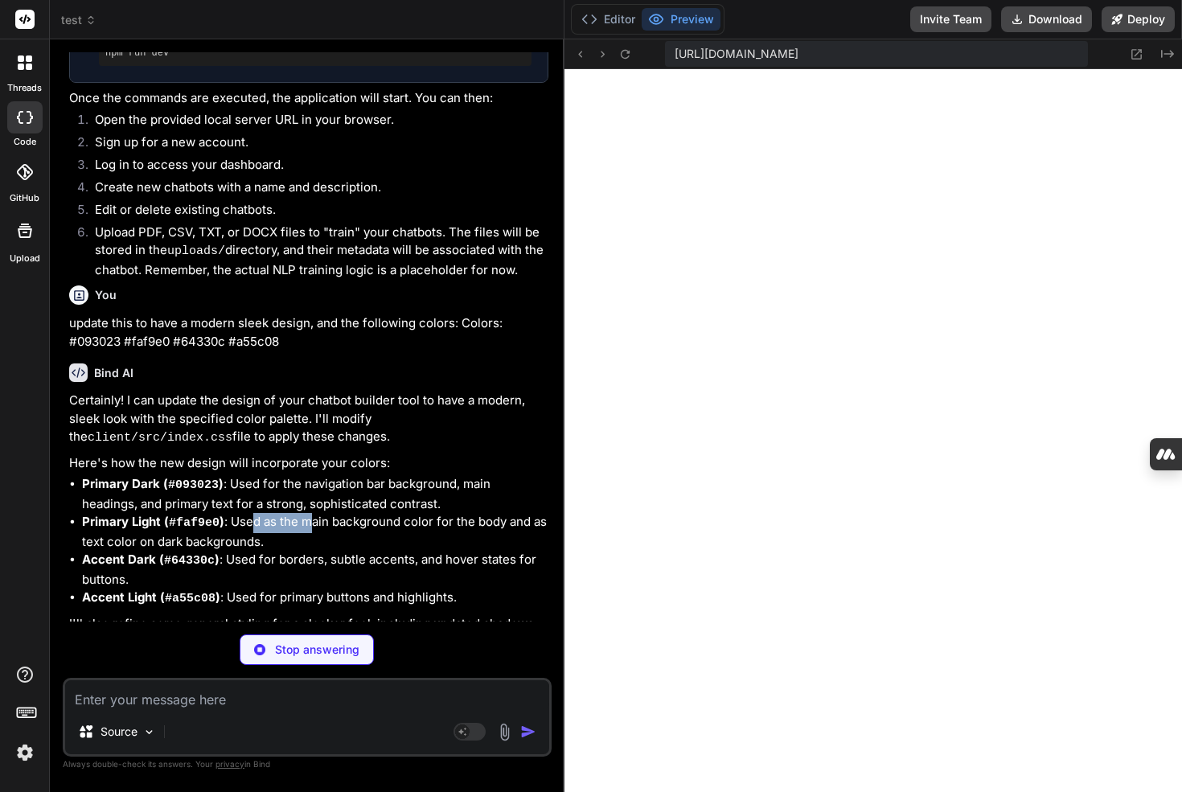
click at [312, 513] on li "Primary Light ( #faf9e0 ) : Used as the main background color for the body and …" at bounding box center [315, 532] width 466 height 38
click at [313, 513] on li "Primary Light ( #faf9e0 ) : Used as the main background color for the body and …" at bounding box center [315, 532] width 466 height 38
drag, startPoint x: 239, startPoint y: 514, endPoint x: 142, endPoint y: 510, distance: 96.6
click at [158, 513] on li "Primary Light ( #faf9e0 ) : Used as the main background color for the body and …" at bounding box center [315, 532] width 466 height 38
click at [142, 513] on li "Primary Light ( #faf9e0 ) : Used as the main background color for the body and …" at bounding box center [315, 532] width 466 height 38
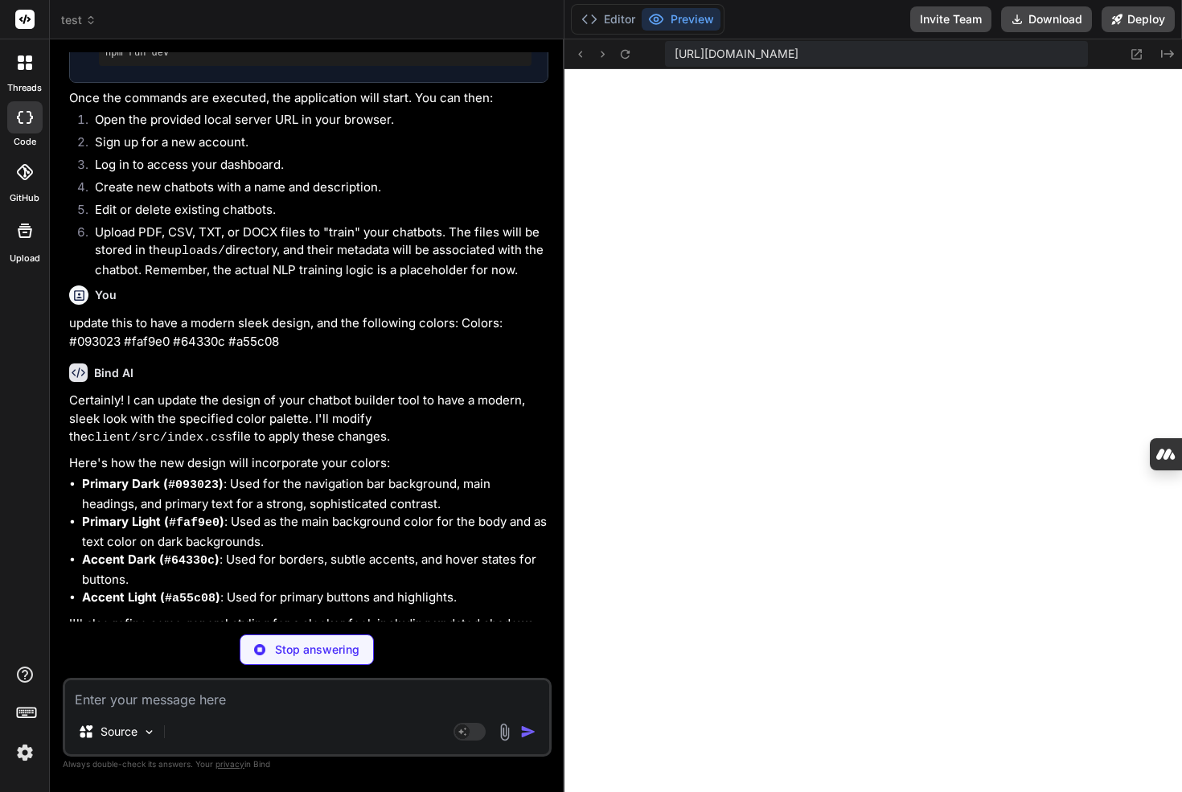
drag, startPoint x: 338, startPoint y: 528, endPoint x: 379, endPoint y: 540, distance: 42.7
click at [378, 551] on li "Accent Dark ( #64330c ) : Used for borders, subtle accents, and hover states fo…" at bounding box center [315, 570] width 466 height 38
click at [380, 551] on li "Accent Dark ( #64330c ) : Used for borders, subtle accents, and hover states fo…" at bounding box center [315, 570] width 466 height 38
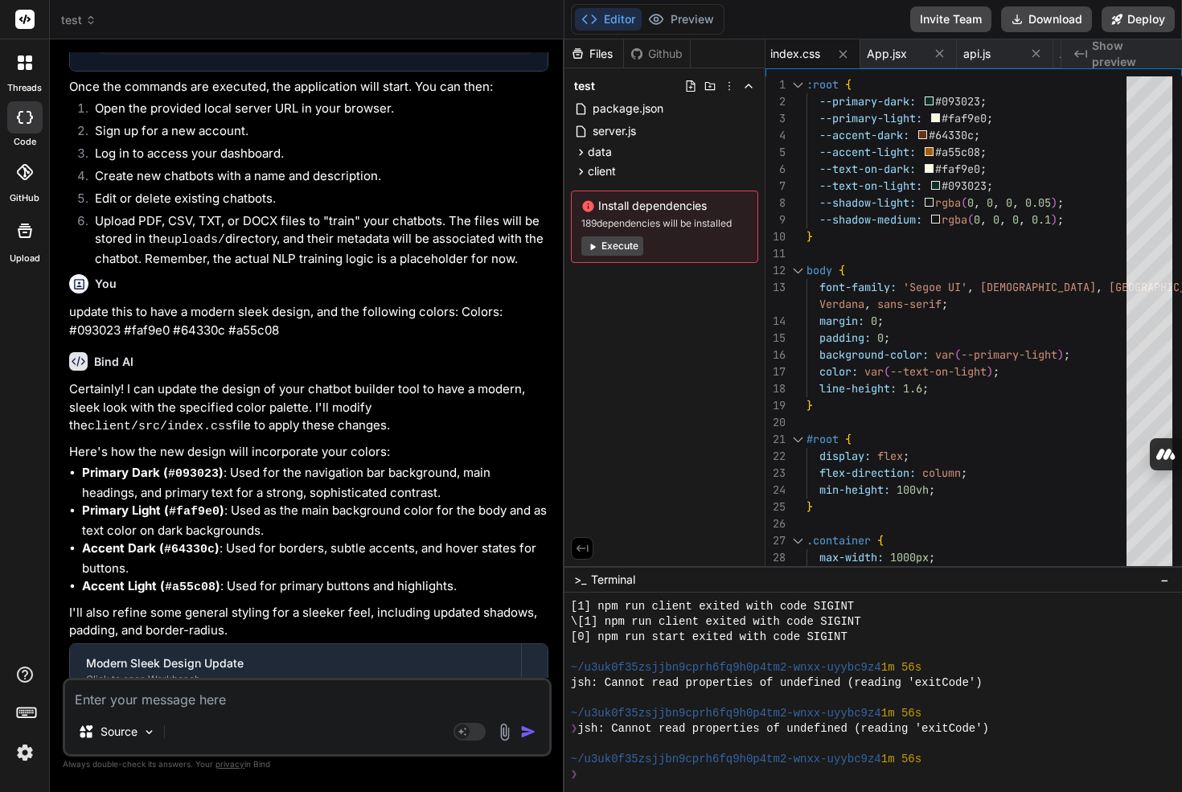
scroll to position [1428, 0]
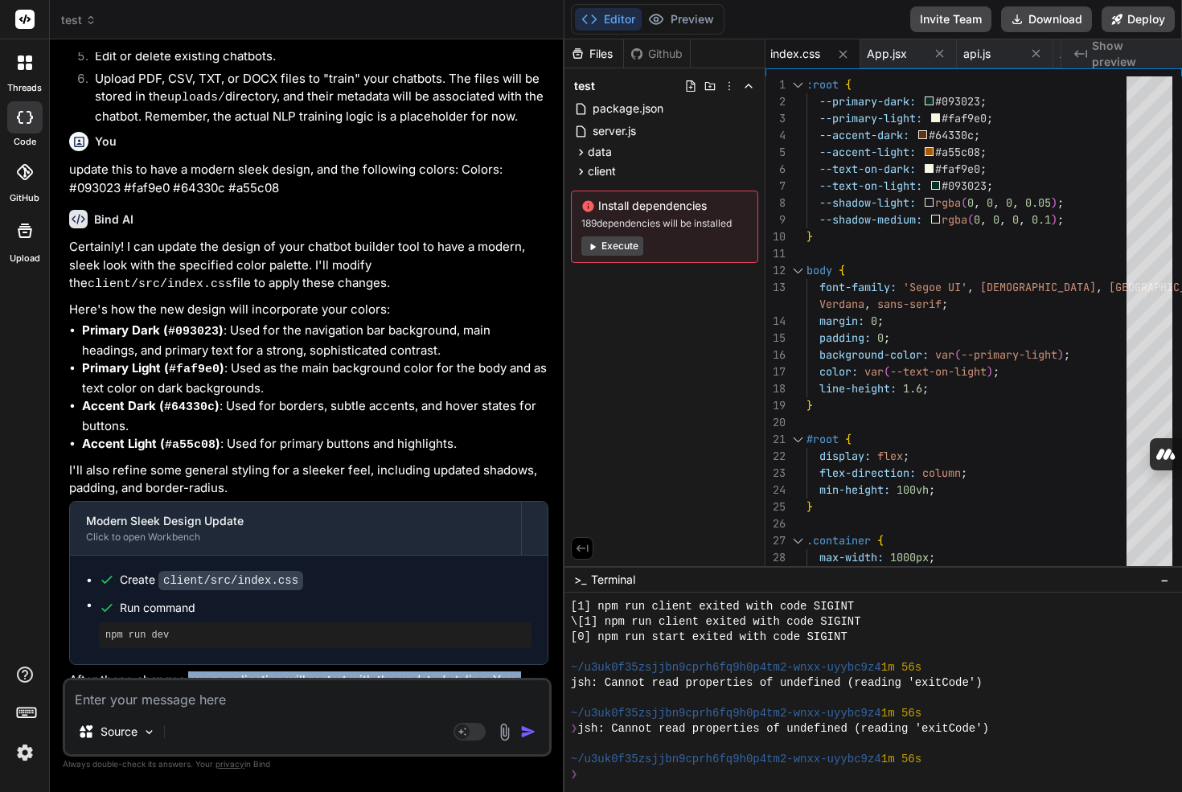
drag, startPoint x: 189, startPoint y: 653, endPoint x: 337, endPoint y: 658, distance: 148.0
click at [268, 671] on p "After these changes, your application will restart with the updated styling. Yo…" at bounding box center [308, 689] width 479 height 36
click at [337, 671] on p "After these changes, your application will restart with the updated styling. Yo…" at bounding box center [308, 689] width 479 height 36
drag, startPoint x: 363, startPoint y: 654, endPoint x: 491, endPoint y: 662, distance: 128.1
click at [405, 671] on p "After these changes, your application will restart with the updated styling. Yo…" at bounding box center [308, 689] width 479 height 36
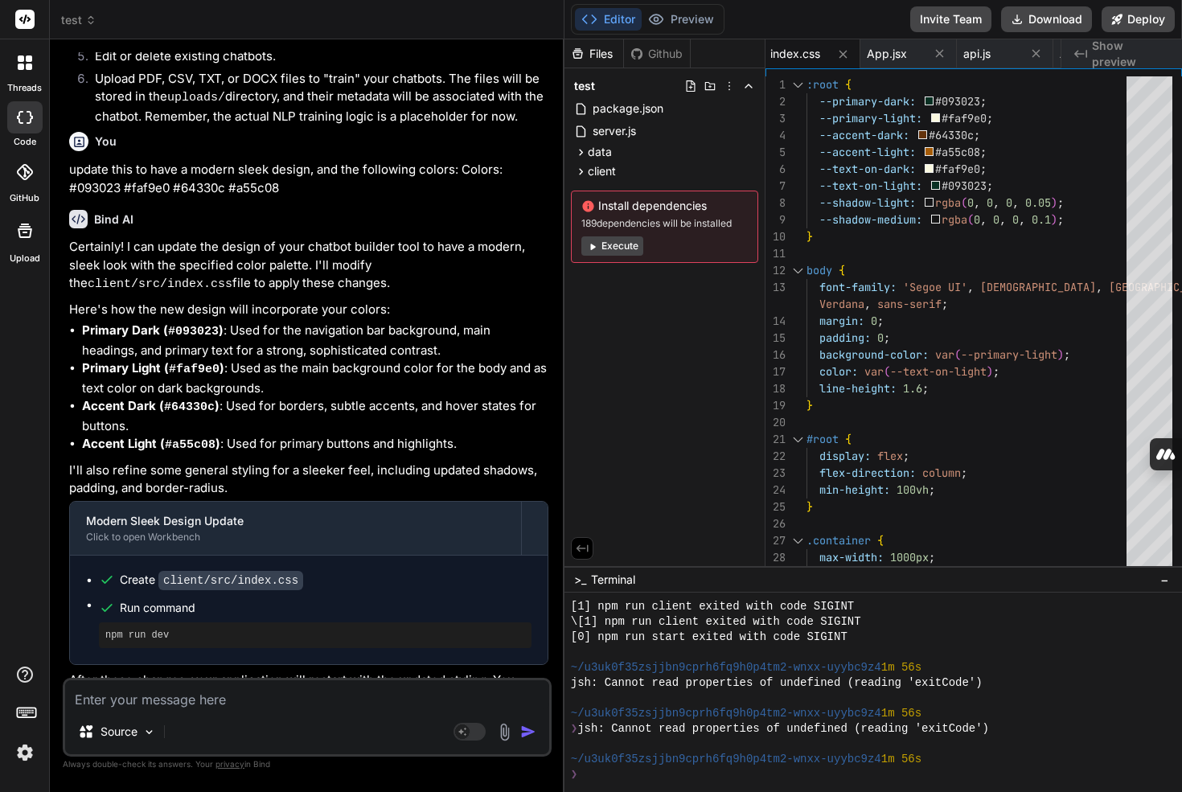
click at [491, 671] on p "After these changes, your application will restart with the updated styling. Yo…" at bounding box center [308, 689] width 479 height 36
drag, startPoint x: 498, startPoint y: 650, endPoint x: 501, endPoint y: 666, distance: 15.6
click at [500, 671] on p "After these changes, your application will restart with the updated styling. Yo…" at bounding box center [308, 689] width 479 height 36
click at [501, 671] on p "After these changes, your application will restart with the updated styling. Yo…" at bounding box center [308, 689] width 479 height 36
drag, startPoint x: 121, startPoint y: 668, endPoint x: 103, endPoint y: 666, distance: 18.6
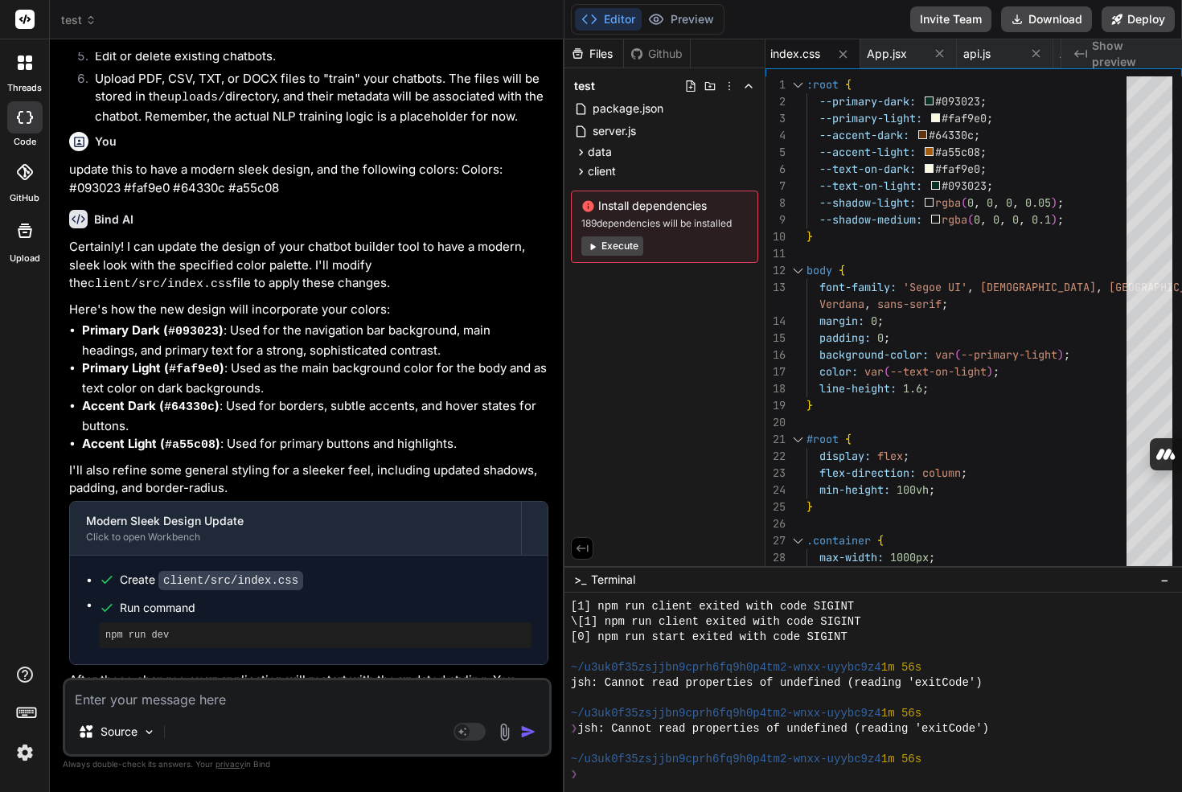
click at [111, 671] on p "After these changes, your application will restart with the updated styling. Yo…" at bounding box center [308, 689] width 479 height 36
click at [105, 671] on p "After these changes, your application will restart with the updated styling. Yo…" at bounding box center [308, 689] width 479 height 36
drag, startPoint x: 167, startPoint y: 670, endPoint x: 374, endPoint y: 660, distance: 206.8
click at [371, 671] on p "After these changes, your application will restart with the updated styling. Yo…" at bounding box center [308, 689] width 479 height 36
click at [374, 671] on p "After these changes, your application will restart with the updated styling. Yo…" at bounding box center [308, 689] width 479 height 36
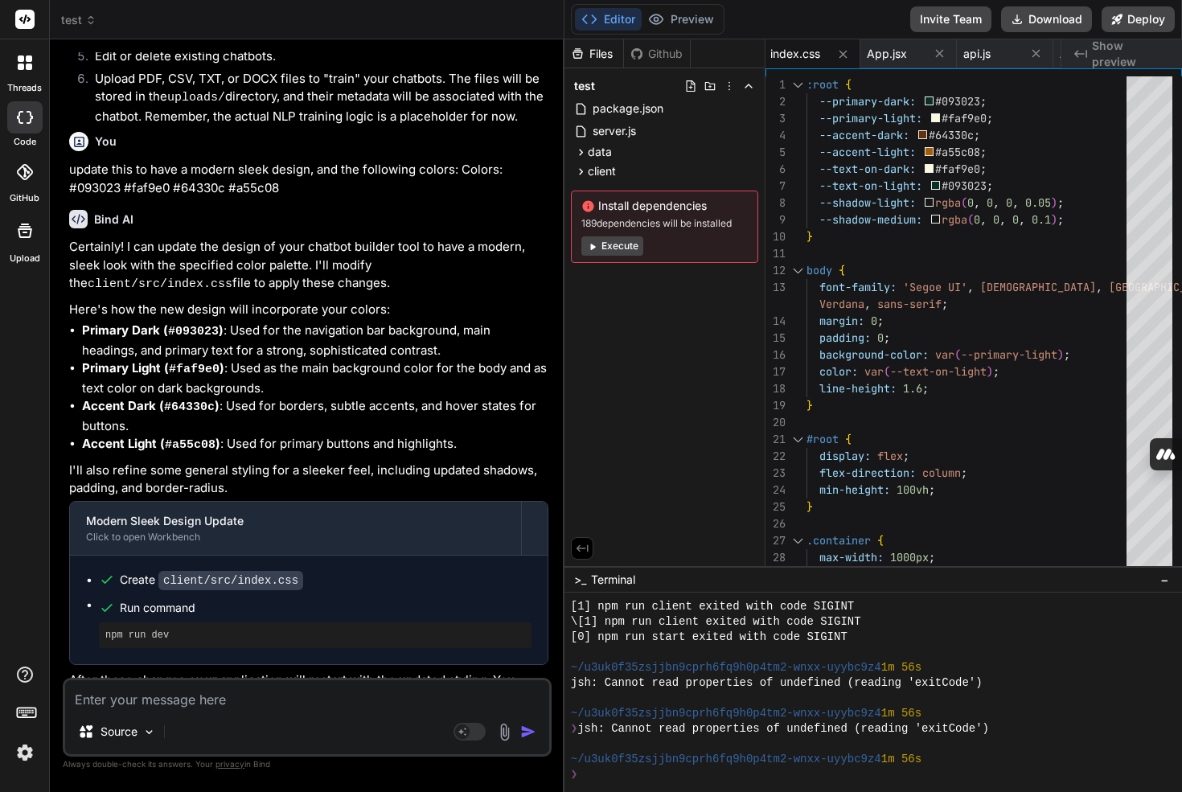
click at [620, 248] on button "Execute" at bounding box center [612, 245] width 62 height 19
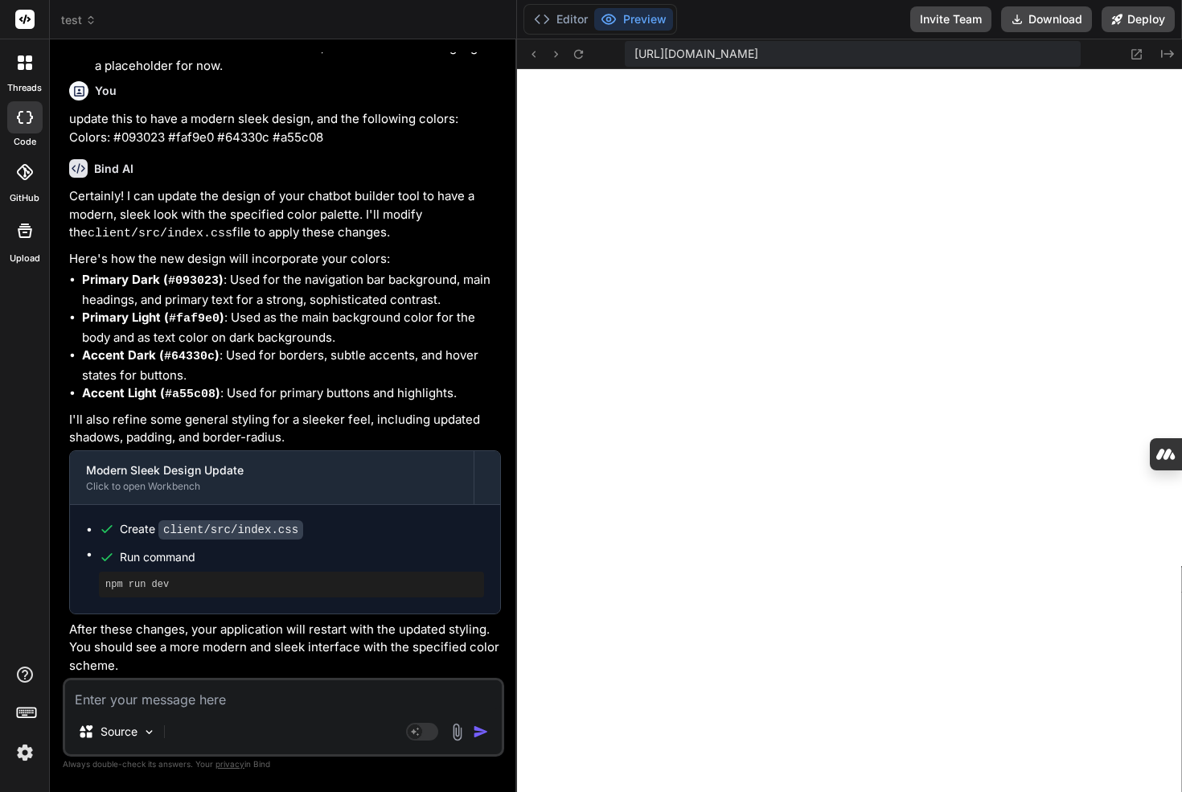
scroll to position [1409, 0]
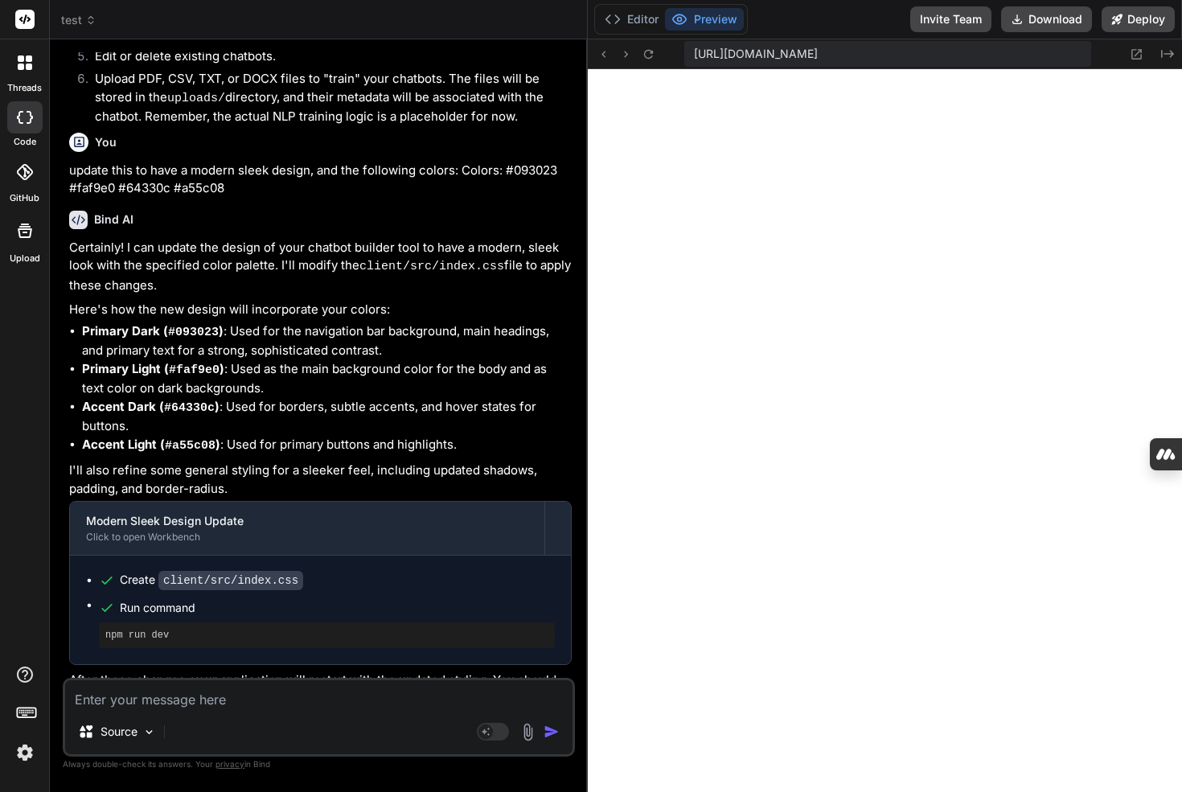
drag, startPoint x: 562, startPoint y: 144, endPoint x: 561, endPoint y: 238, distance: 94.0
click at [561, 238] on div "Bind AI Web Search Created with Pixso. Code Generator You Let's create a chatbo…" at bounding box center [319, 415] width 538 height 752
click at [211, 709] on div "Source Agent Mode. When this toggle is activated, AI automatically makes decisi…" at bounding box center [319, 717] width 512 height 79
click at [221, 699] on textarea at bounding box center [318, 694] width 507 height 29
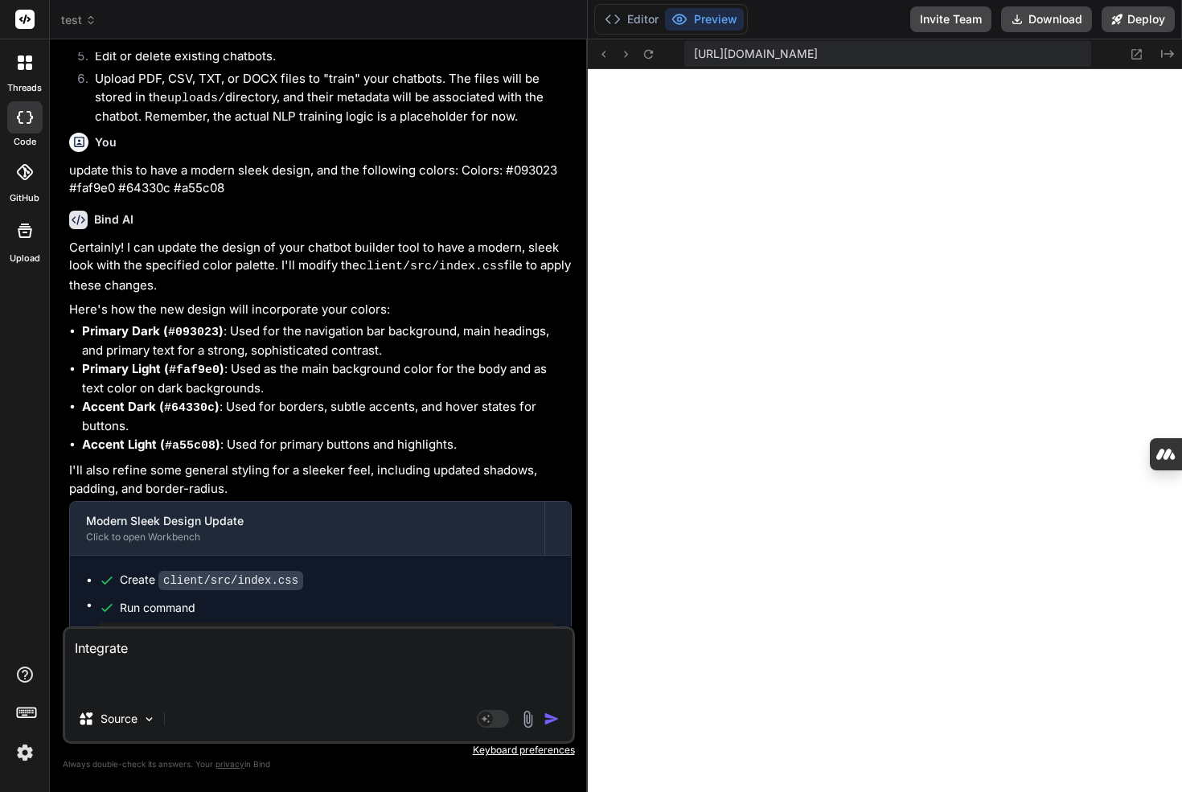
click at [111, 655] on textarea "Integrate" at bounding box center [318, 663] width 507 height 68
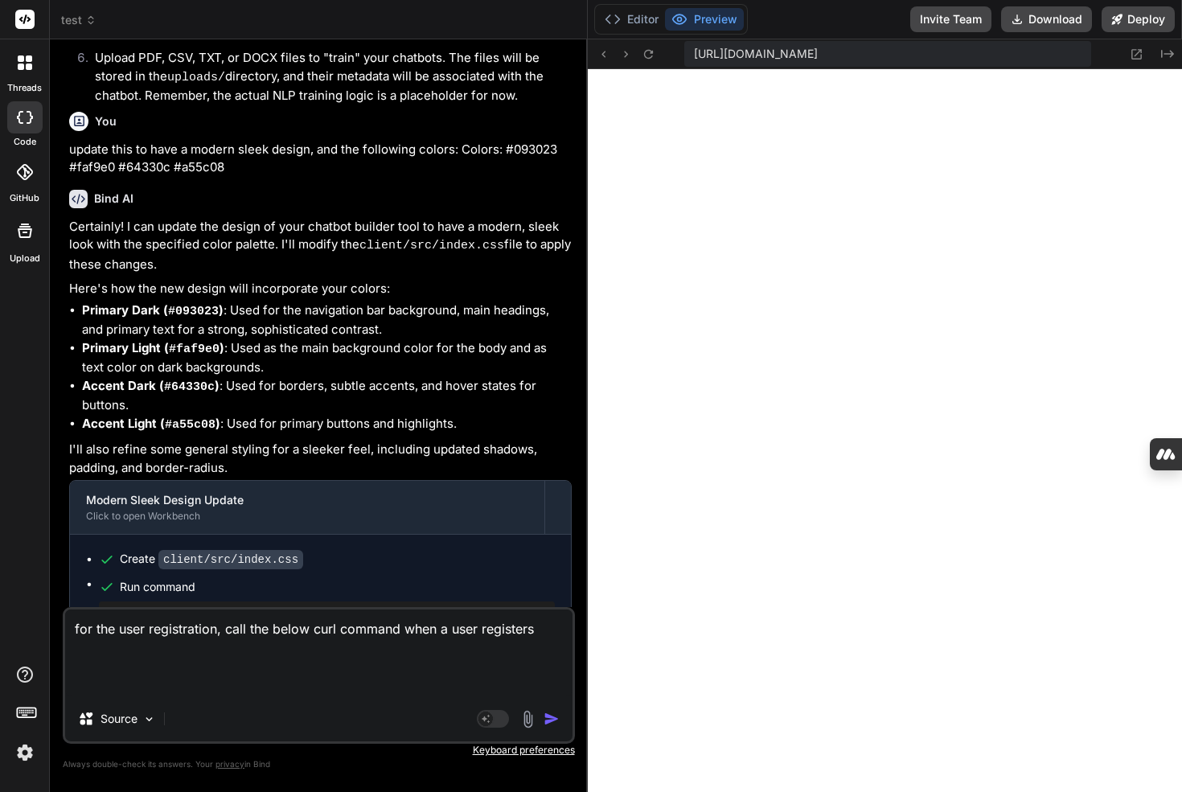
scroll to position [1480, 0]
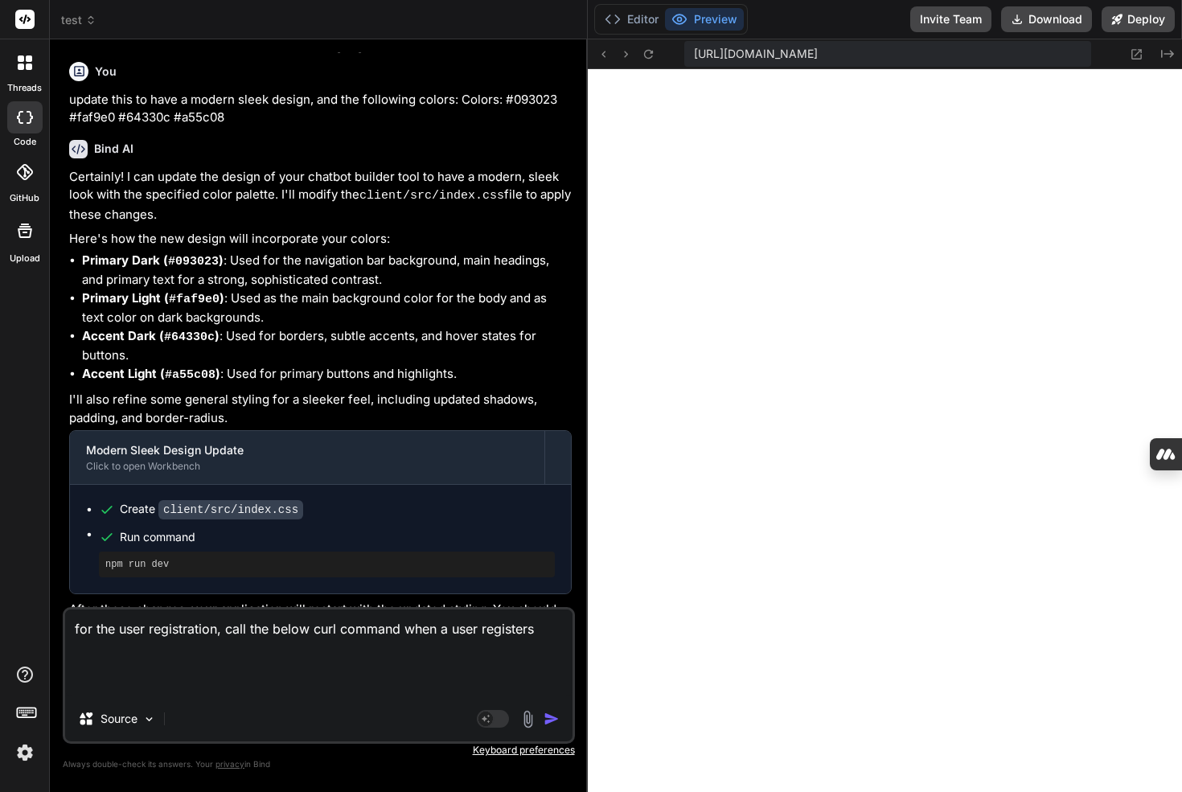
click at [104, 690] on textarea "for the user registration, call the below curl command when a user registers" at bounding box center [318, 652] width 507 height 87
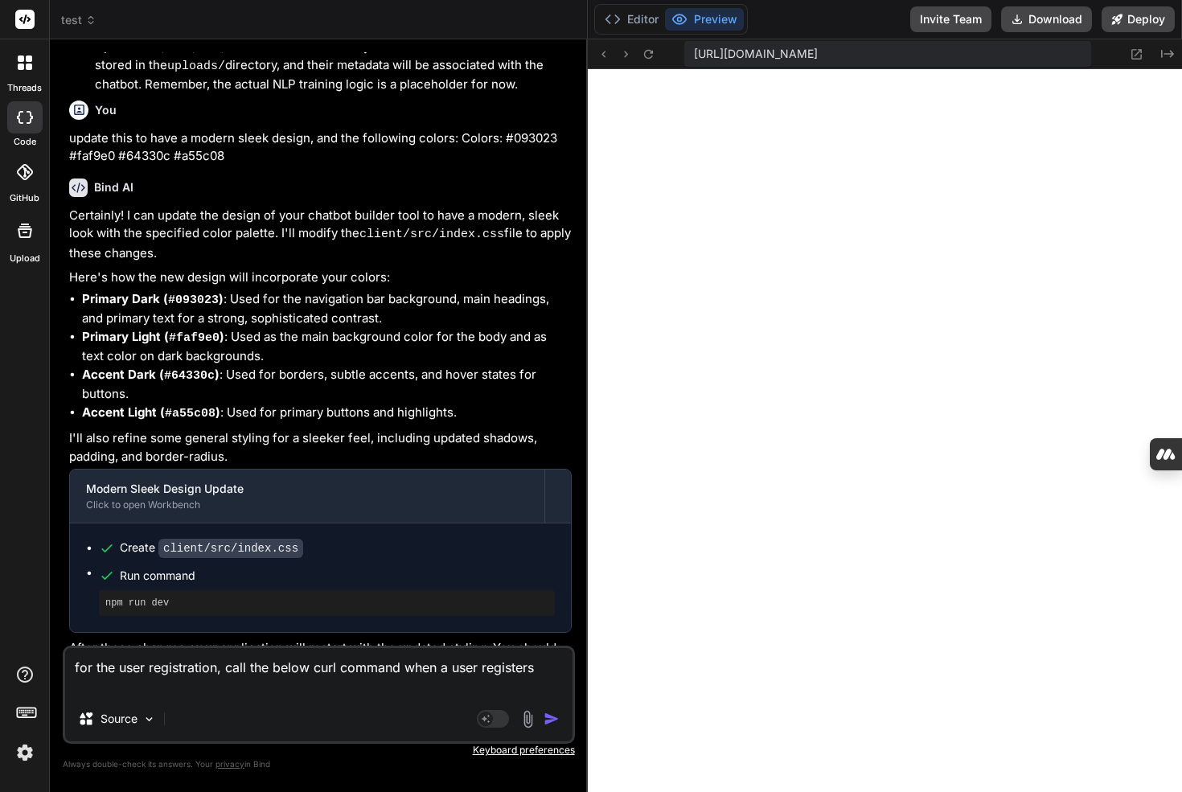
scroll to position [1461, 0]
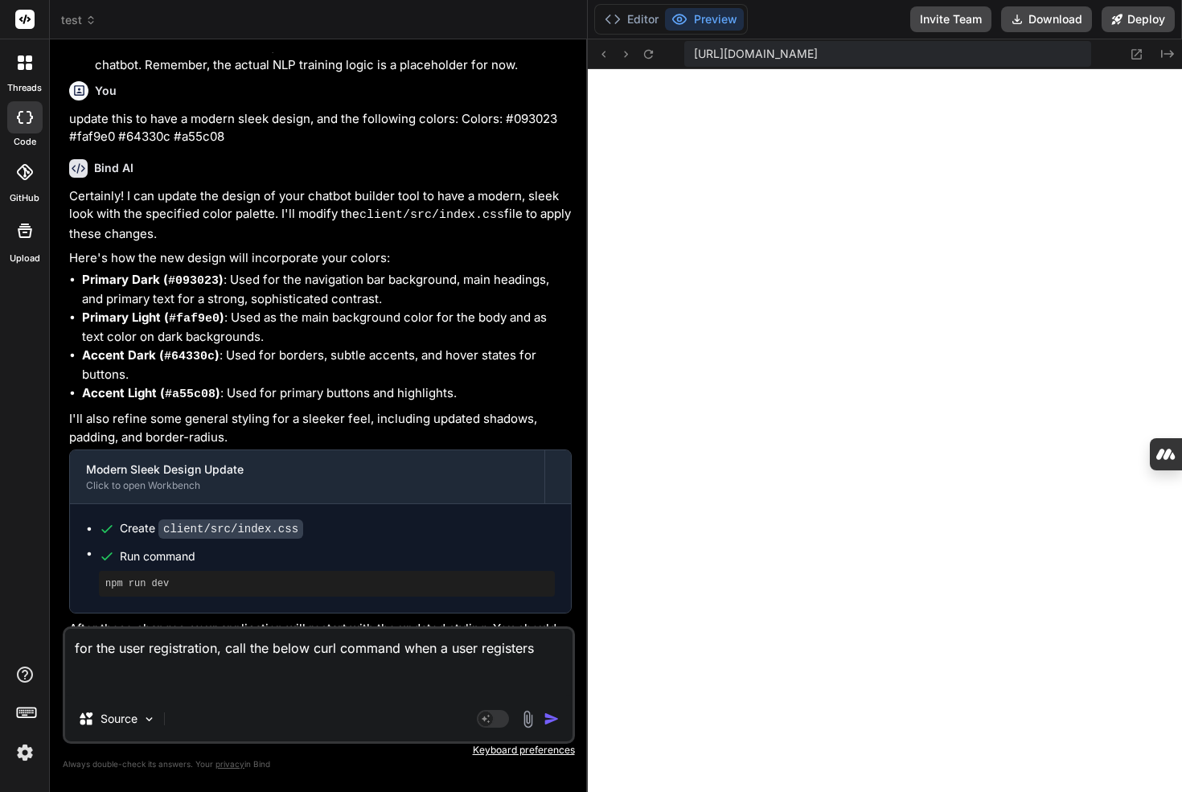
paste textarea "Colors: #093023 #faf9e0 #64330c #a55c08"
paste textarea "curl -X 'POST' \ '[URL][DOMAIN_NAME]' \ -H 'accept: application/json' \ -H 'Con…"
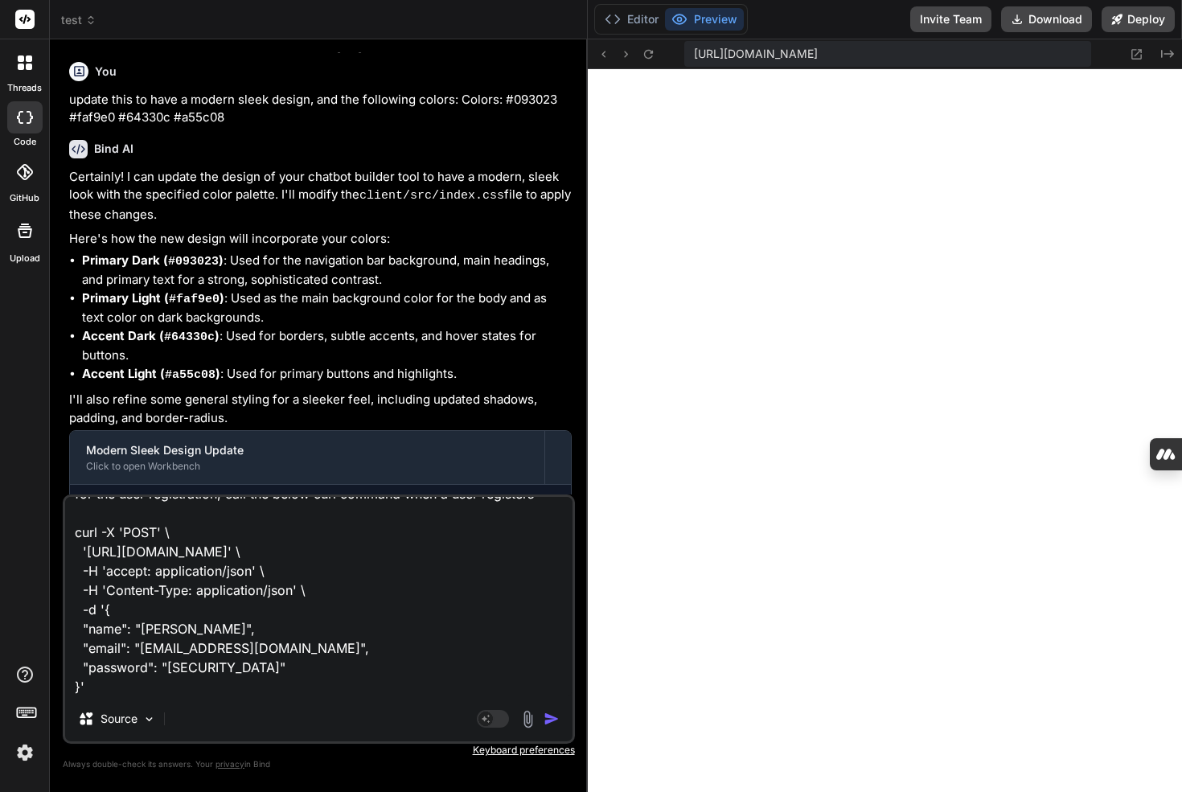
scroll to position [0, 0]
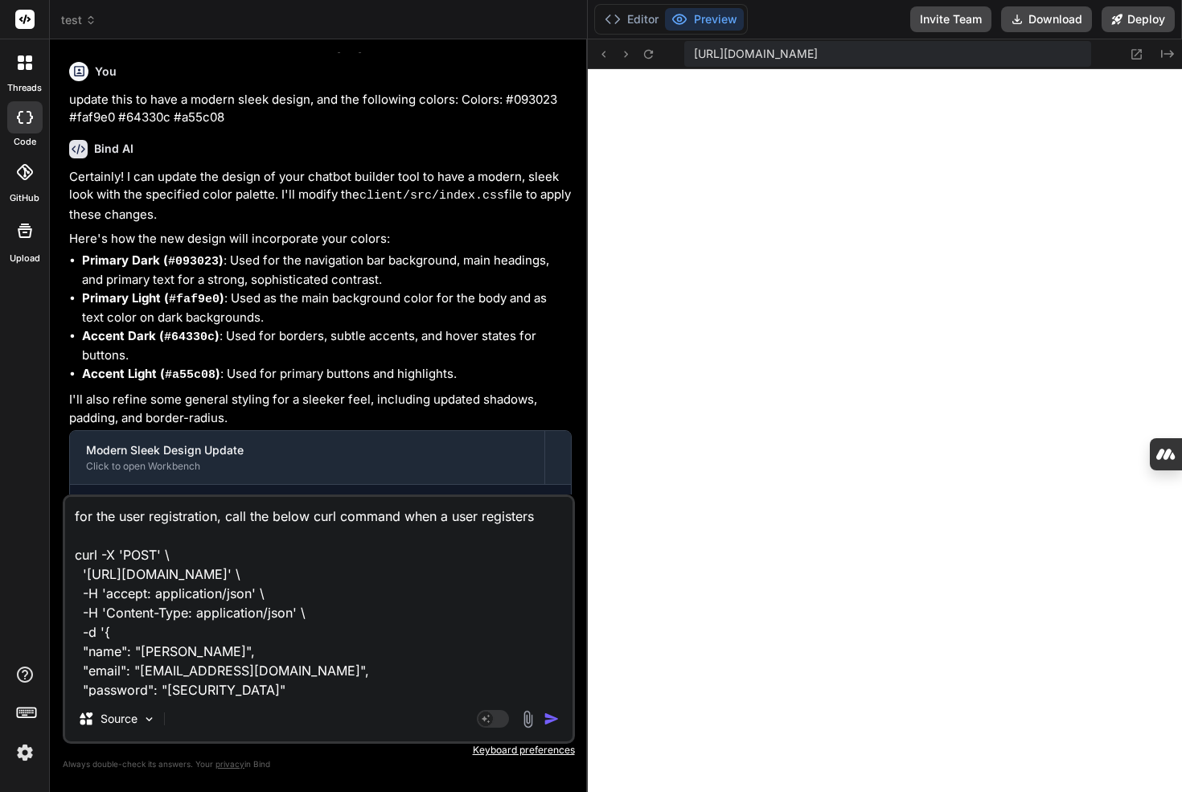
click at [541, 513] on textarea "for the user registration, call the below curl command when a user registers cu…" at bounding box center [318, 596] width 507 height 199
drag, startPoint x: 228, startPoint y: 514, endPoint x: 325, endPoint y: 526, distance: 97.3
click at [325, 526] on textarea "for the user registration, call the below curl command when a user registers cu…" at bounding box center [318, 596] width 507 height 199
click at [533, 516] on textarea "for the user registration, call the below curl command when a user registers cu…" at bounding box center [318, 596] width 507 height 199
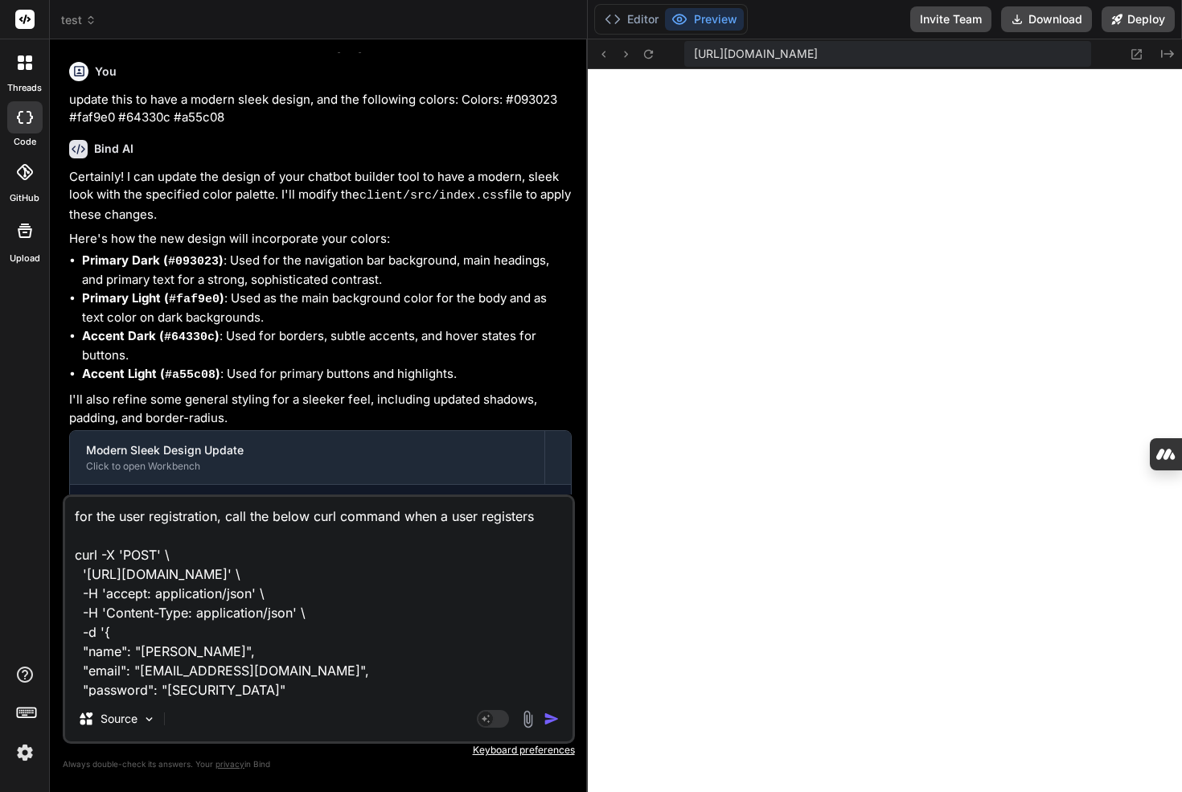
click at [546, 518] on textarea "for the user registration, call the below curl command when a user registers cu…" at bounding box center [318, 596] width 507 height 199
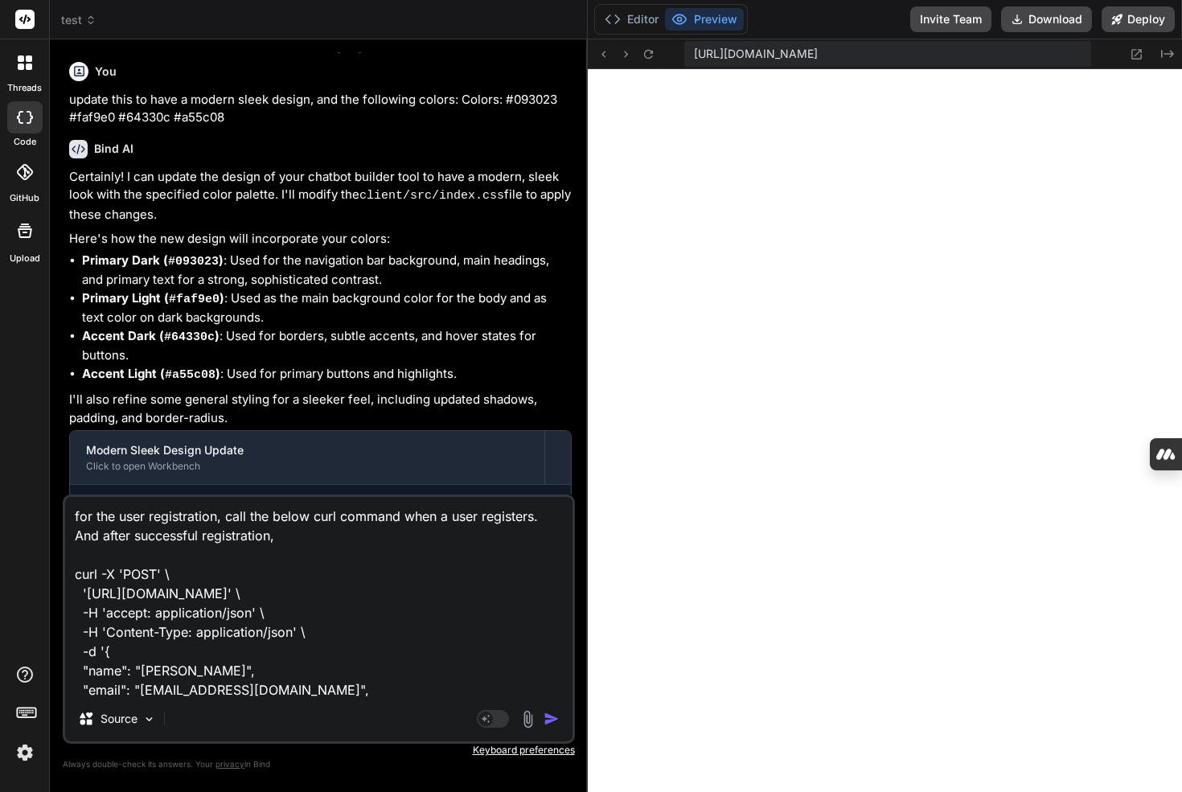
click at [87, 570] on textarea "for the user registration, call the below curl command when a user registers. A…" at bounding box center [318, 596] width 507 height 199
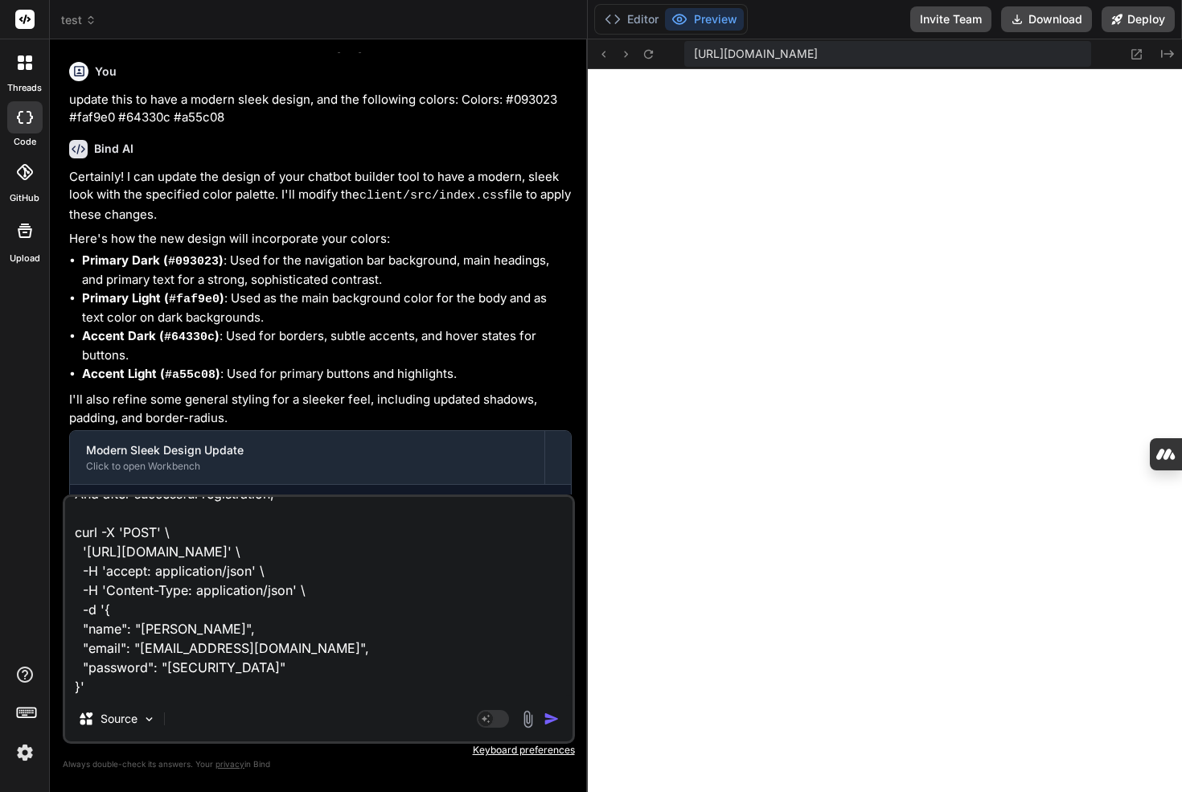
drag, startPoint x: 87, startPoint y: 570, endPoint x: 246, endPoint y: 813, distance: 290.9
click at [246, 791] on html "threads code GitHub Upload test Created with Pixso. Bind AI Web Search Created …" at bounding box center [591, 396] width 1182 height 792
paste textarea "Authorization: Bearer 5d5a03d12b51e5389ba8cdf3327c2ef3e27cf1b79ec66fd99da569a2d…"
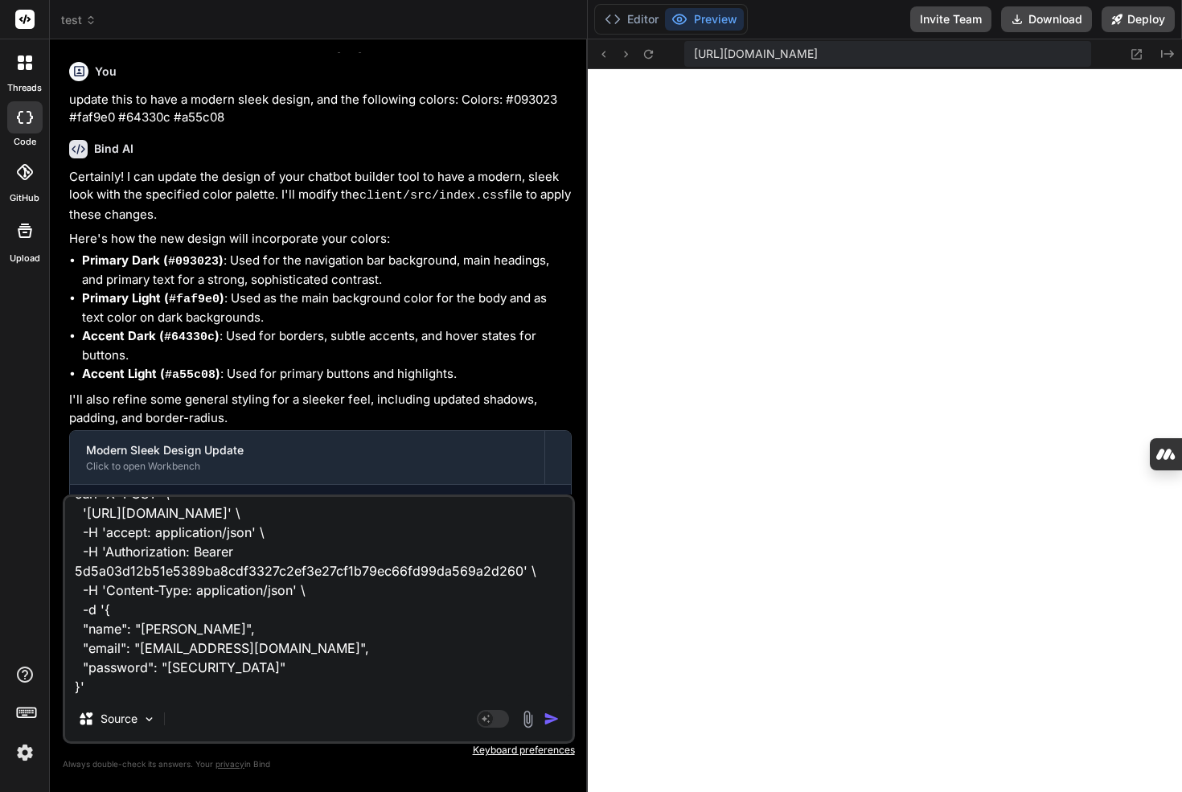
scroll to position [138, 0]
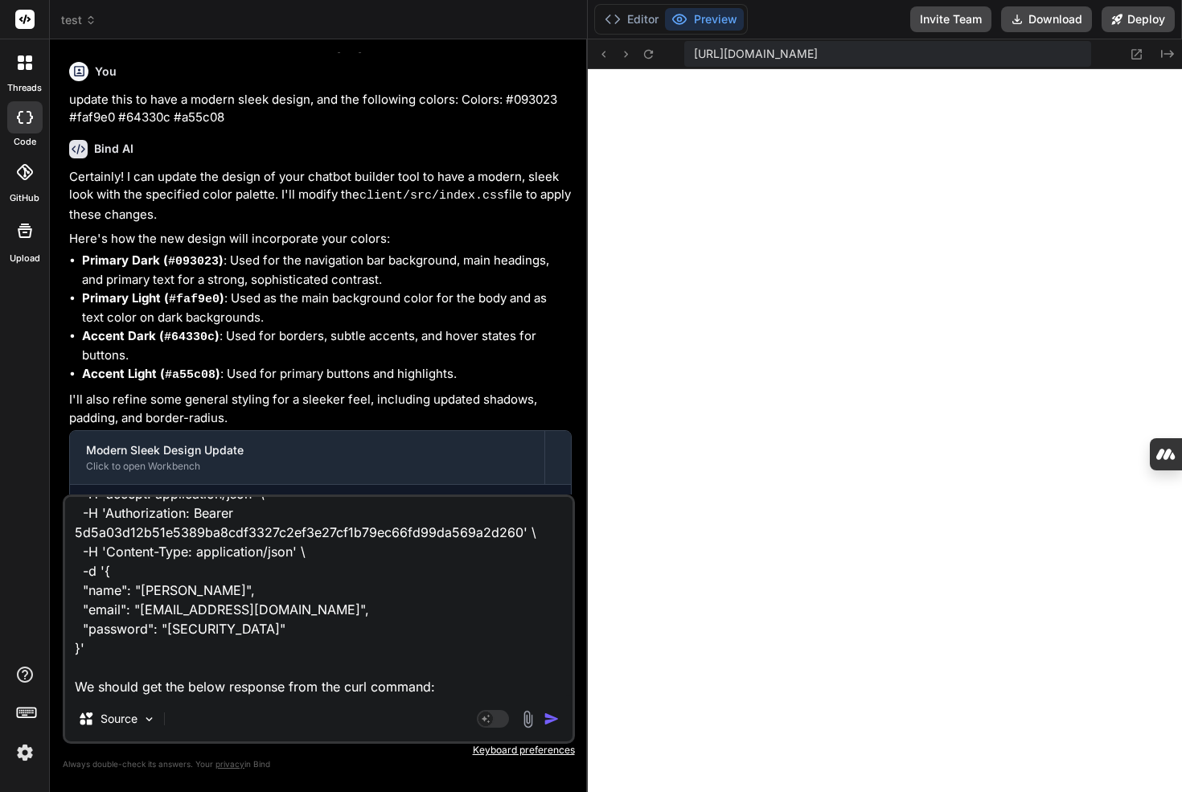
paste textarea "{ "status": "success", "message": "Record created successfully", "id": 2 }"
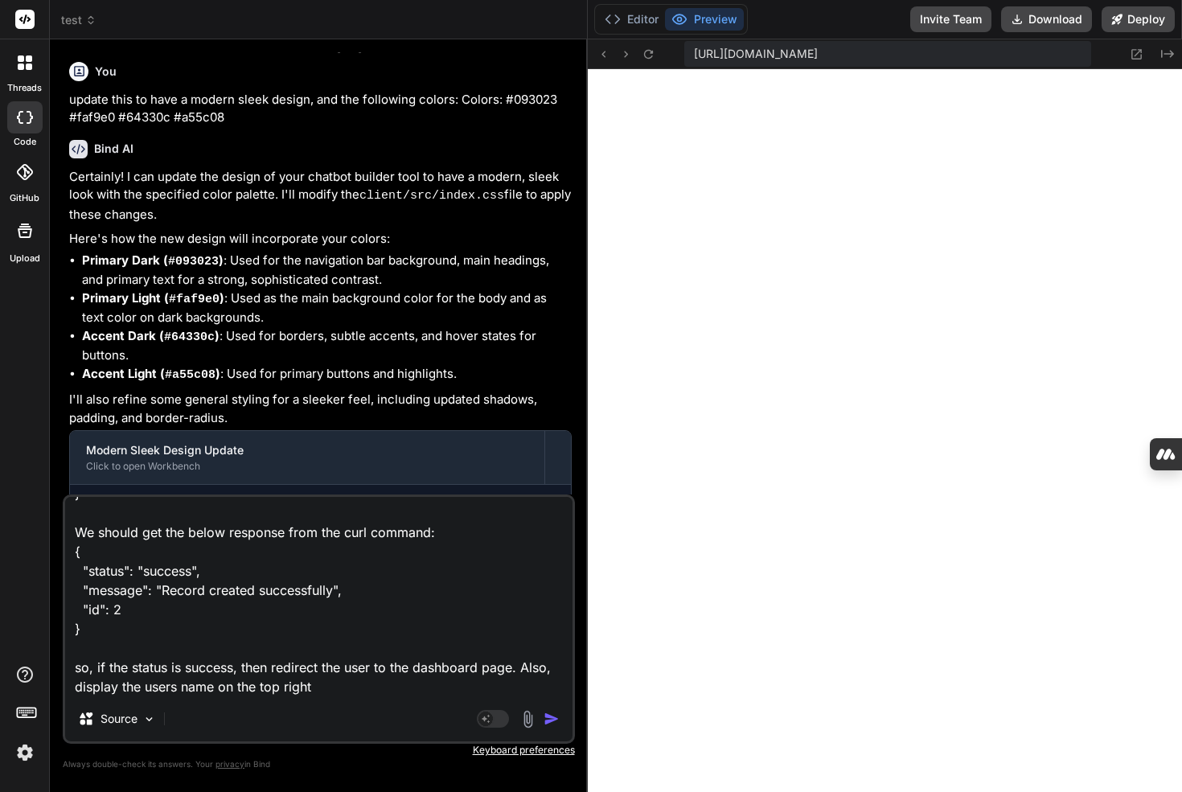
scroll to position [0, 0]
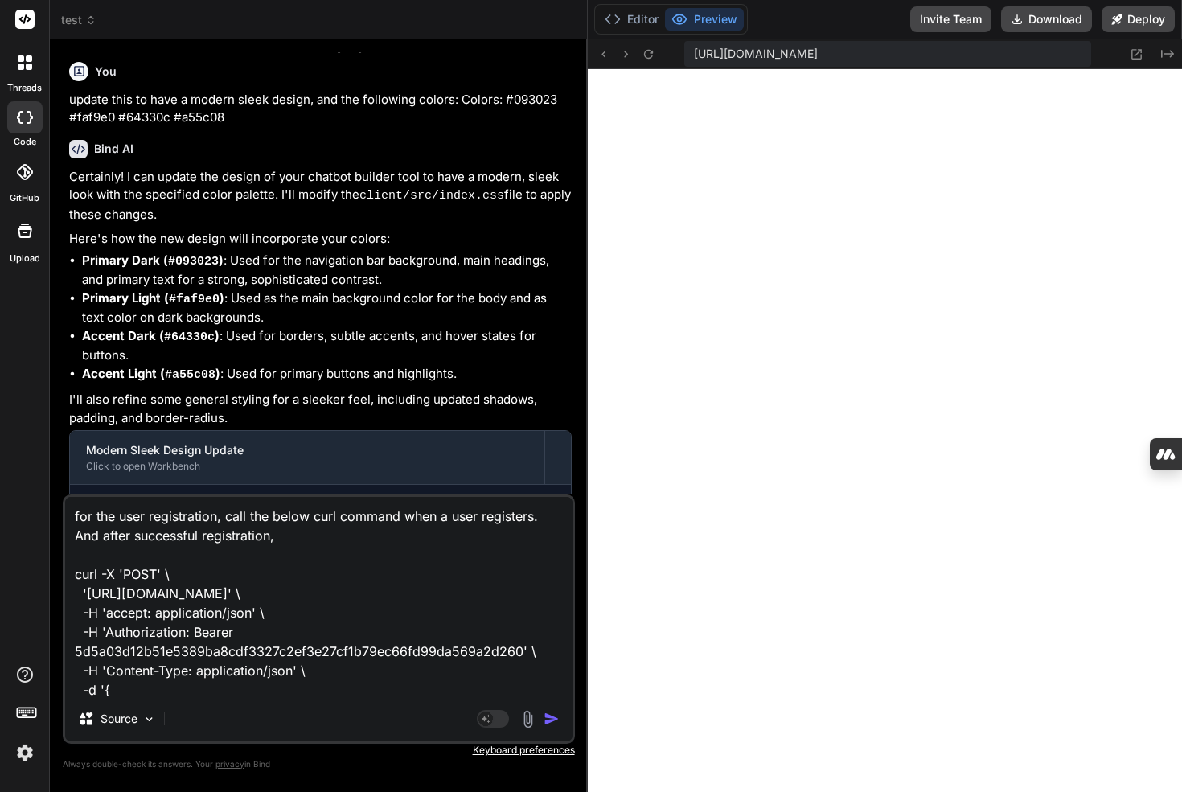
drag, startPoint x: 290, startPoint y: 537, endPoint x: 73, endPoint y: 542, distance: 217.1
click at [73, 542] on textarea "for the user registration, call the below curl command when a user registers. A…" at bounding box center [318, 596] width 507 height 199
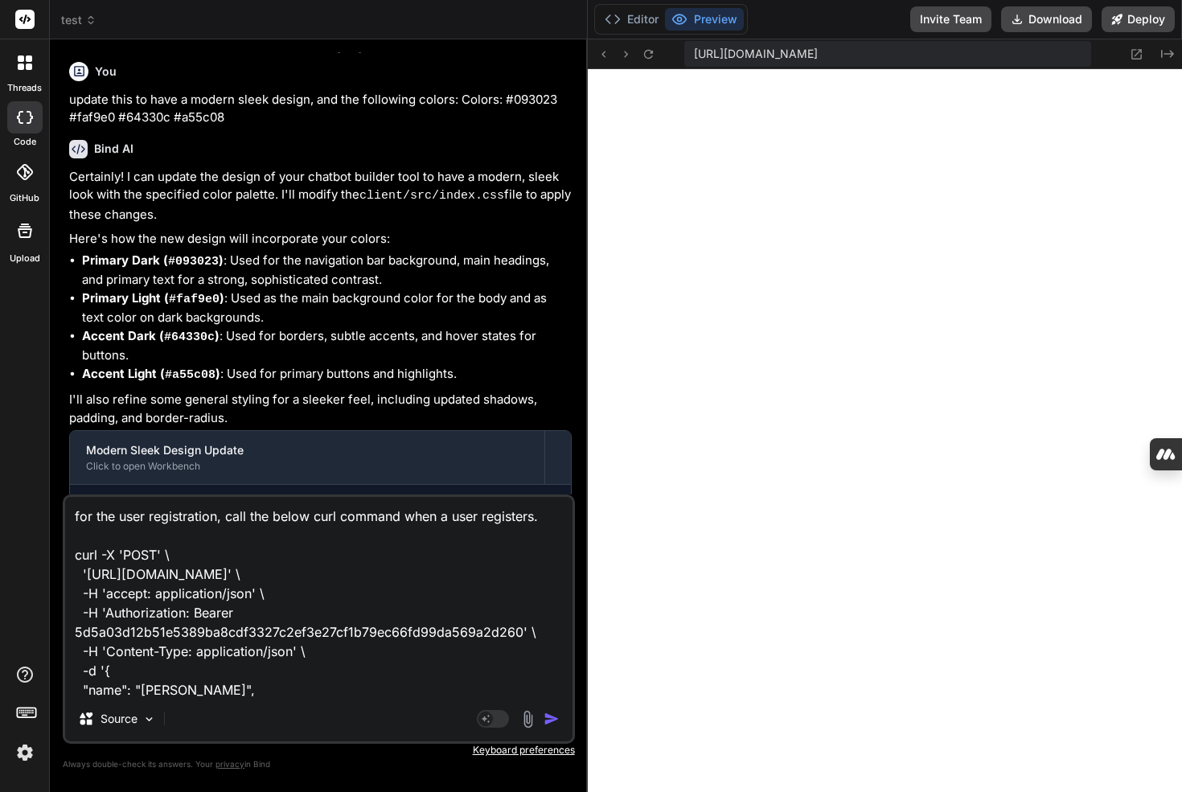
scroll to position [240, 0]
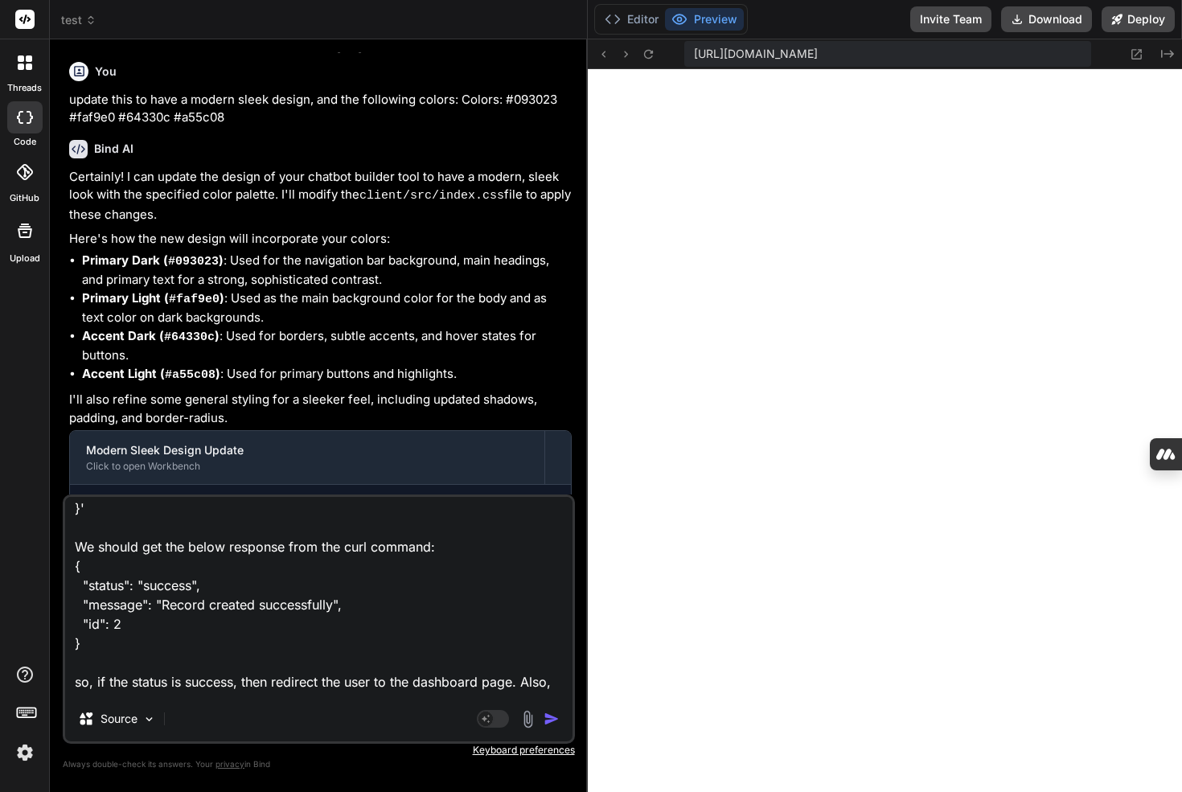
click at [134, 550] on textarea "for the user registration, call the below curl command when a user registers. c…" at bounding box center [318, 596] width 507 height 199
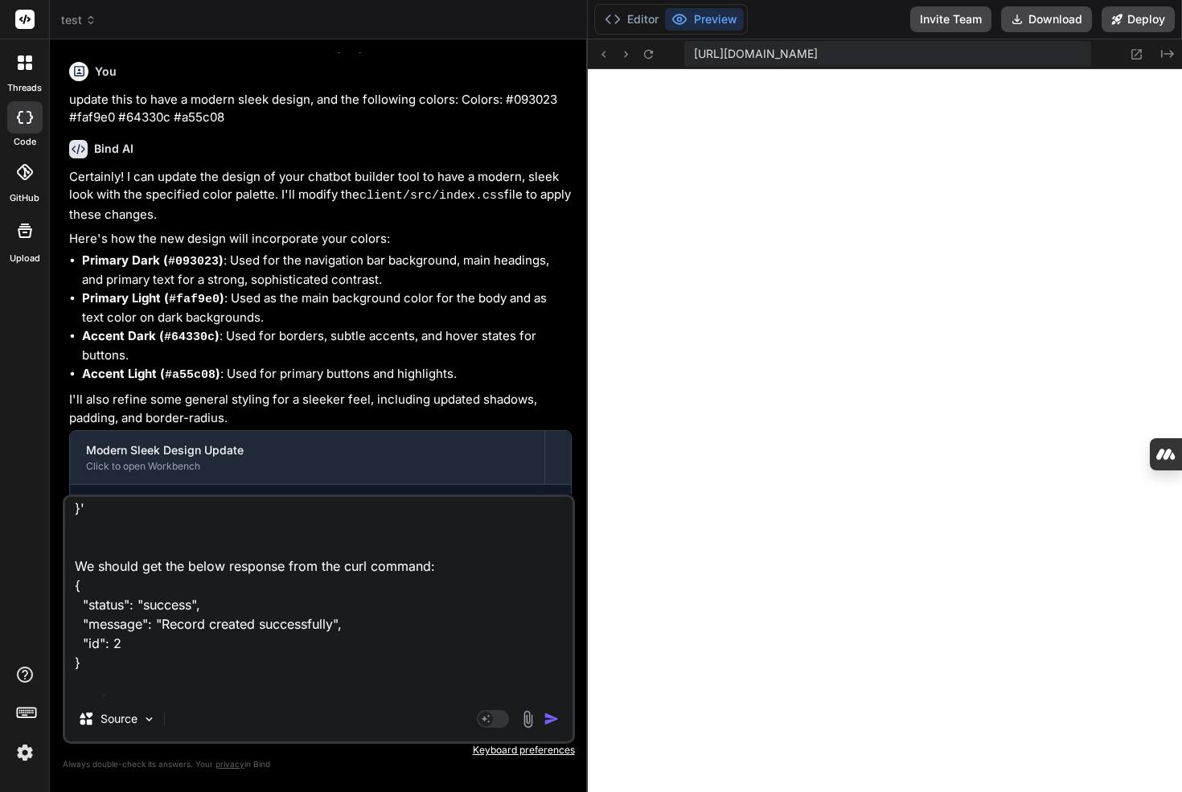
scroll to position [293, 0]
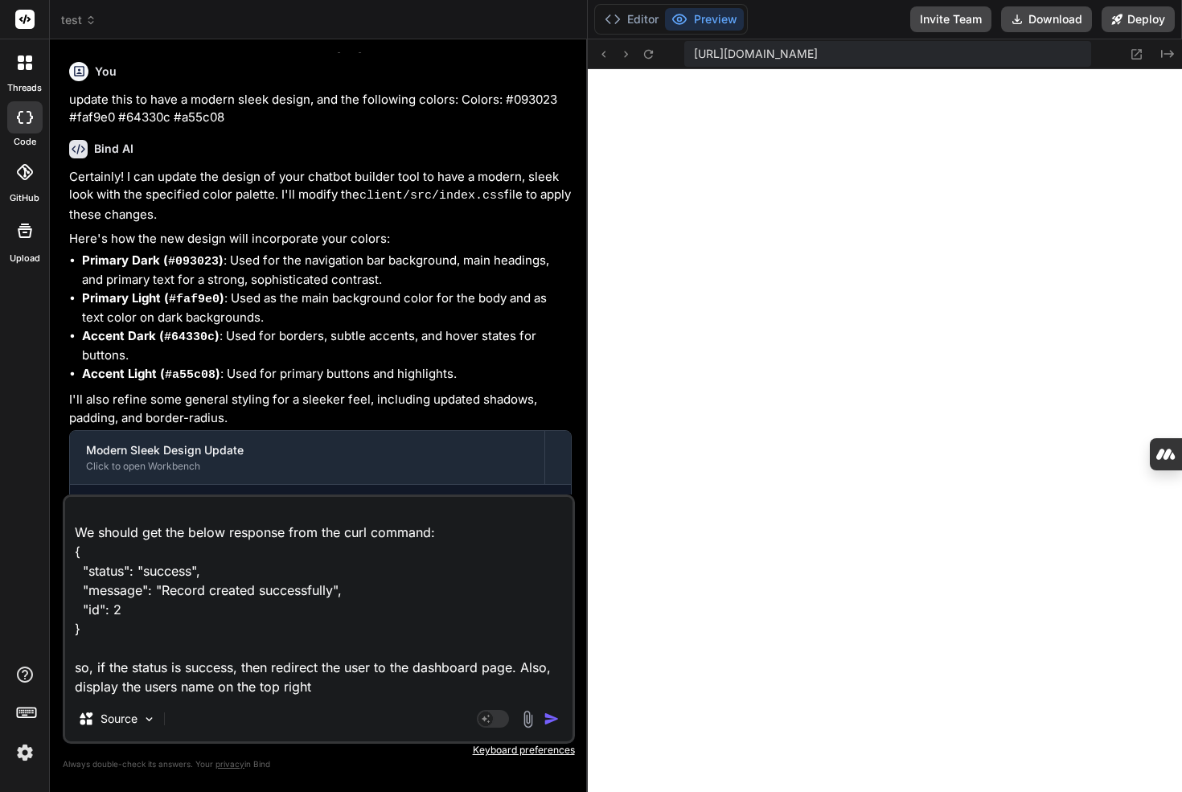
click at [167, 629] on textarea "for the user registration, call the below curl command when a user registers. c…" at bounding box center [318, 596] width 507 height 199
click at [550, 718] on img "button" at bounding box center [551, 719] width 16 height 16
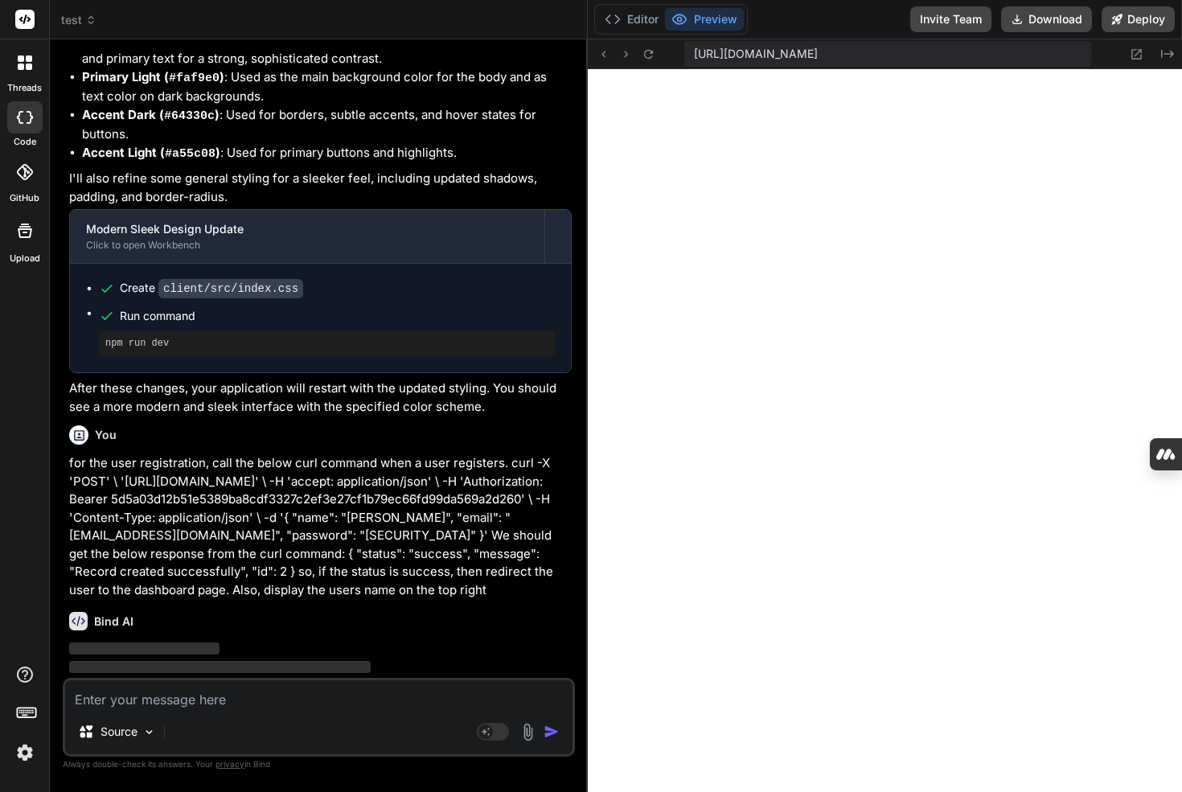
scroll to position [1721, 0]
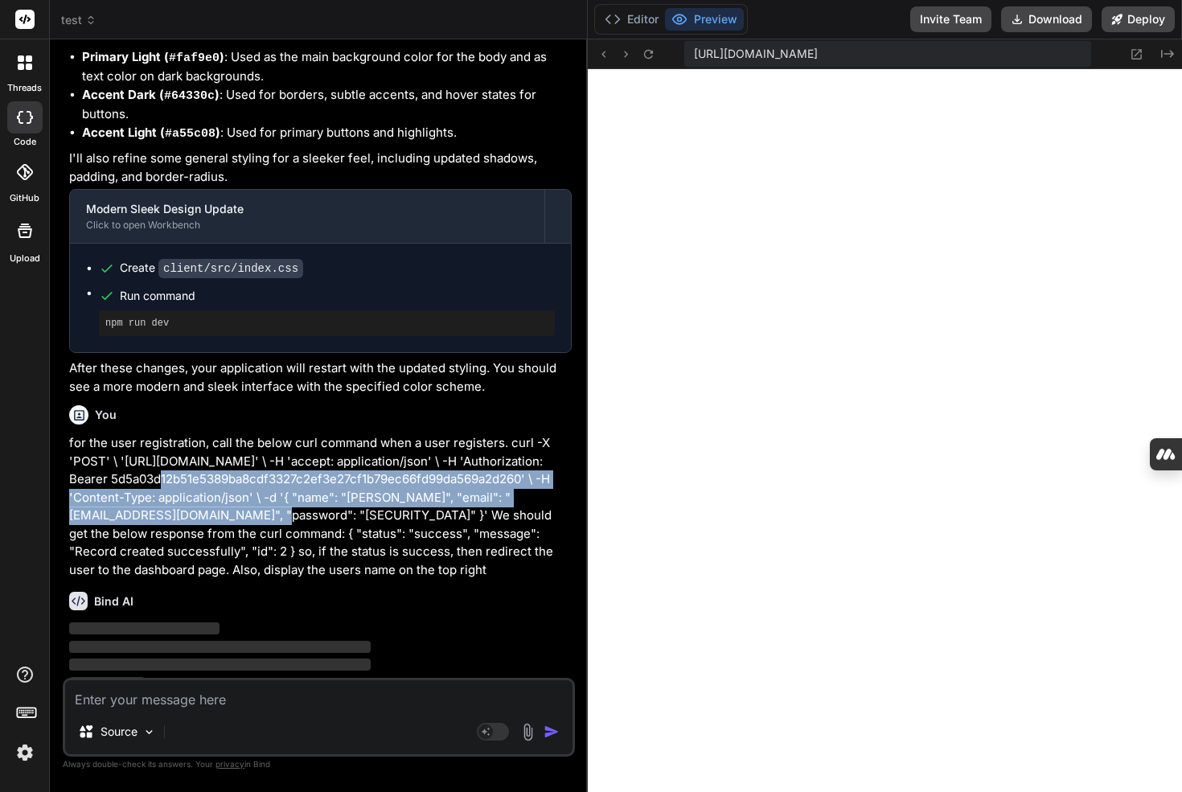
drag, startPoint x: 355, startPoint y: 474, endPoint x: 364, endPoint y: 484, distance: 13.1
click at [364, 483] on p "for the user registration, call the below curl command when a user registers. c…" at bounding box center [320, 506] width 502 height 145
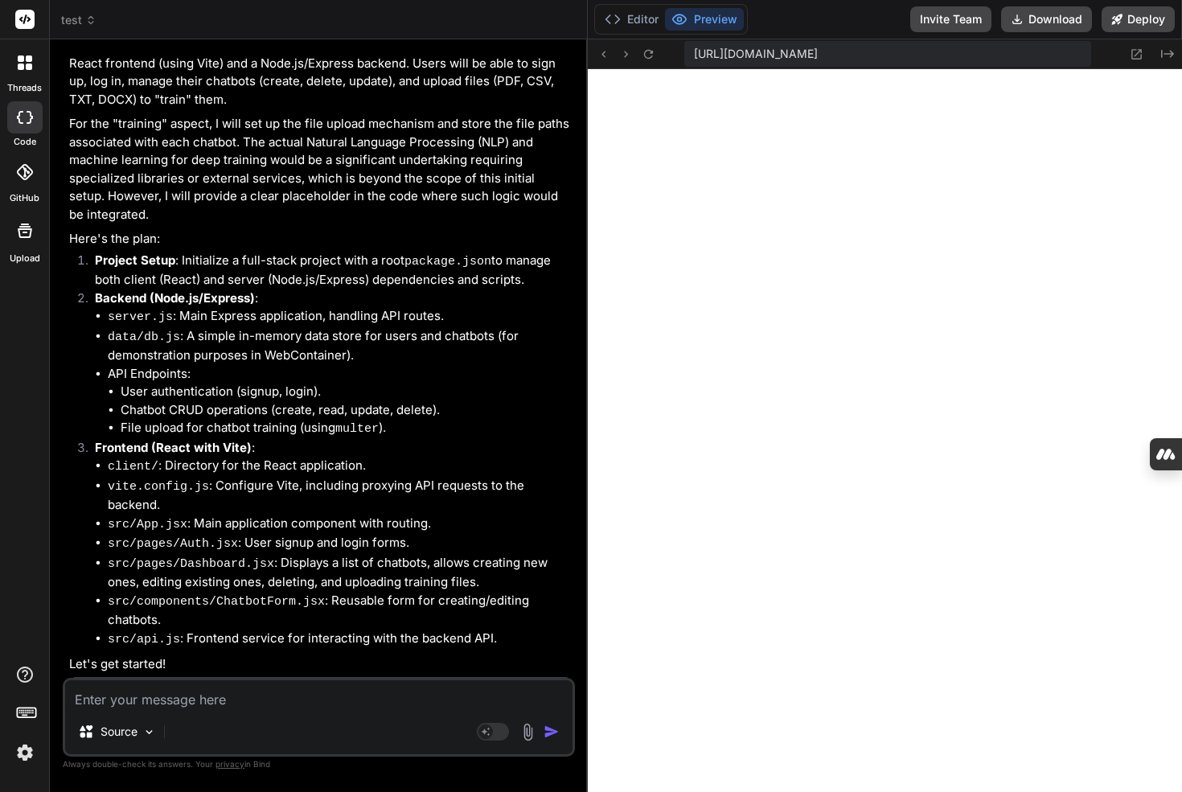
scroll to position [0, 0]
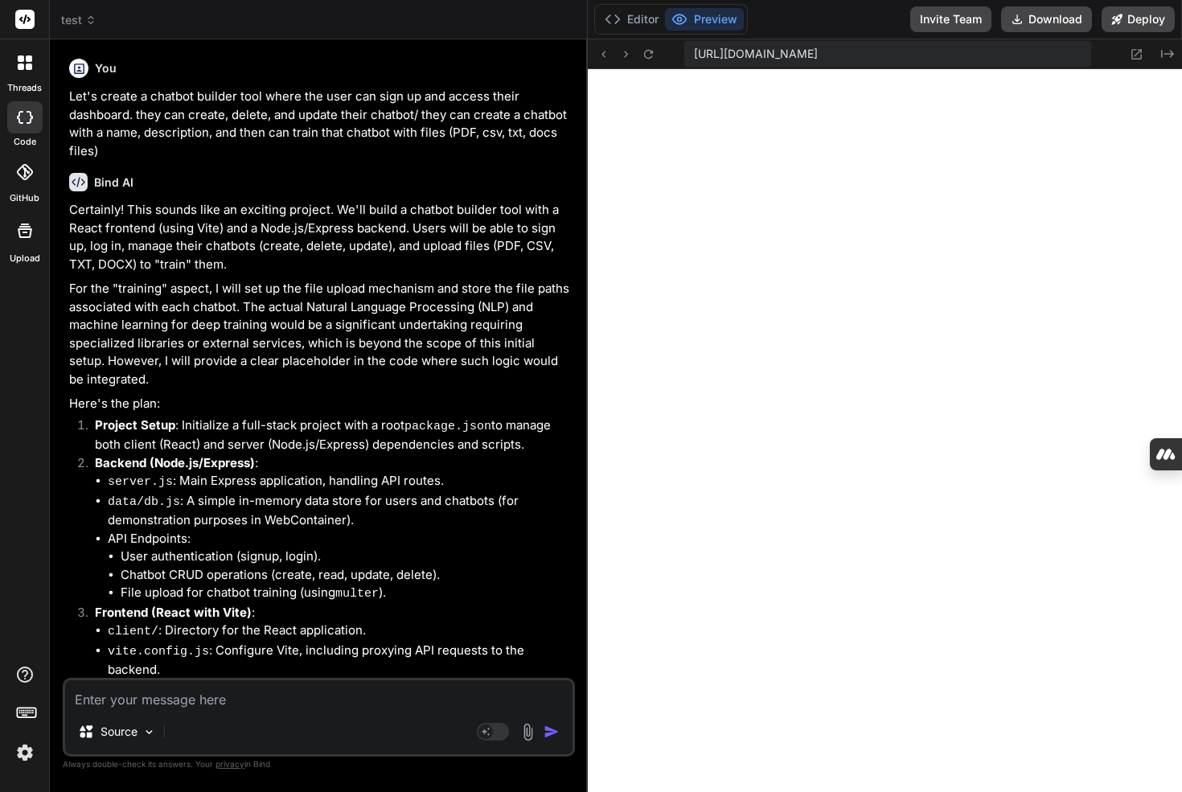
click at [138, 116] on p "Let's create a chatbot builder tool where the user can sign up and access their…" at bounding box center [320, 124] width 502 height 72
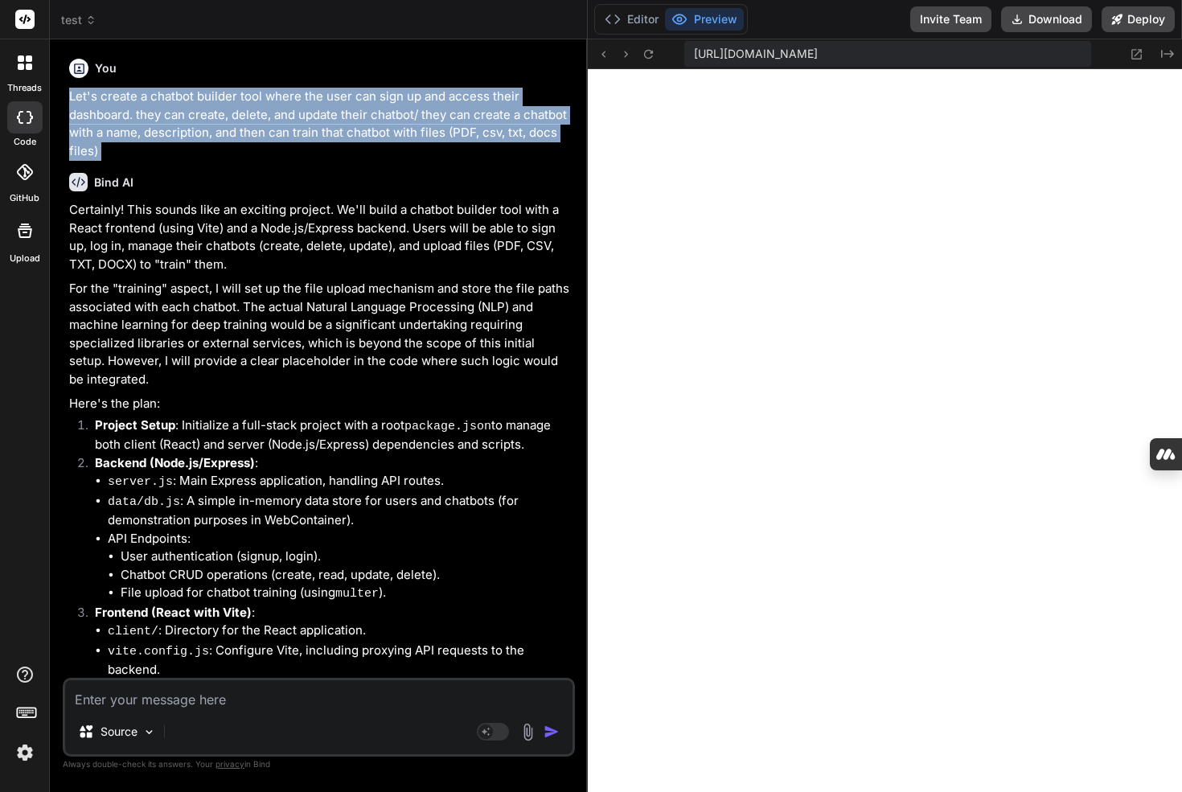
click at [138, 116] on p "Let's create a chatbot builder tool where the user can sign up and access their…" at bounding box center [320, 124] width 502 height 72
copy div "Let's create a chatbot builder tool where the user can sign up and access their…"
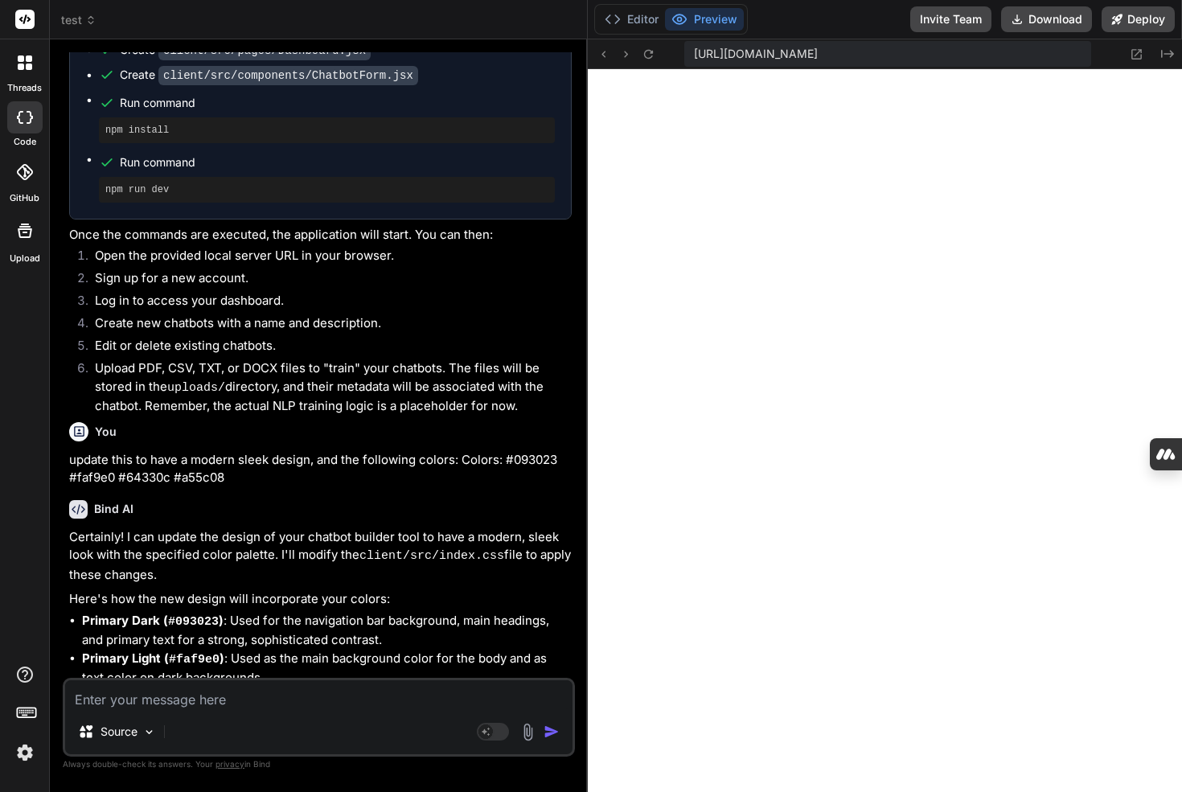
scroll to position [1284, 0]
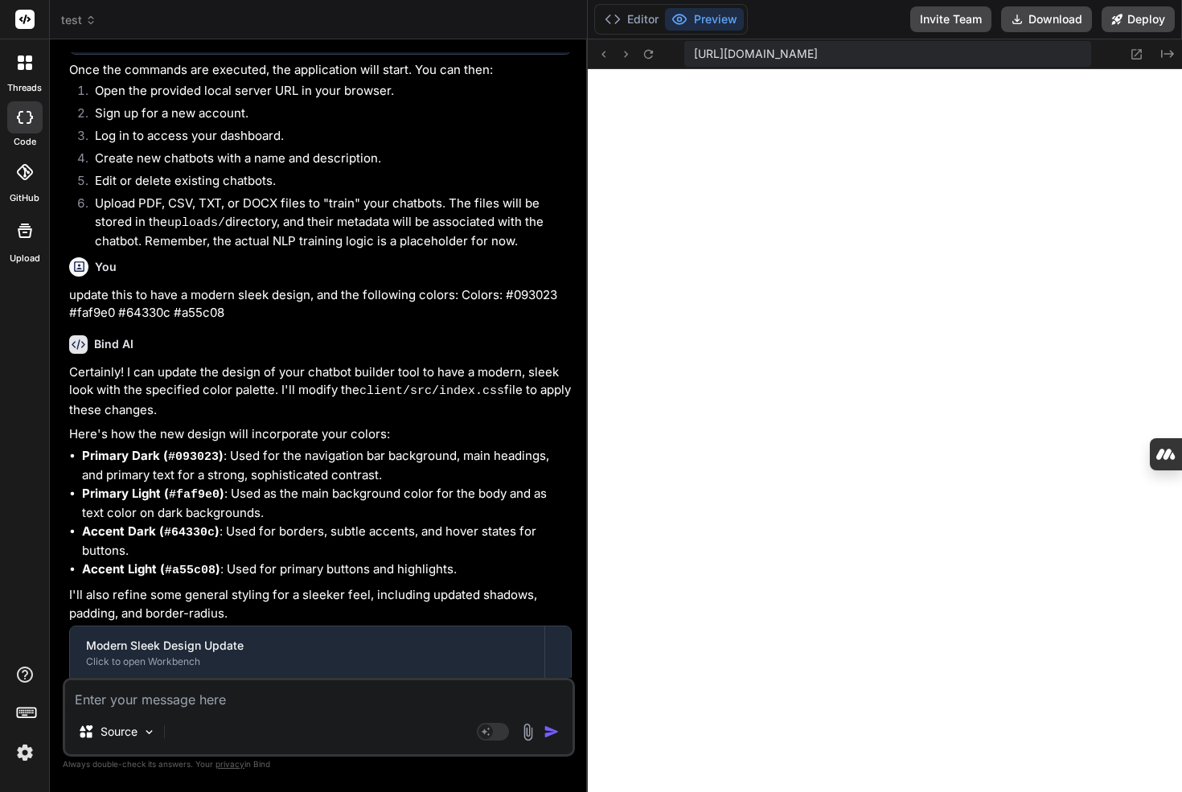
click at [121, 286] on p "update this to have a modern sleek design, and the following colors: Colors: #0…" at bounding box center [320, 304] width 502 height 36
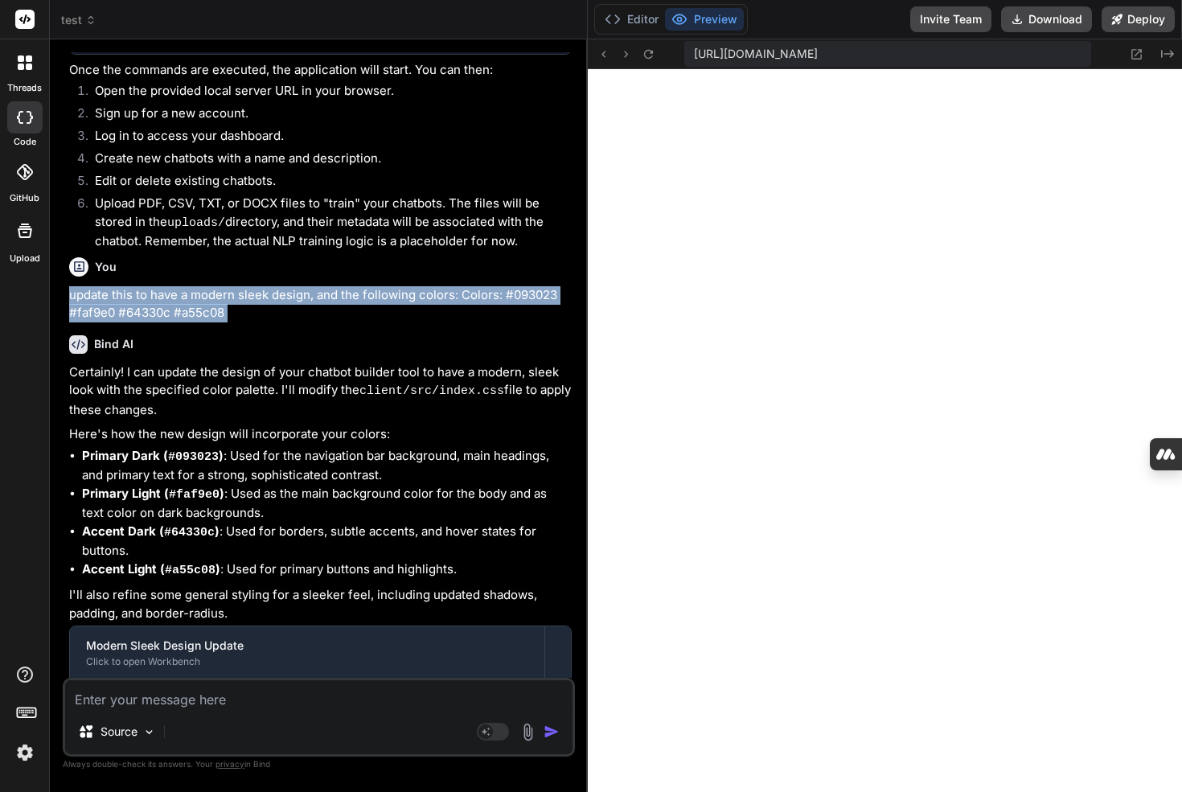
click at [121, 286] on p "update this to have a modern sleek design, and the following colors: Colors: #0…" at bounding box center [320, 304] width 502 height 36
copy div "update this to have a modern sleek design, and the following colors: Colors: #0…"
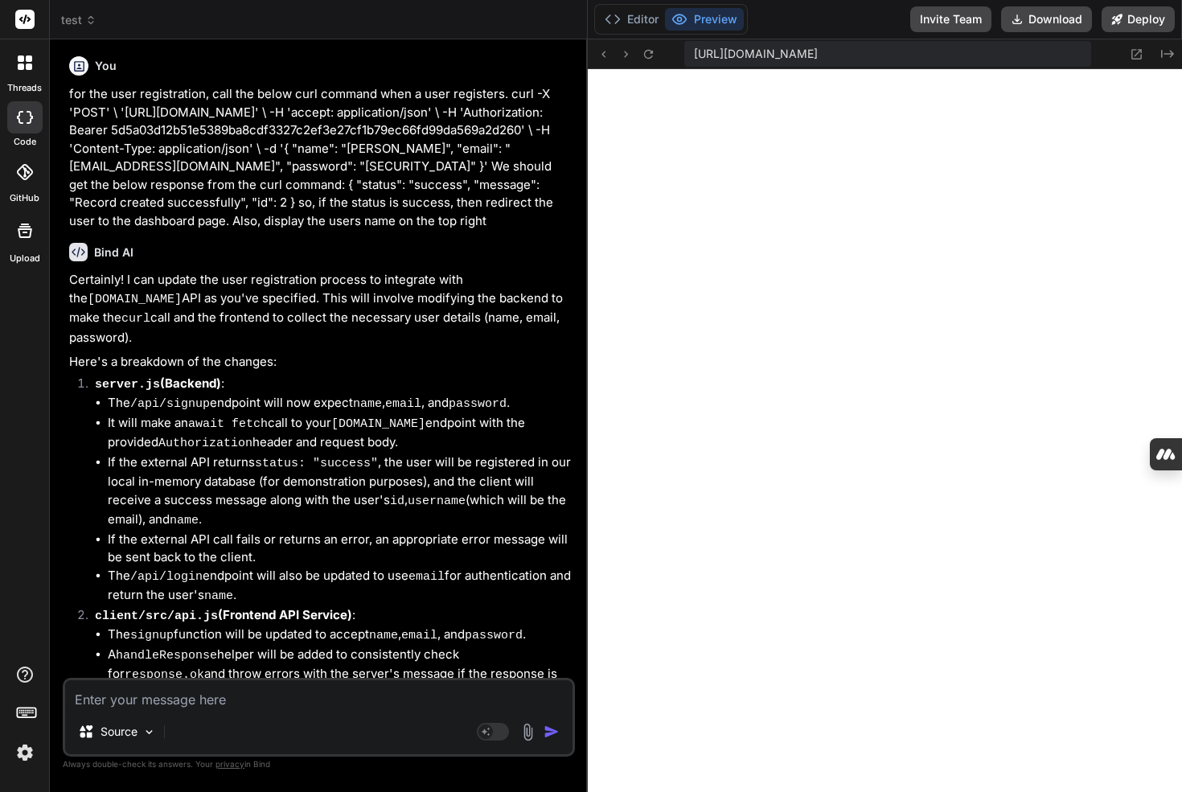
scroll to position [1942, 0]
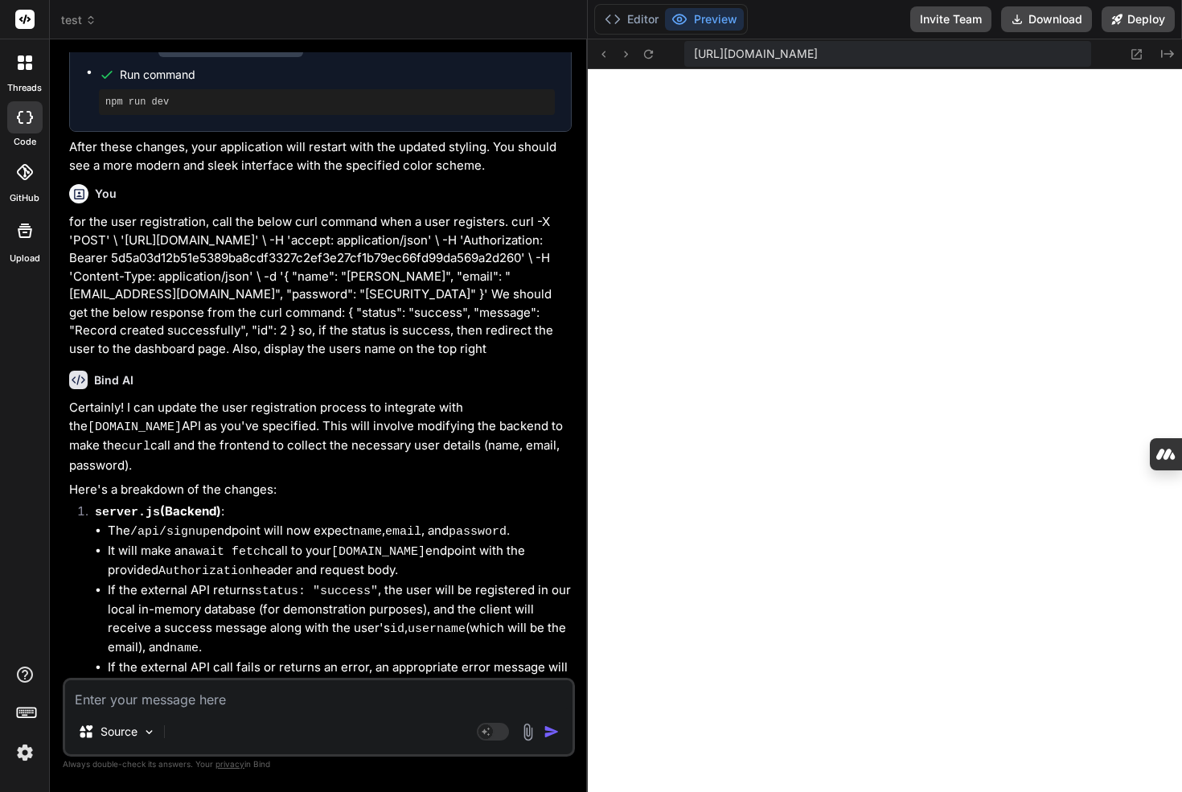
click at [125, 213] on p "for the user registration, call the below curl command when a user registers. c…" at bounding box center [320, 285] width 502 height 145
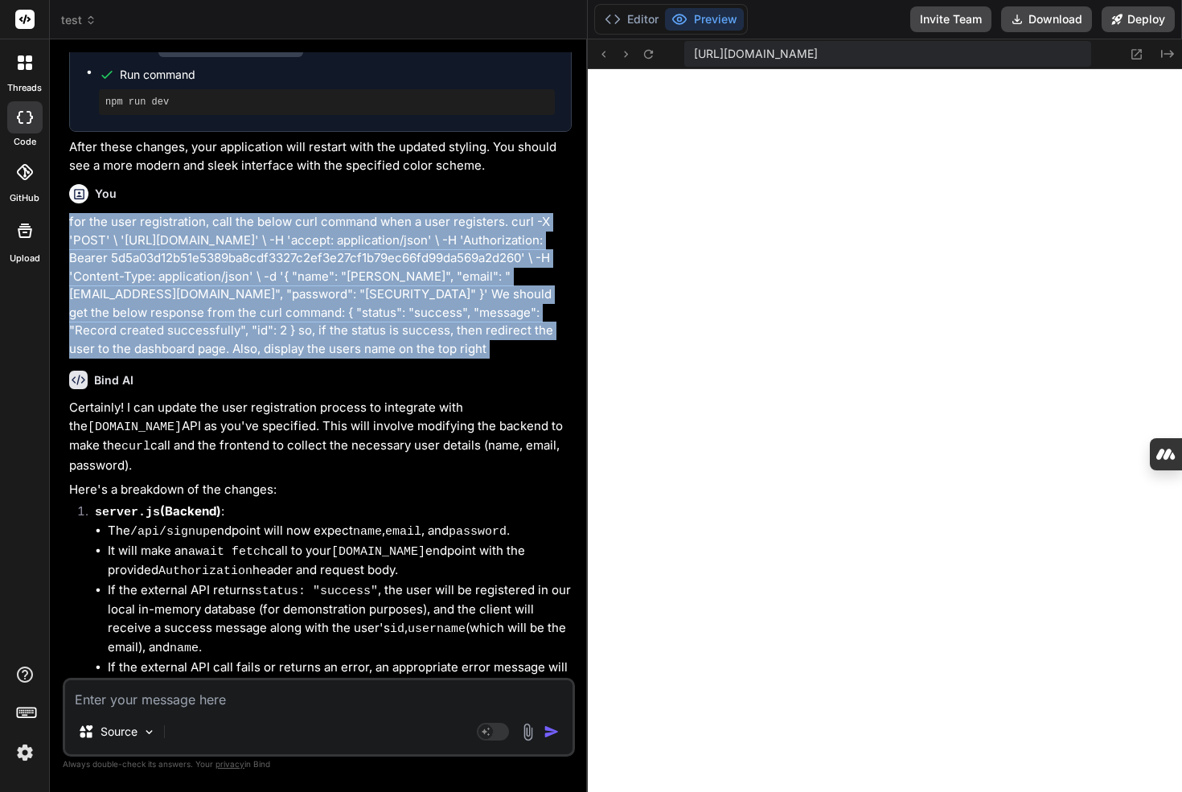
drag, startPoint x: 125, startPoint y: 190, endPoint x: 245, endPoint y: 292, distance: 158.0
click at [245, 292] on p "for the user registration, call the below curl command when a user registers. c…" at bounding box center [320, 285] width 502 height 145
copy div "for the user registration, call the below curl command when a user registers. c…"
